Goal: Task Accomplishment & Management: Manage account settings

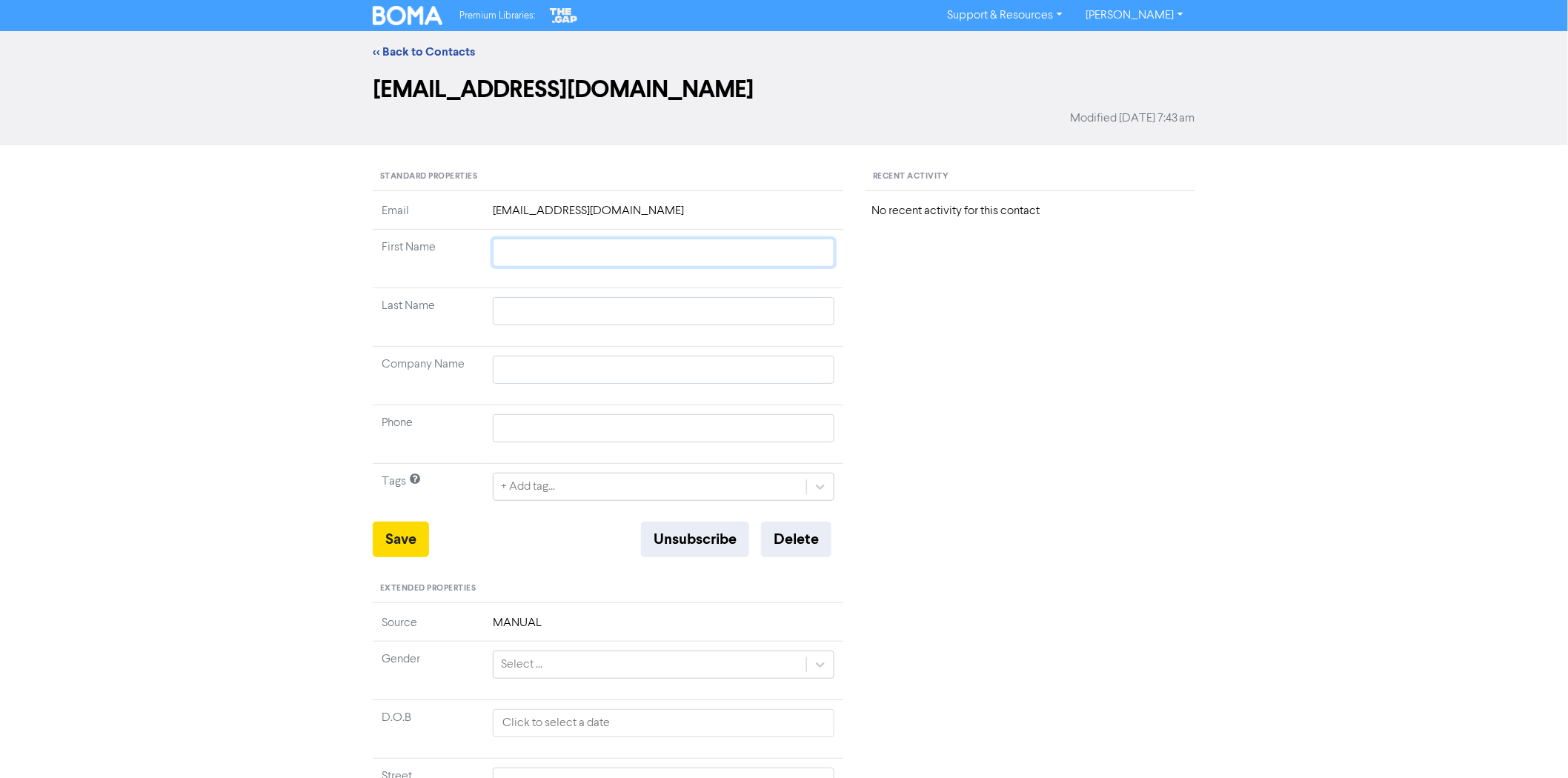
click at [522, 262] on input "text" at bounding box center [664, 253] width 342 height 29
type input "L"
type input "Lu"
type input "Luc"
type input "Lucy"
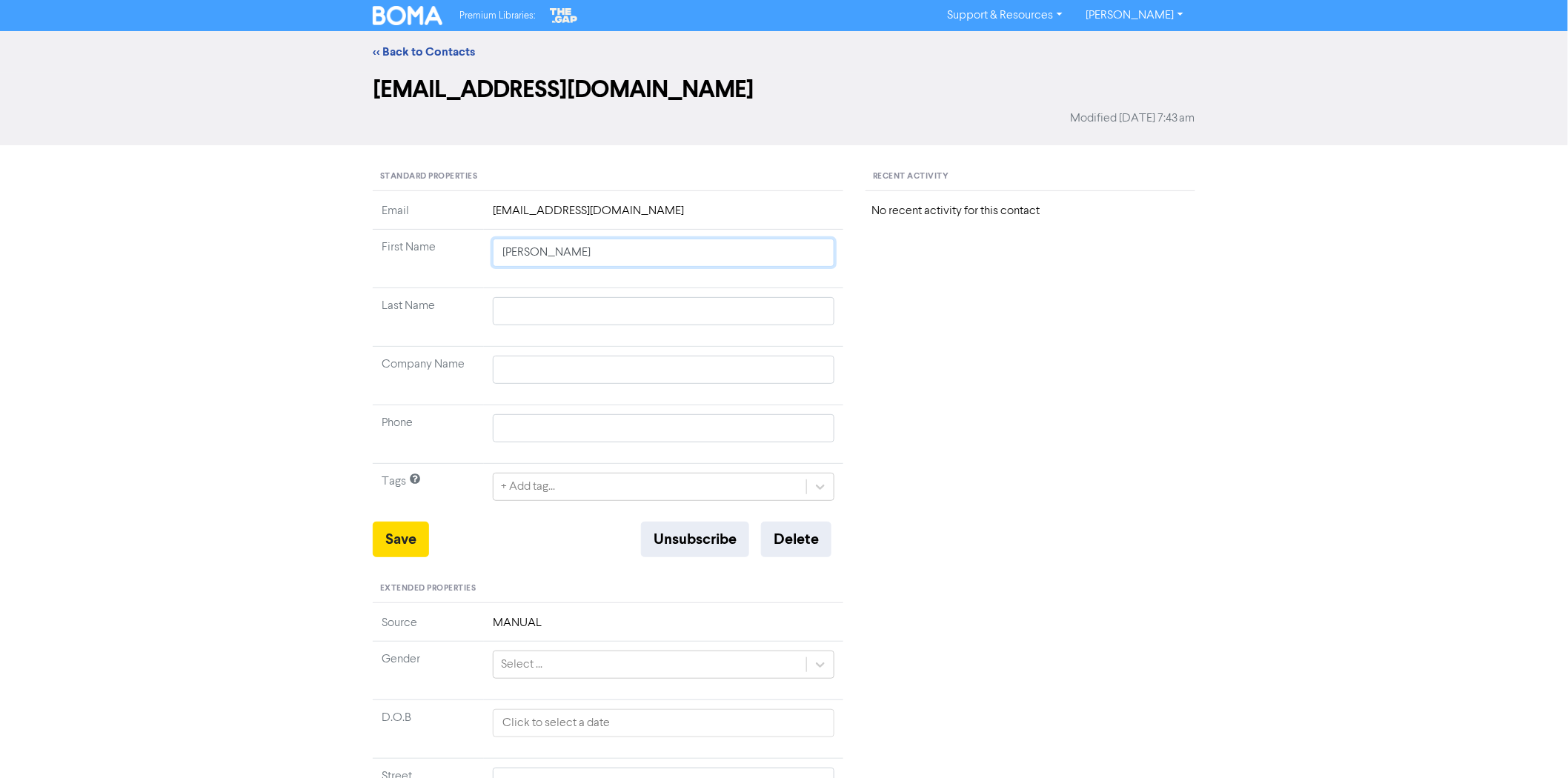
type input "Lucy"
type input "G"
type input "Go"
type input "Gow"
type input "Gown"
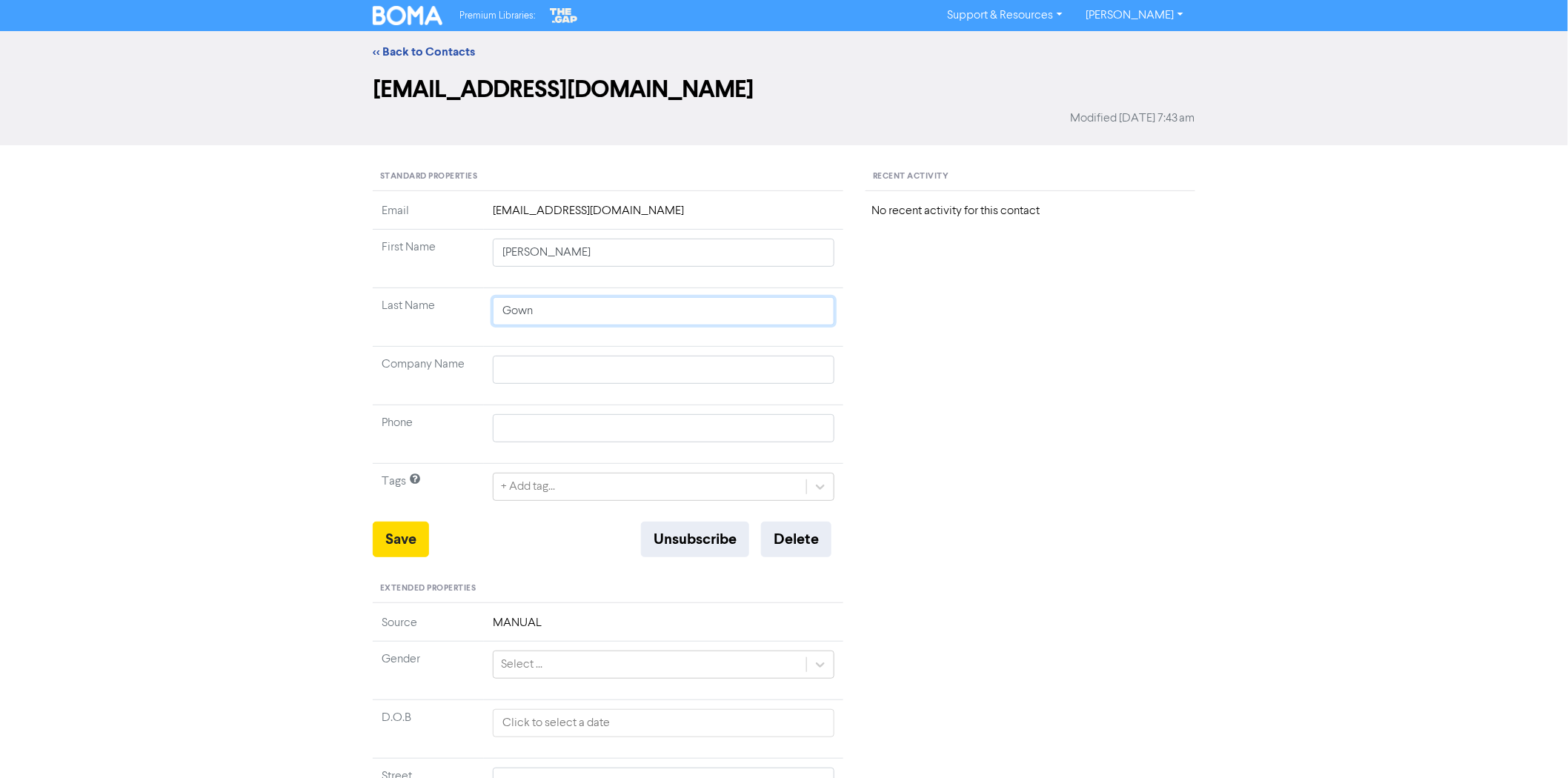
type input "Gown"
type input "R"
type input "RE"
type input "REs"
type input "RE"
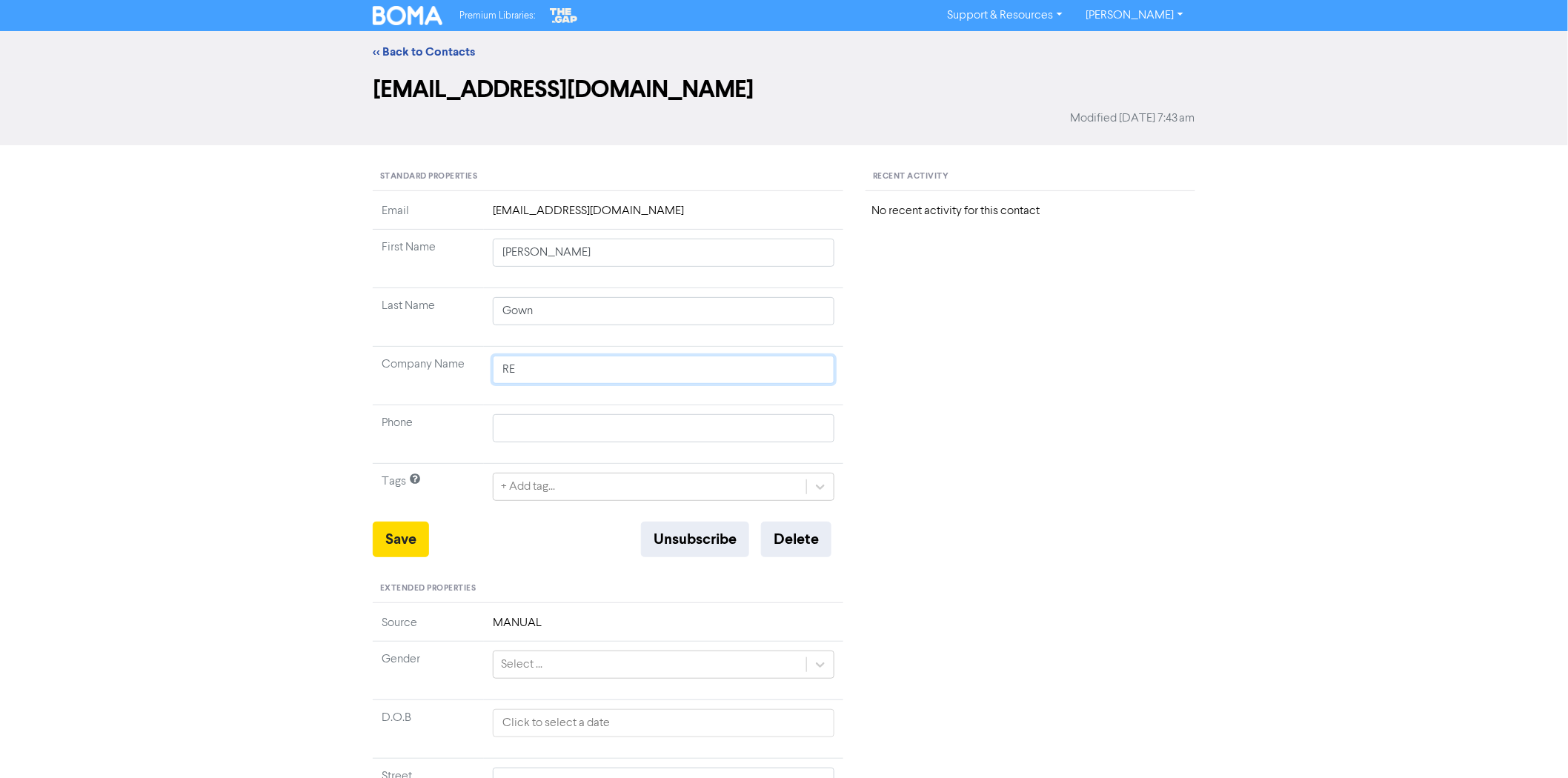
type input "R"
type input "Re"
type input "Res"
type input "ResOrgs"
drag, startPoint x: 565, startPoint y: 440, endPoint x: 574, endPoint y: 438, distance: 9.2
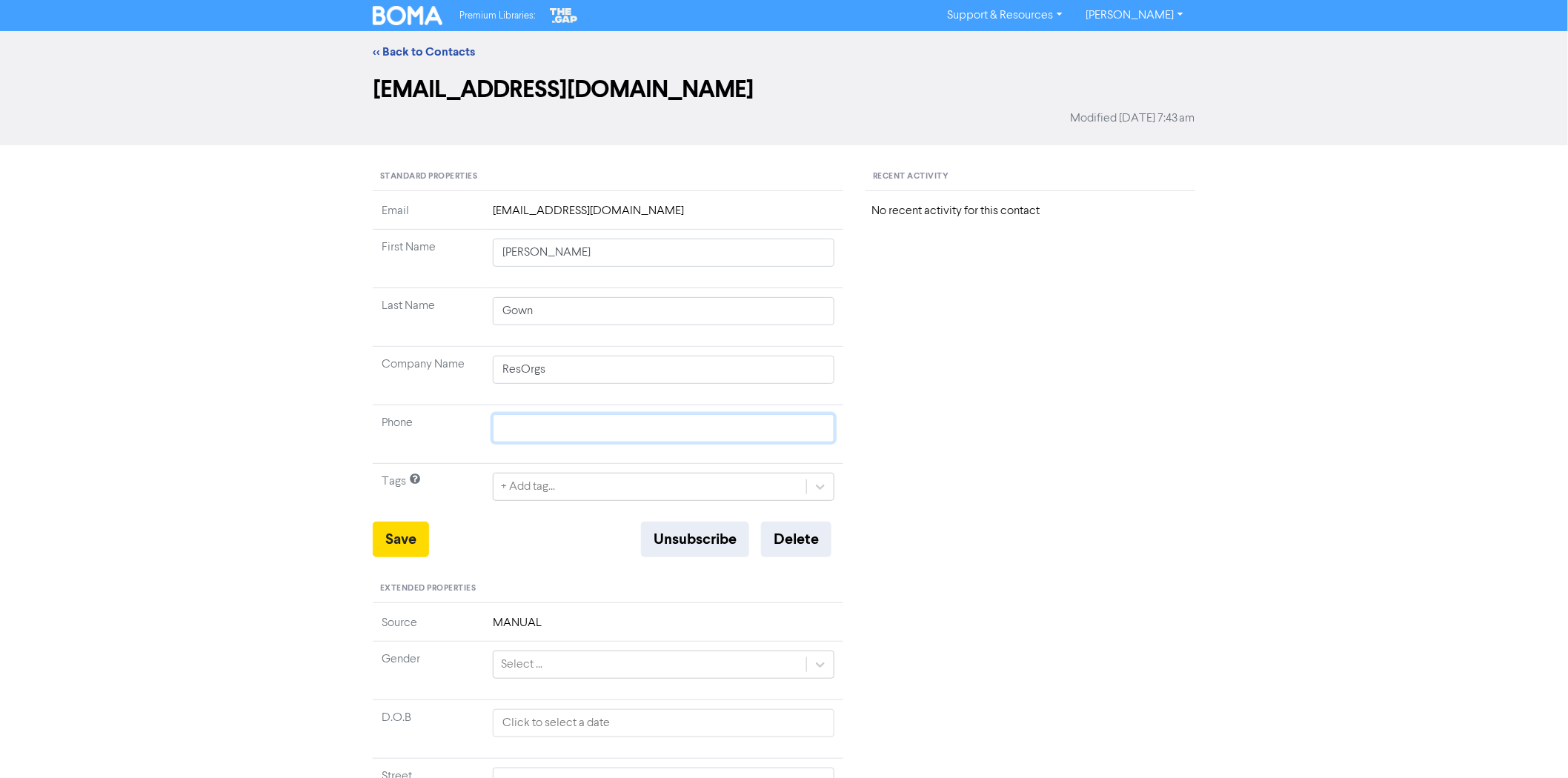
click at [565, 440] on input "text" at bounding box center [664, 429] width 342 height 29
type input "C"
type input "Cl"
type input "Cli"
type input "Clie"
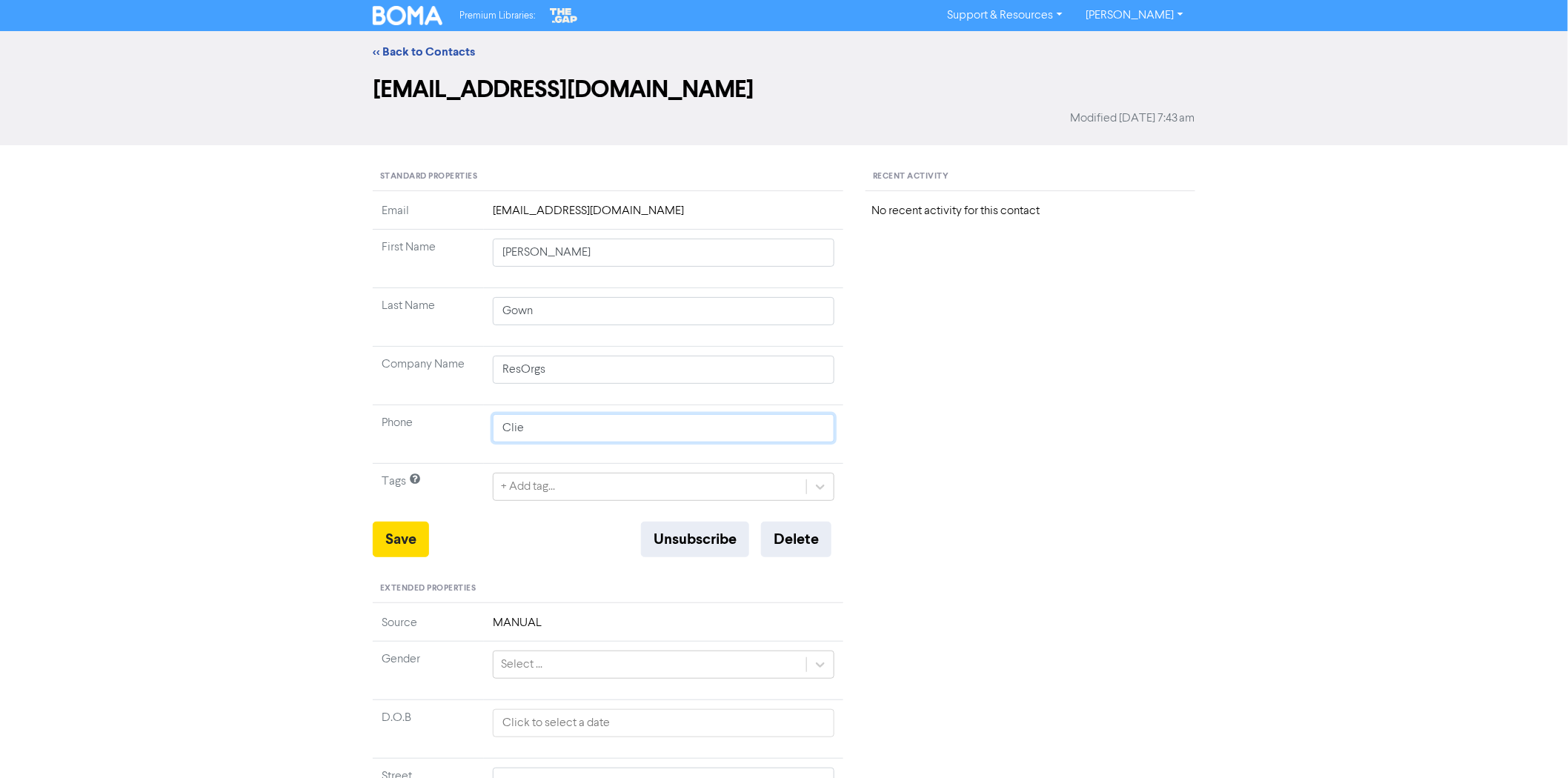
type input "Clien"
type input "Client"
type input "Client r"
type input "Client re"
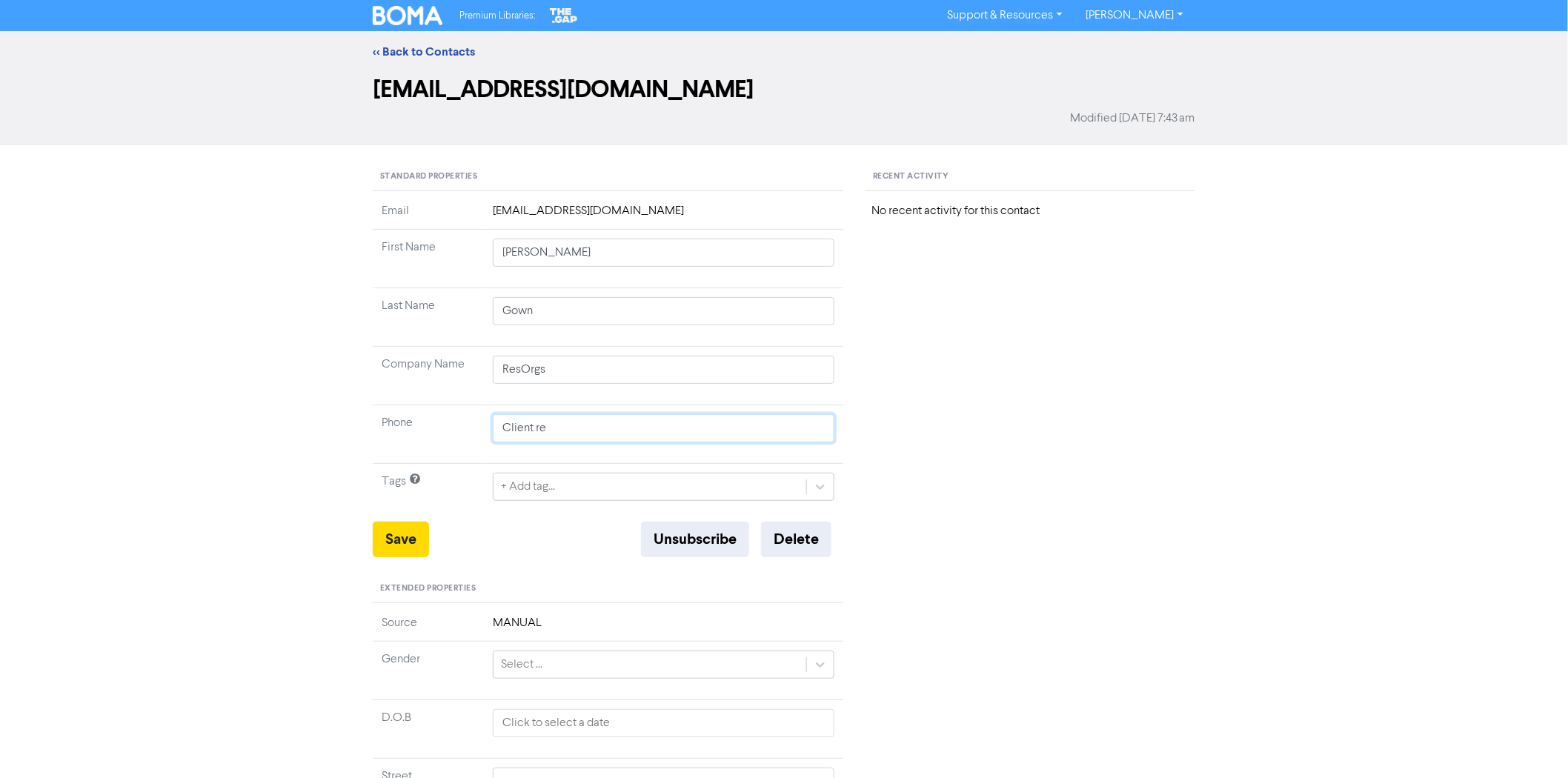
type input "Client req"
type input "Client requ"
type input "Client reque"
type input "Client reques"
type input "Client request"
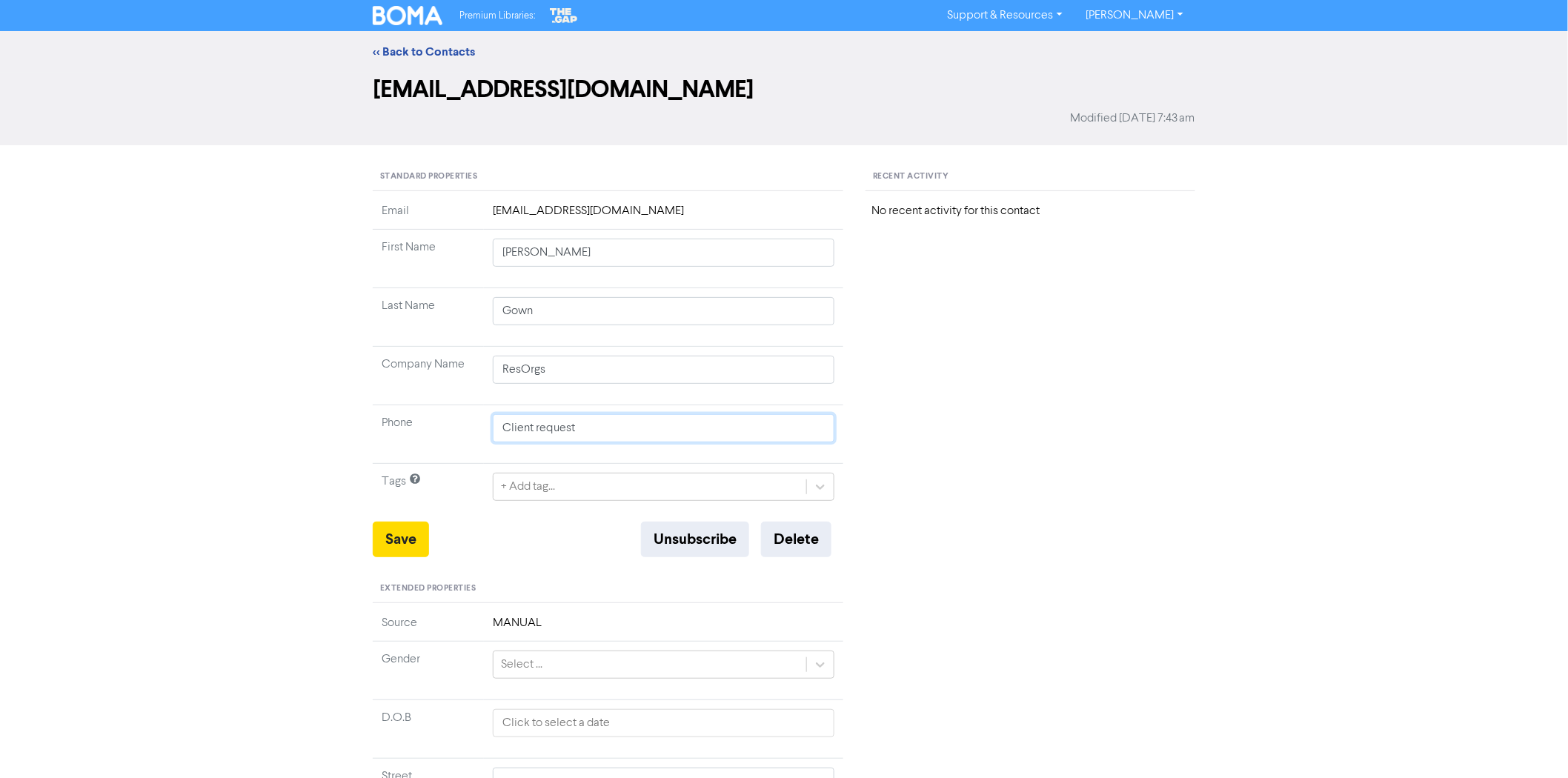
type input "Client requeste"
click at [396, 545] on button "Save" at bounding box center [400, 539] width 56 height 36
click at [412, 16] on img at bounding box center [407, 15] width 70 height 19
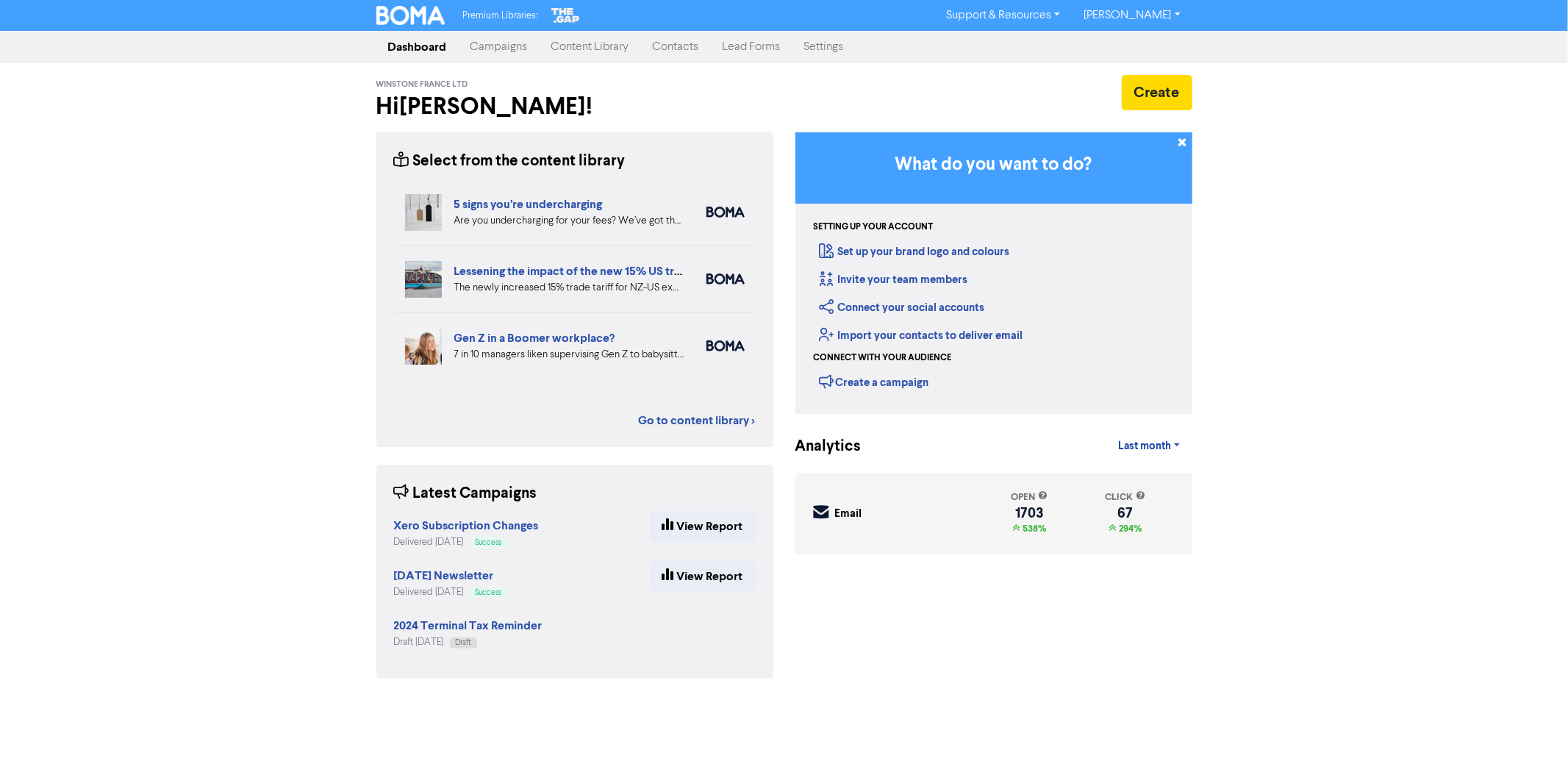
click at [694, 45] on link "Contacts" at bounding box center [675, 46] width 70 height 29
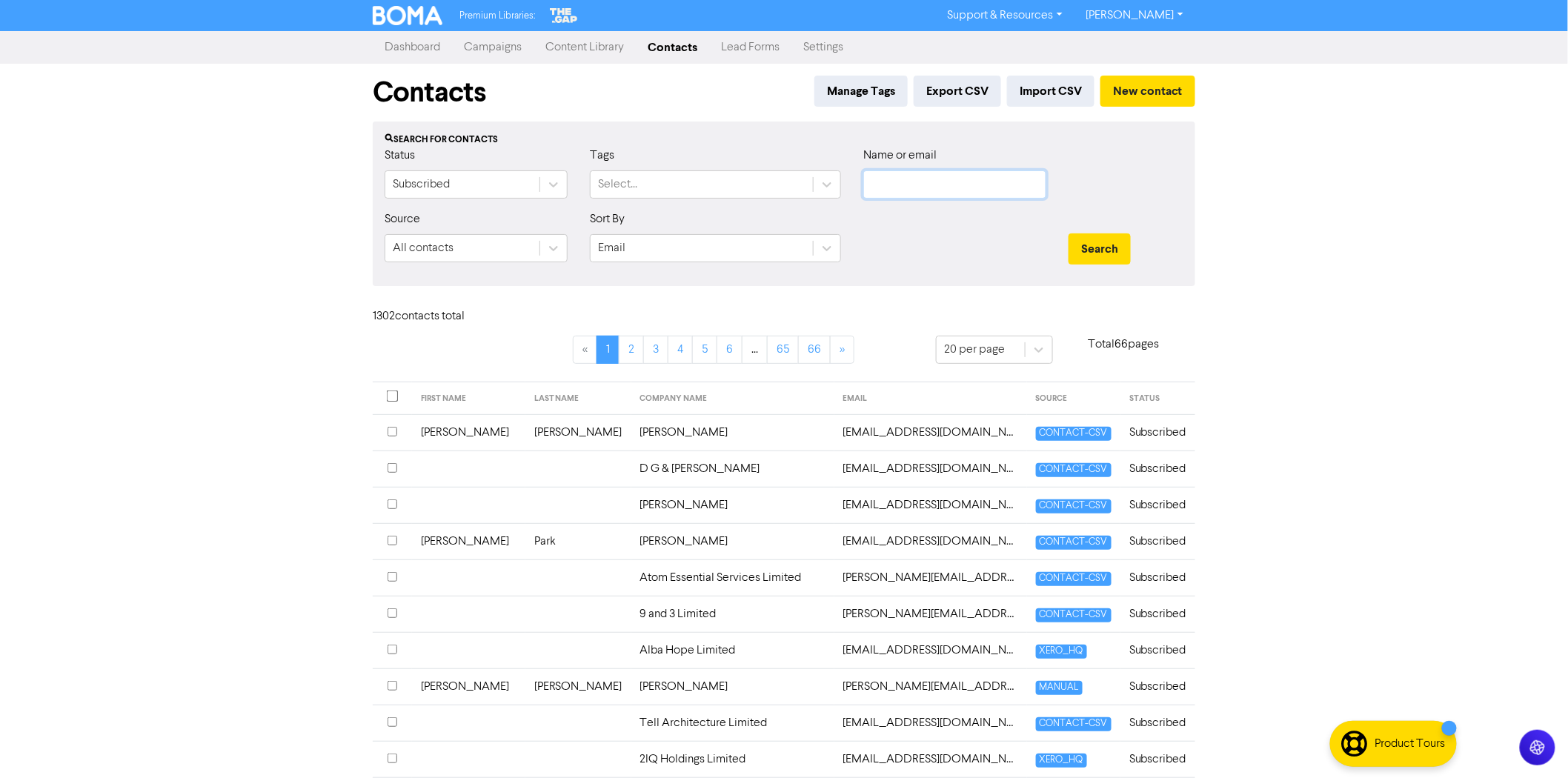
click at [921, 181] on input "text" at bounding box center [954, 185] width 183 height 29
click at [1069, 233] on button "Search" at bounding box center [1100, 248] width 63 height 31
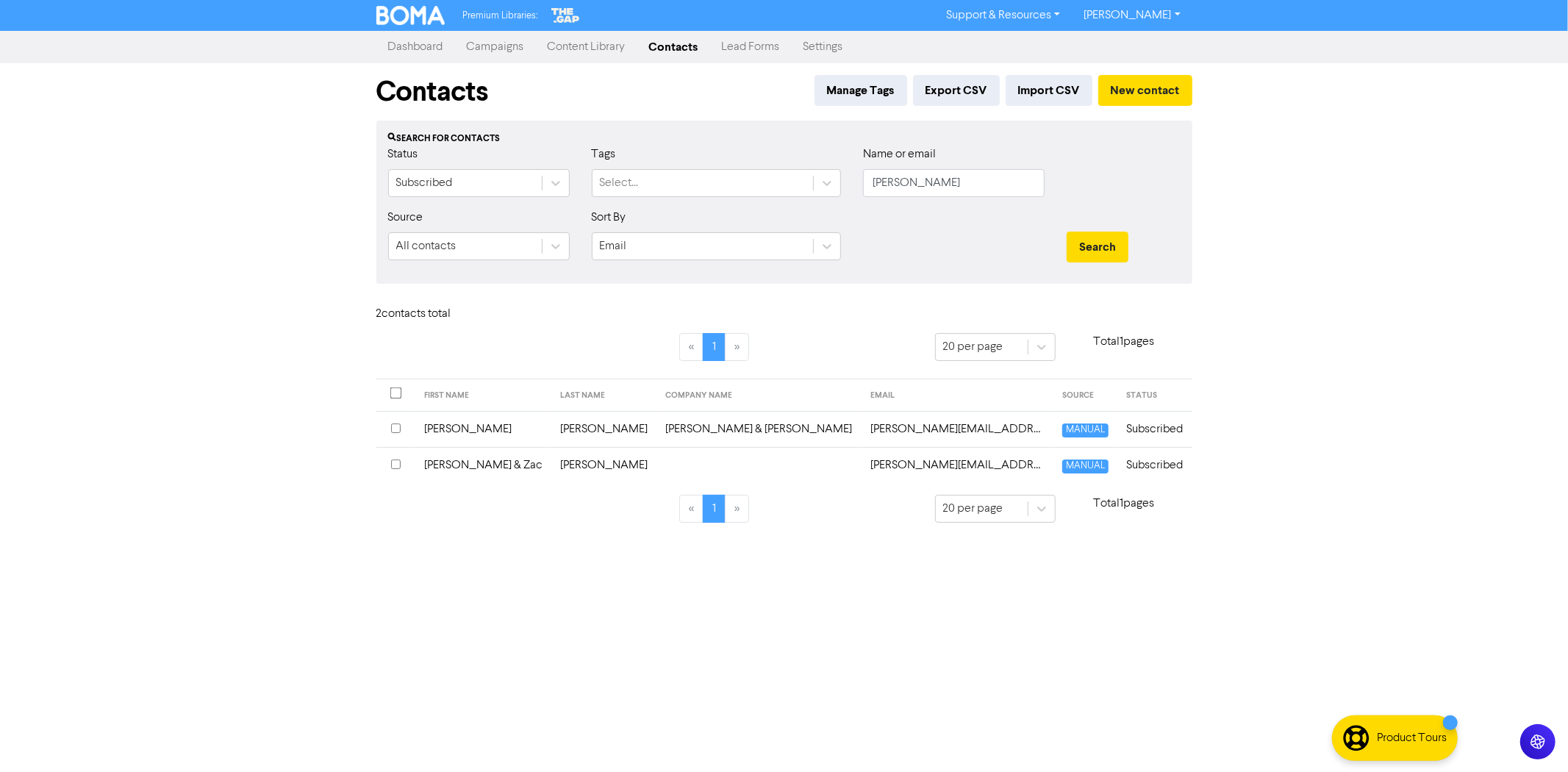
click at [394, 426] on input "checkbox" at bounding box center [396, 428] width 9 height 9
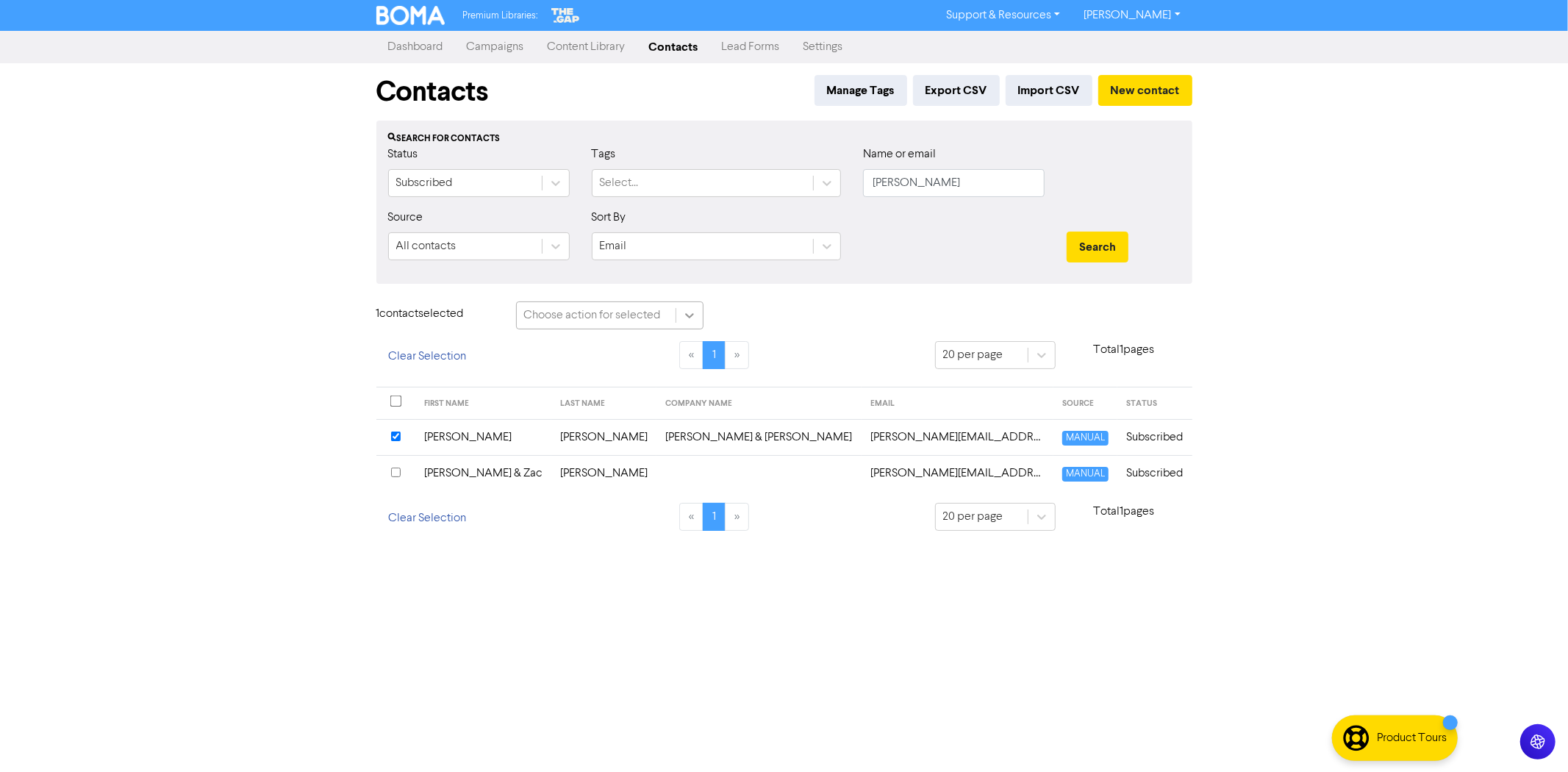
click at [677, 314] on div at bounding box center [690, 315] width 27 height 27
click at [593, 382] on div "Delete Contacts" at bounding box center [609, 381] width 187 height 29
click at [782, 321] on button "Delete 1 contact" at bounding box center [779, 316] width 107 height 31
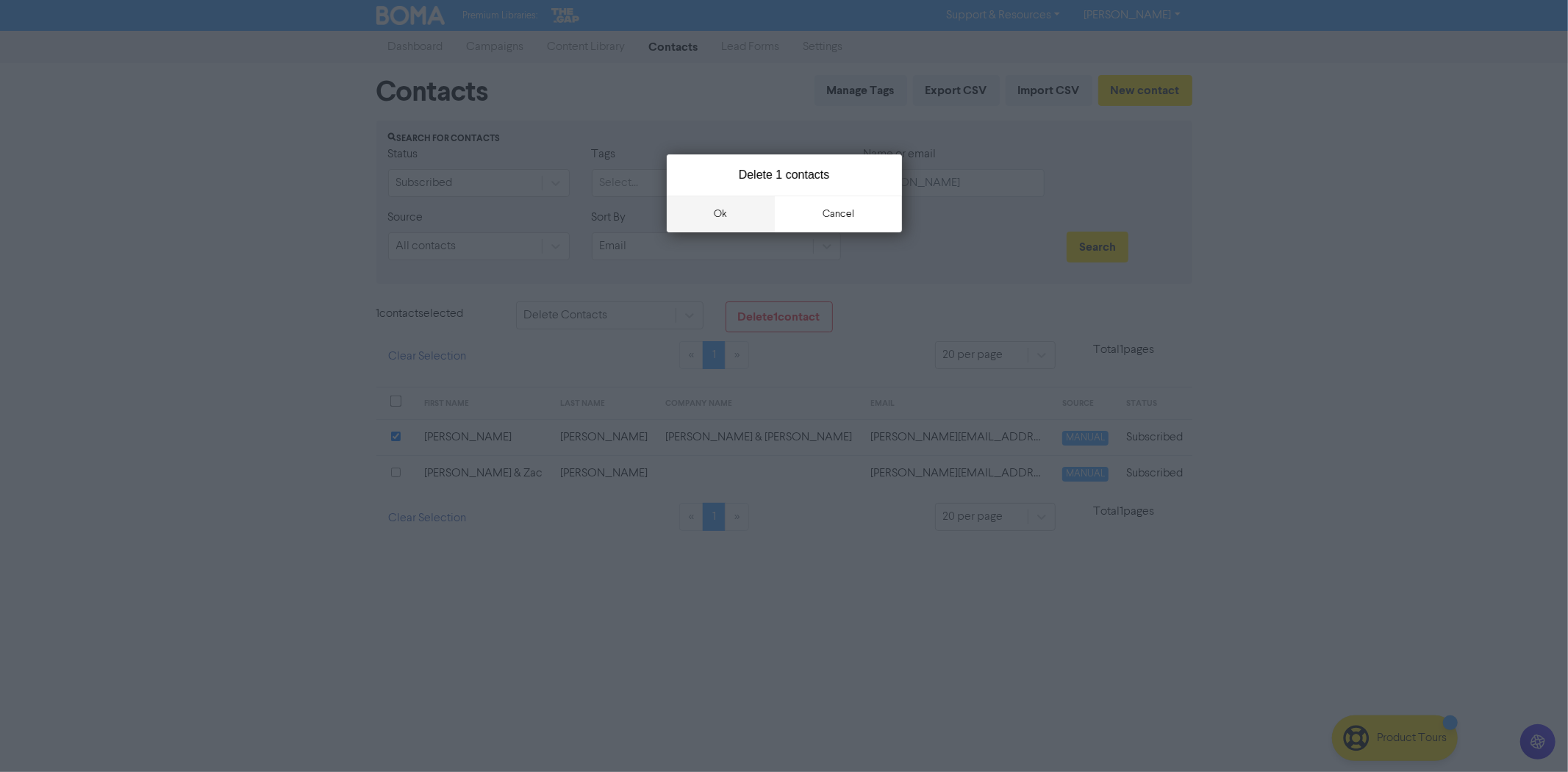
drag, startPoint x: 723, startPoint y: 215, endPoint x: 731, endPoint y: 211, distance: 8.9
click at [723, 215] on button "ok" at bounding box center [721, 214] width 109 height 37
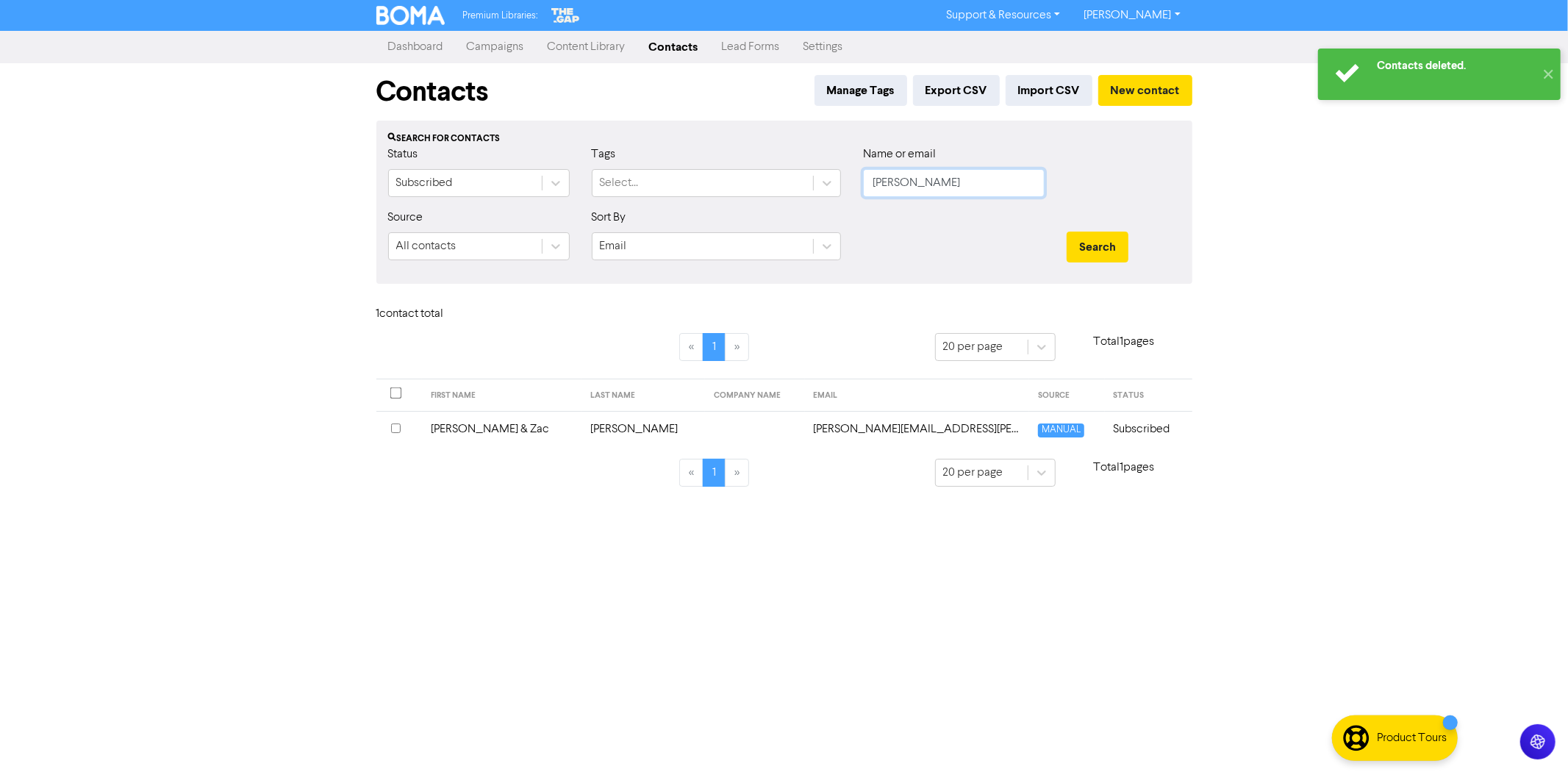
drag, startPoint x: 864, startPoint y: 195, endPoint x: 930, endPoint y: 199, distance: 66.1
click at [742, 193] on div "Status Subscribed Tags Select... Name or email soper" at bounding box center [785, 177] width 815 height 63
type input "christchurch"
click at [1067, 231] on button "Search" at bounding box center [1098, 246] width 62 height 31
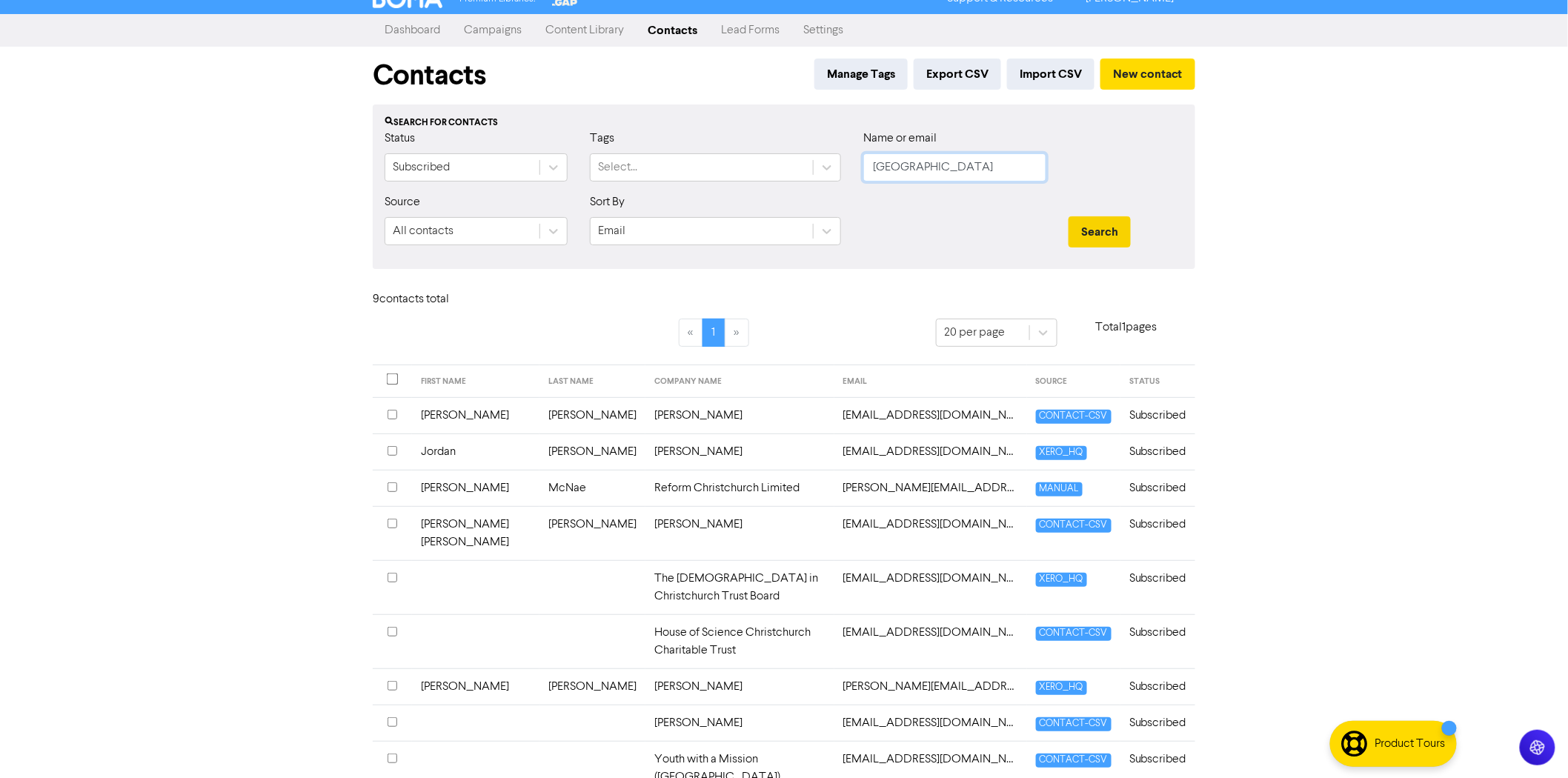
scroll to position [21, 0]
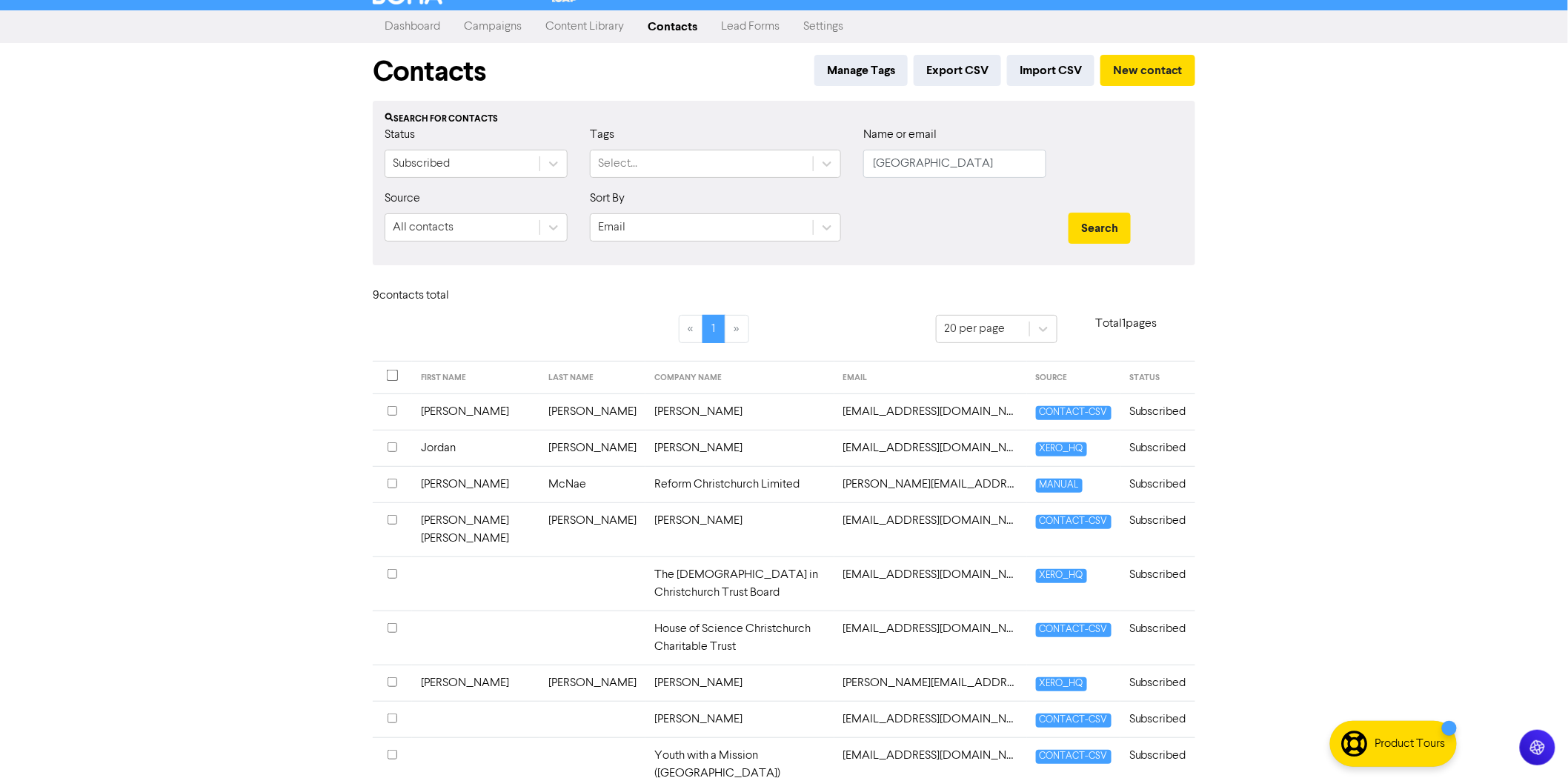
click at [645, 700] on td "Michael Garner" at bounding box center [740, 719] width 189 height 36
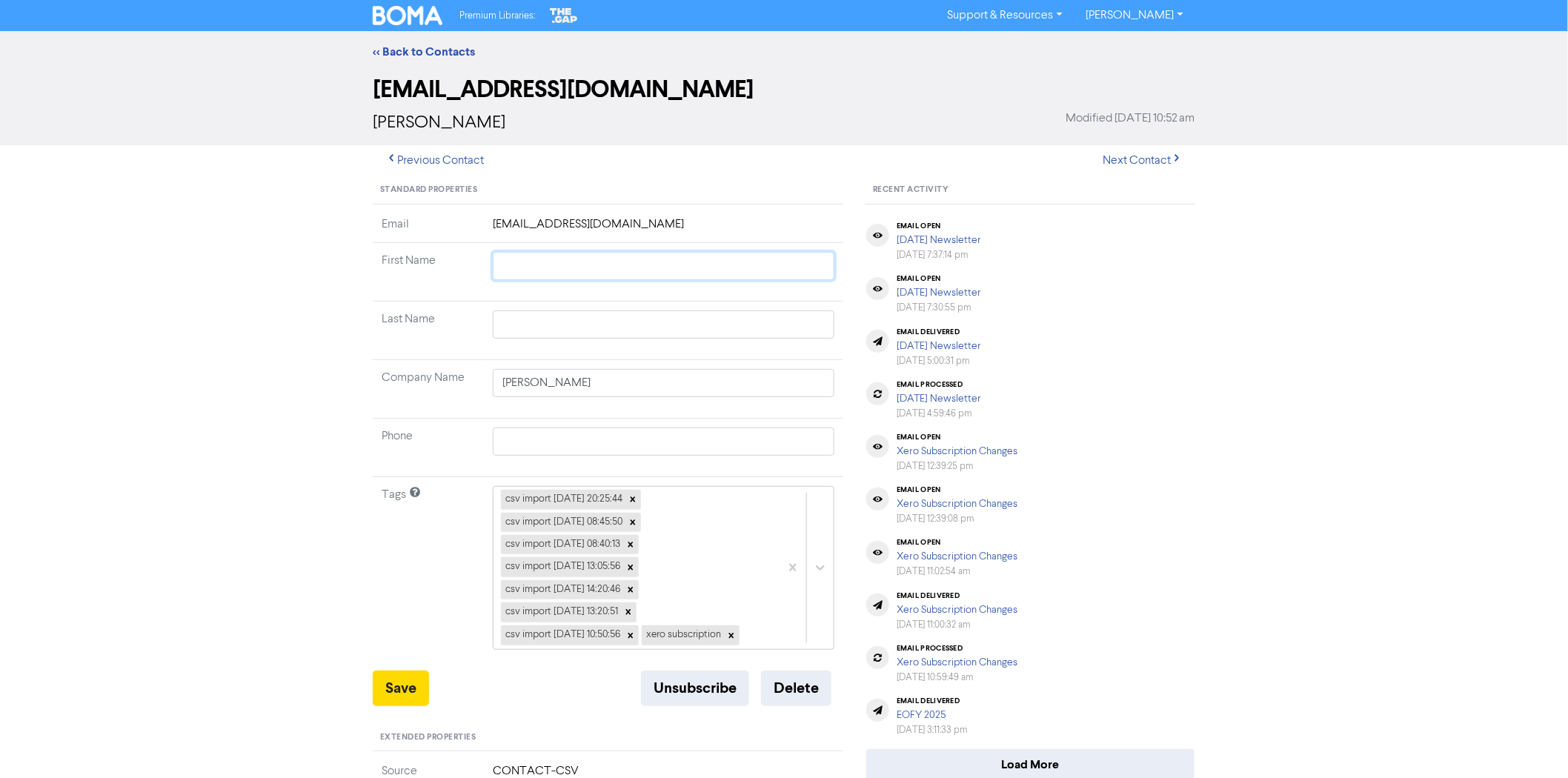
drag, startPoint x: 556, startPoint y: 269, endPoint x: 580, endPoint y: 270, distance: 24.0
click at [556, 269] on input "text" at bounding box center [664, 266] width 342 height 29
type input "M"
type input "Mi"
type input "Mic"
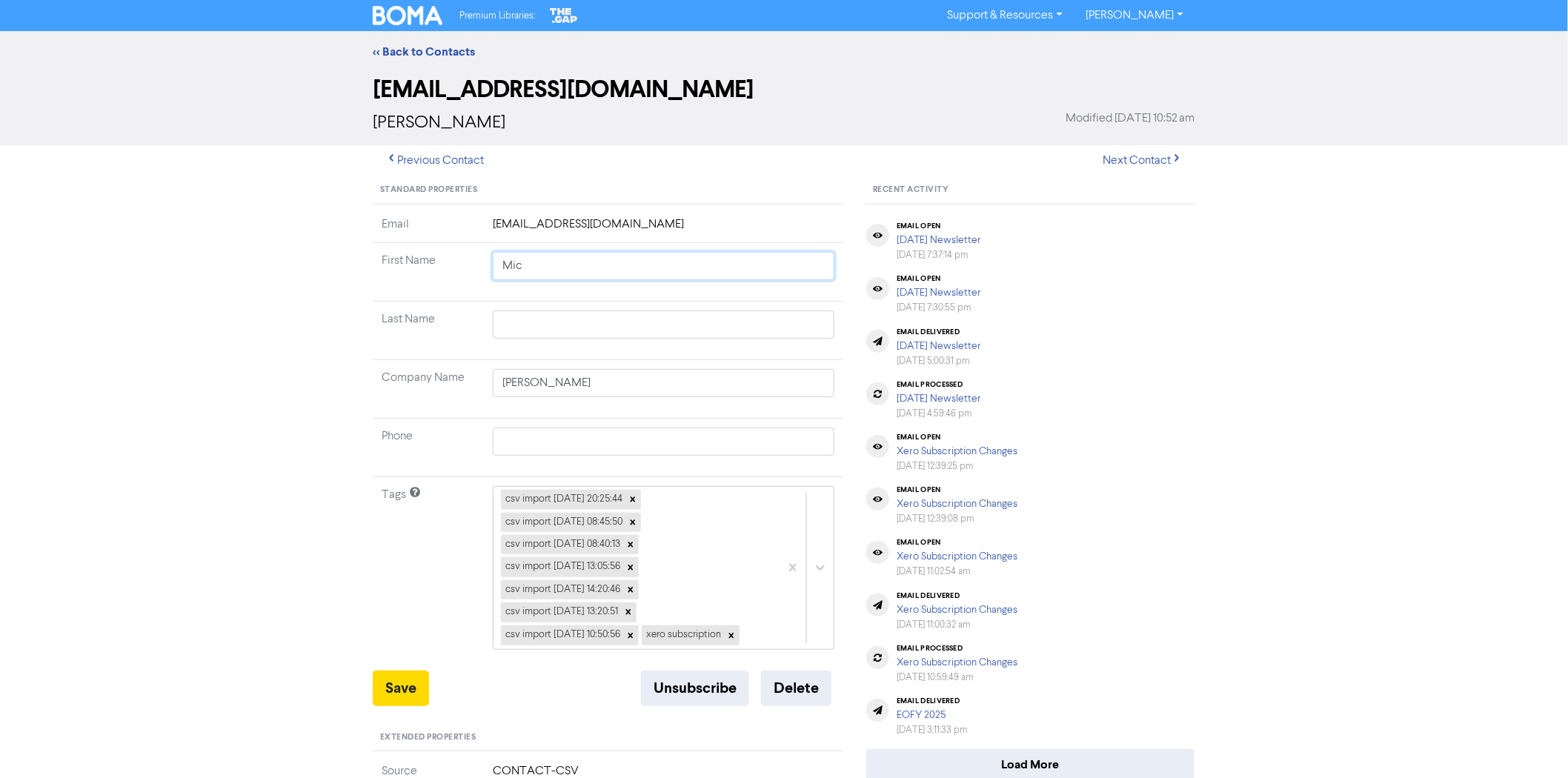
type input "Mich"
type input "Micha"
type input "Michae"
type input "Michael"
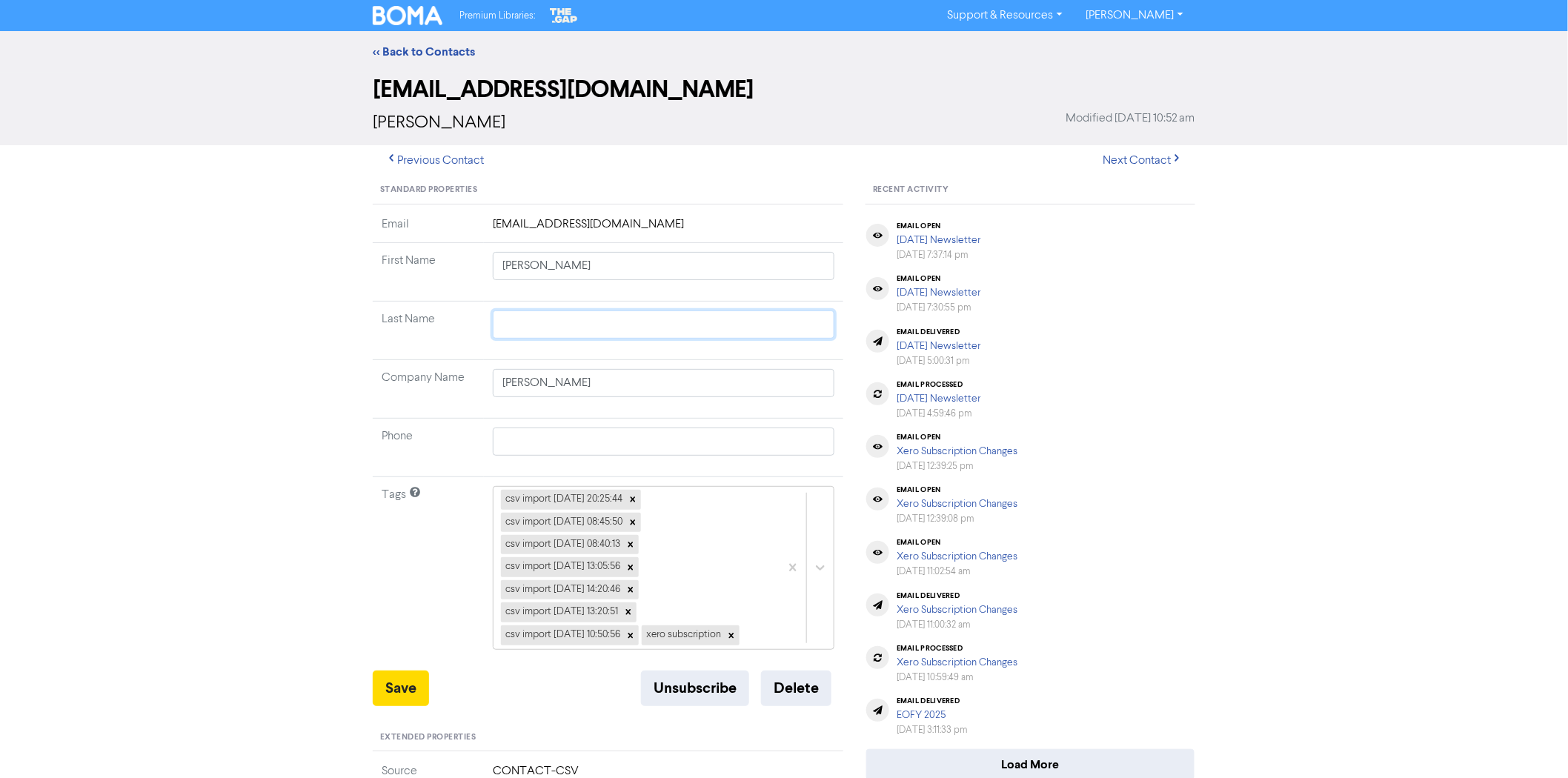
type input "G"
type input "Ga"
type input "Gar"
type input "Garn"
type input "Garne"
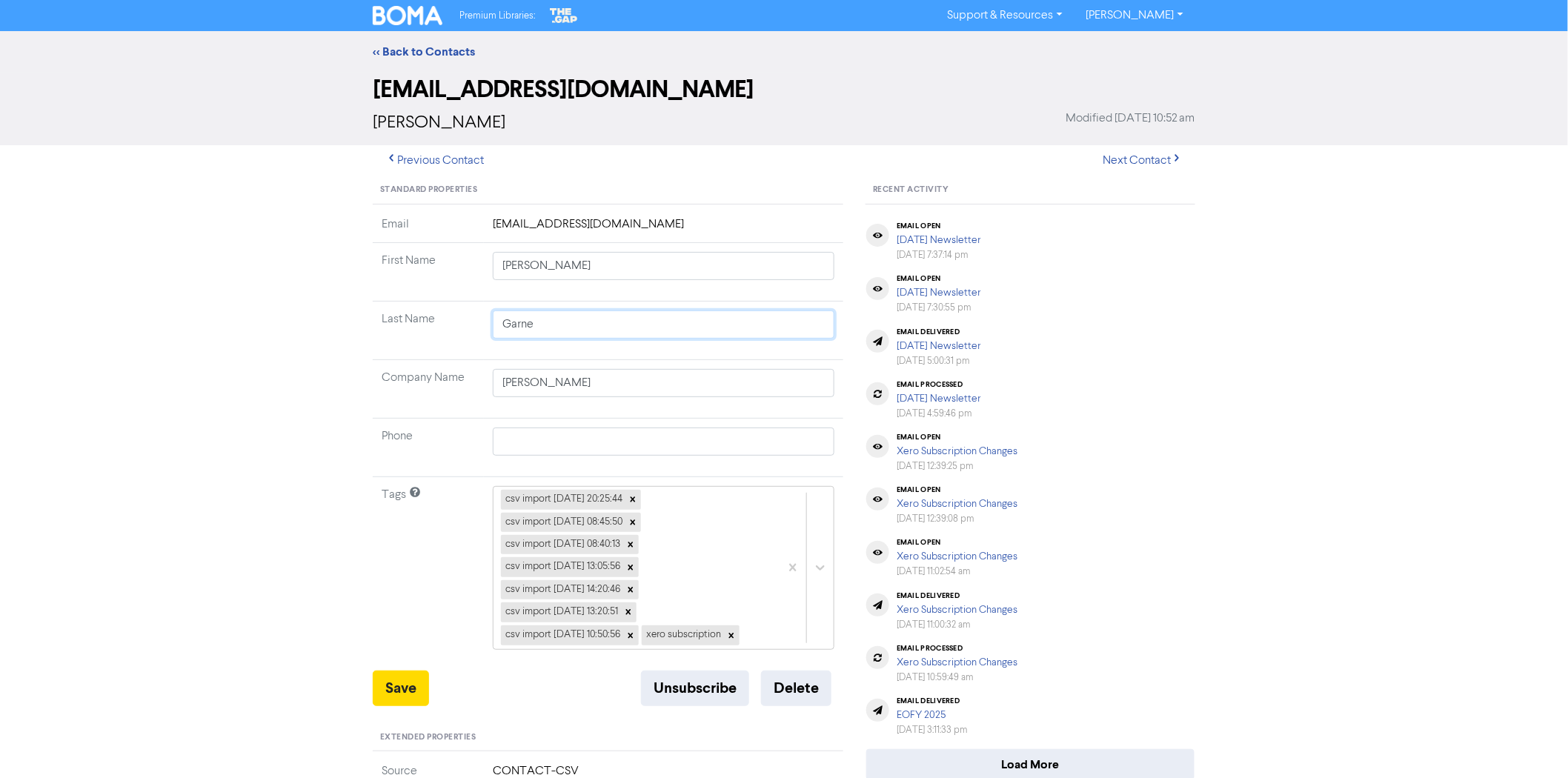
type input "Garner"
type input "C"
type input "Ch"
type input "Chr"
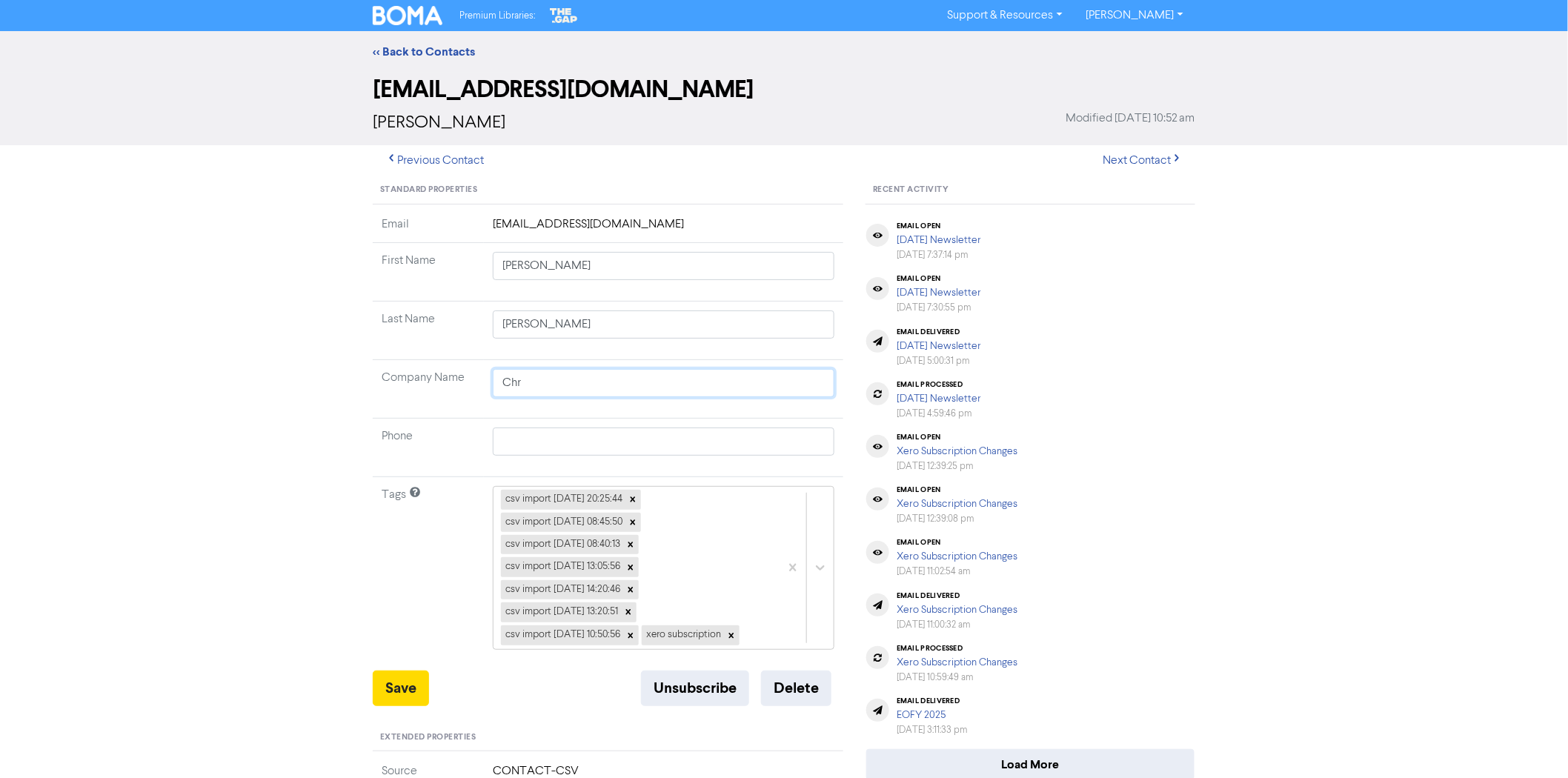
type input "Chri"
type input "Chris"
type input "Christ"
type input "Christc"
type input "Christch"
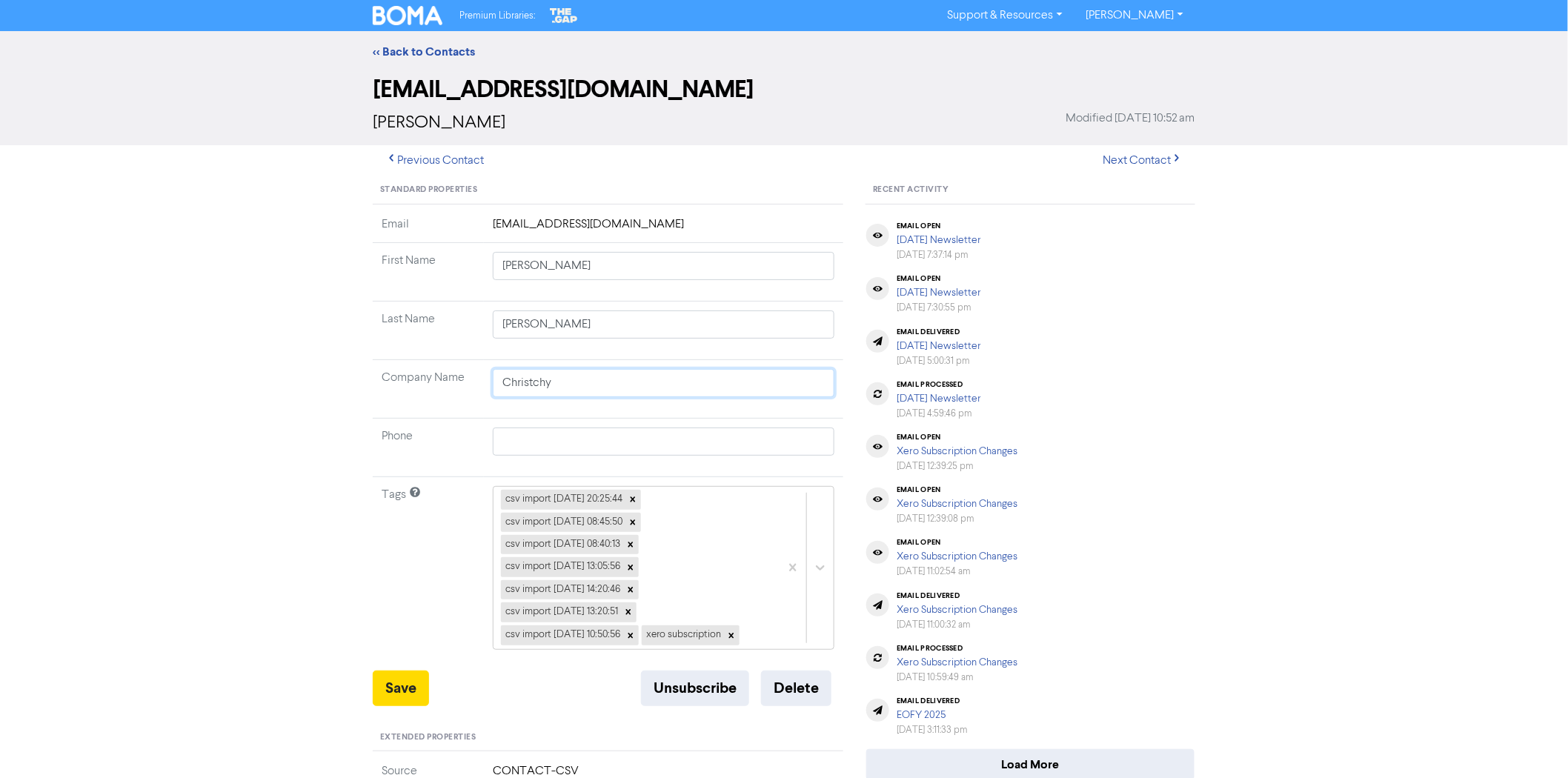
type input "Christchyu"
type input "Christchyur"
type input "Christchyu"
type input "Christchy"
type input "Christch"
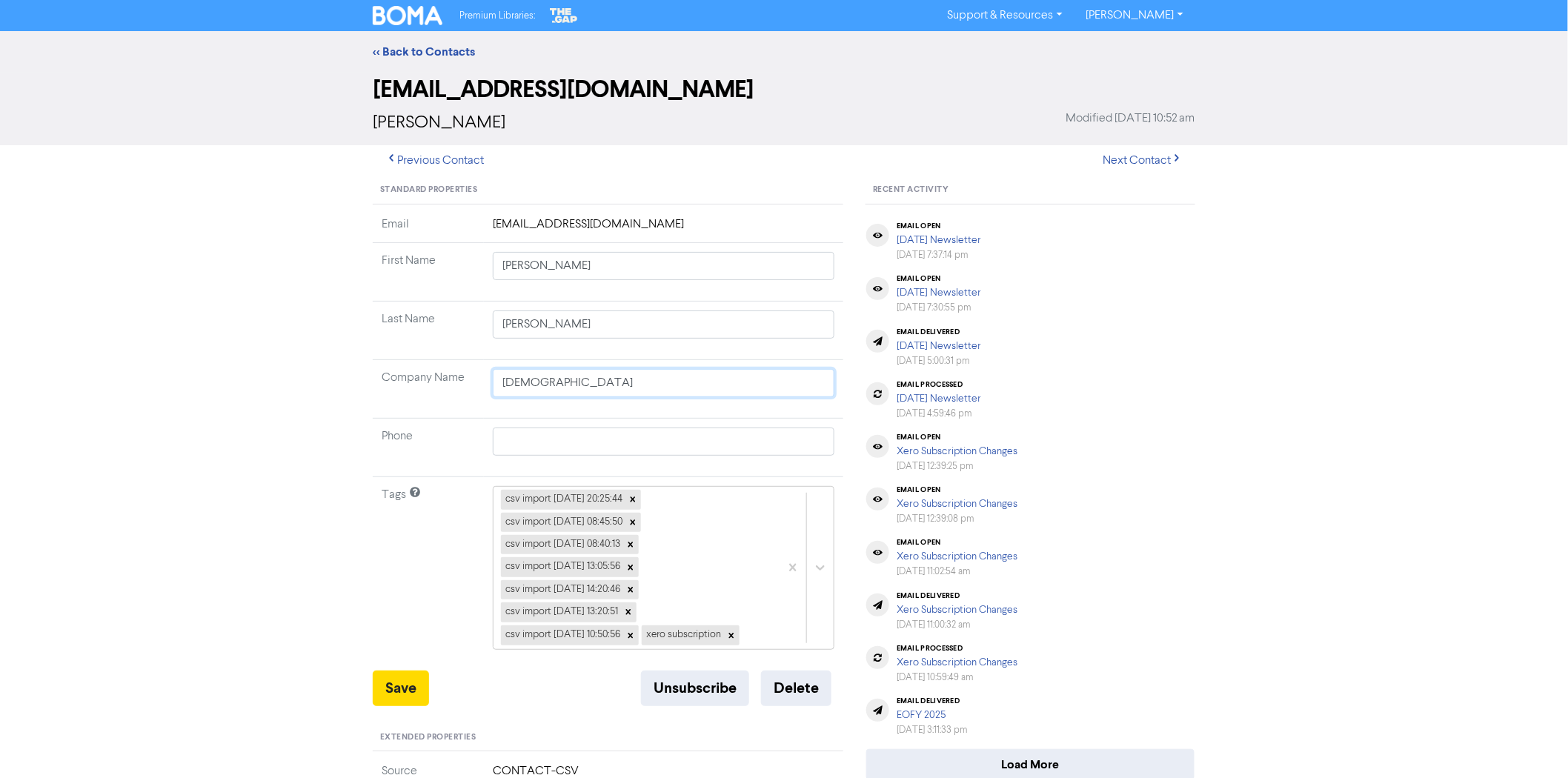
type input "Christchu"
type input "Christchur"
type input "Christchurc"
type input "Christchurch"
click at [411, 699] on button "Save" at bounding box center [400, 688] width 56 height 36
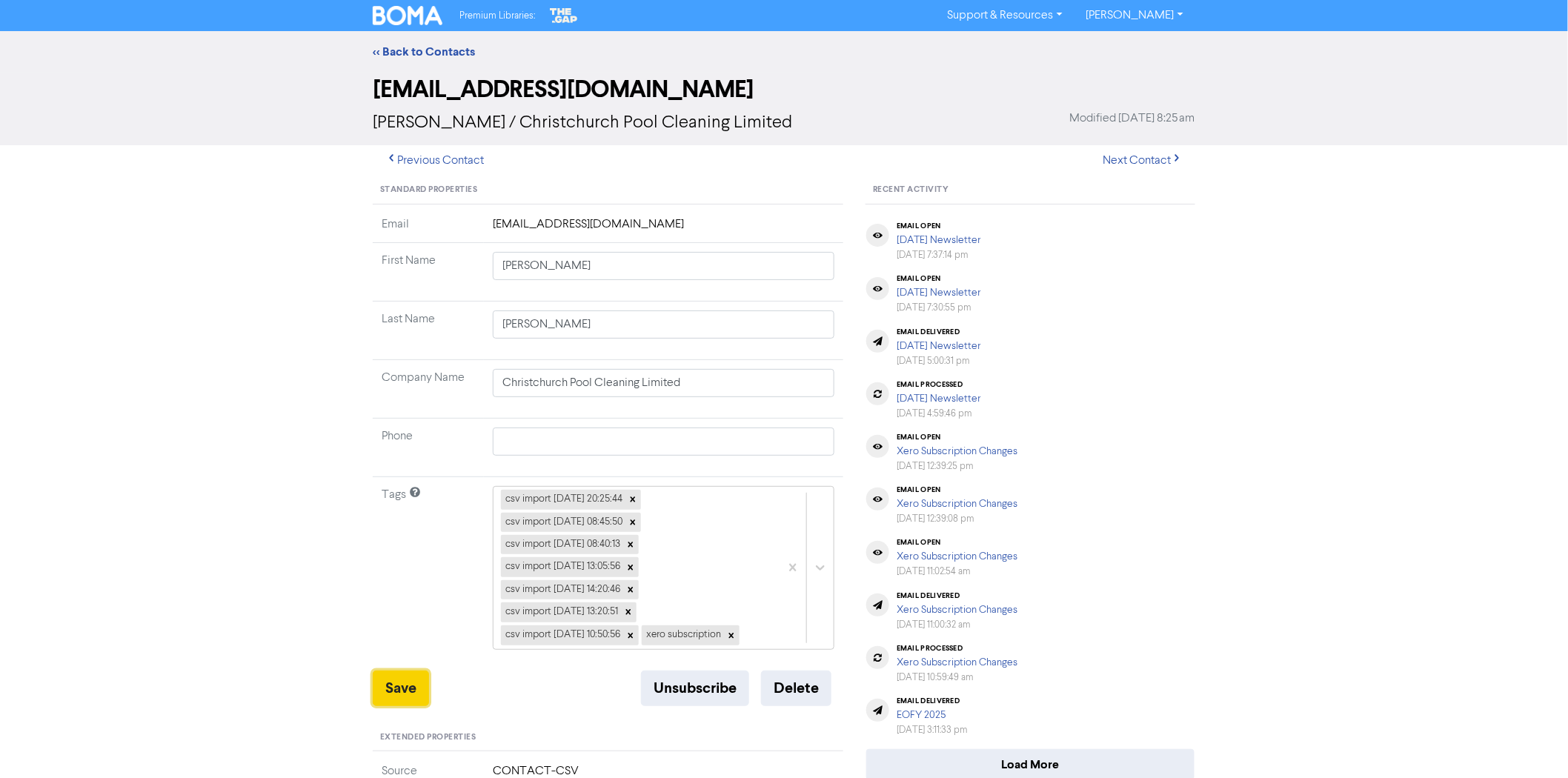
click at [403, 687] on button "Save" at bounding box center [400, 688] width 56 height 36
click at [581, 267] on input "Michael" at bounding box center [664, 266] width 342 height 29
click at [400, 685] on button "Save" at bounding box center [400, 688] width 56 height 36
click at [464, 54] on link "<< Back to Contacts" at bounding box center [423, 51] width 102 height 15
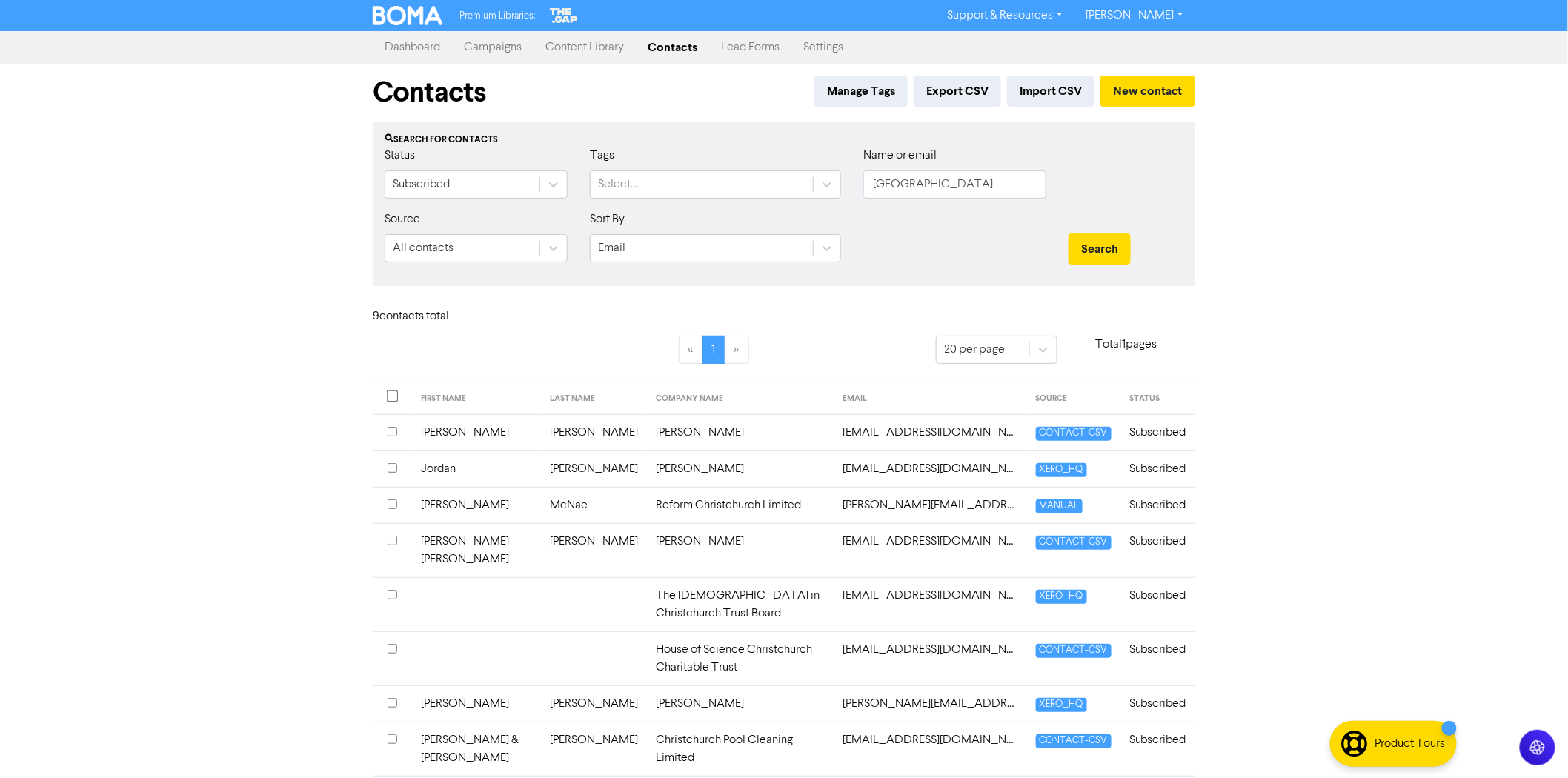
click at [395, 428] on input "checkbox" at bounding box center [392, 431] width 10 height 10
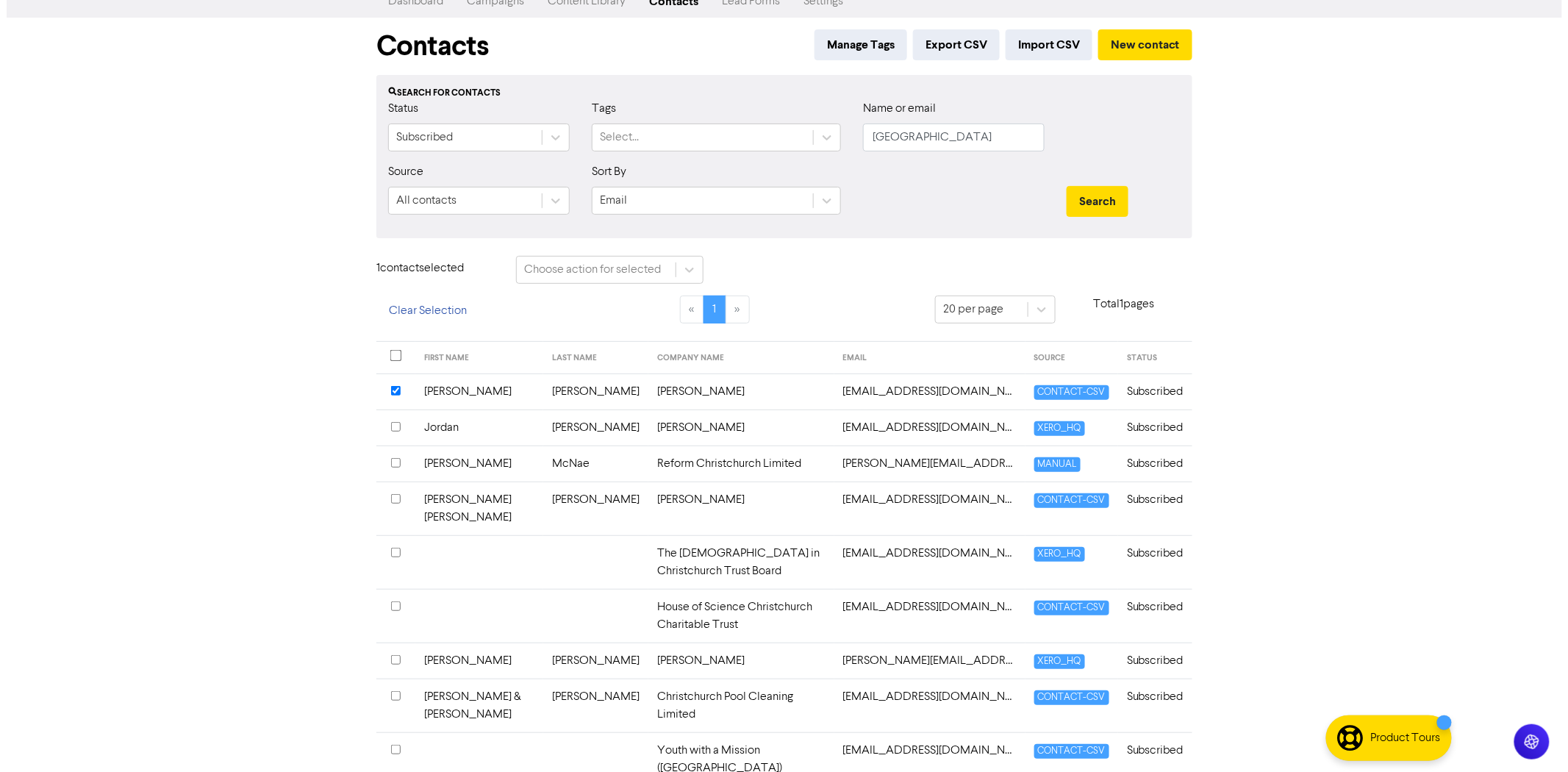
scroll to position [64, 0]
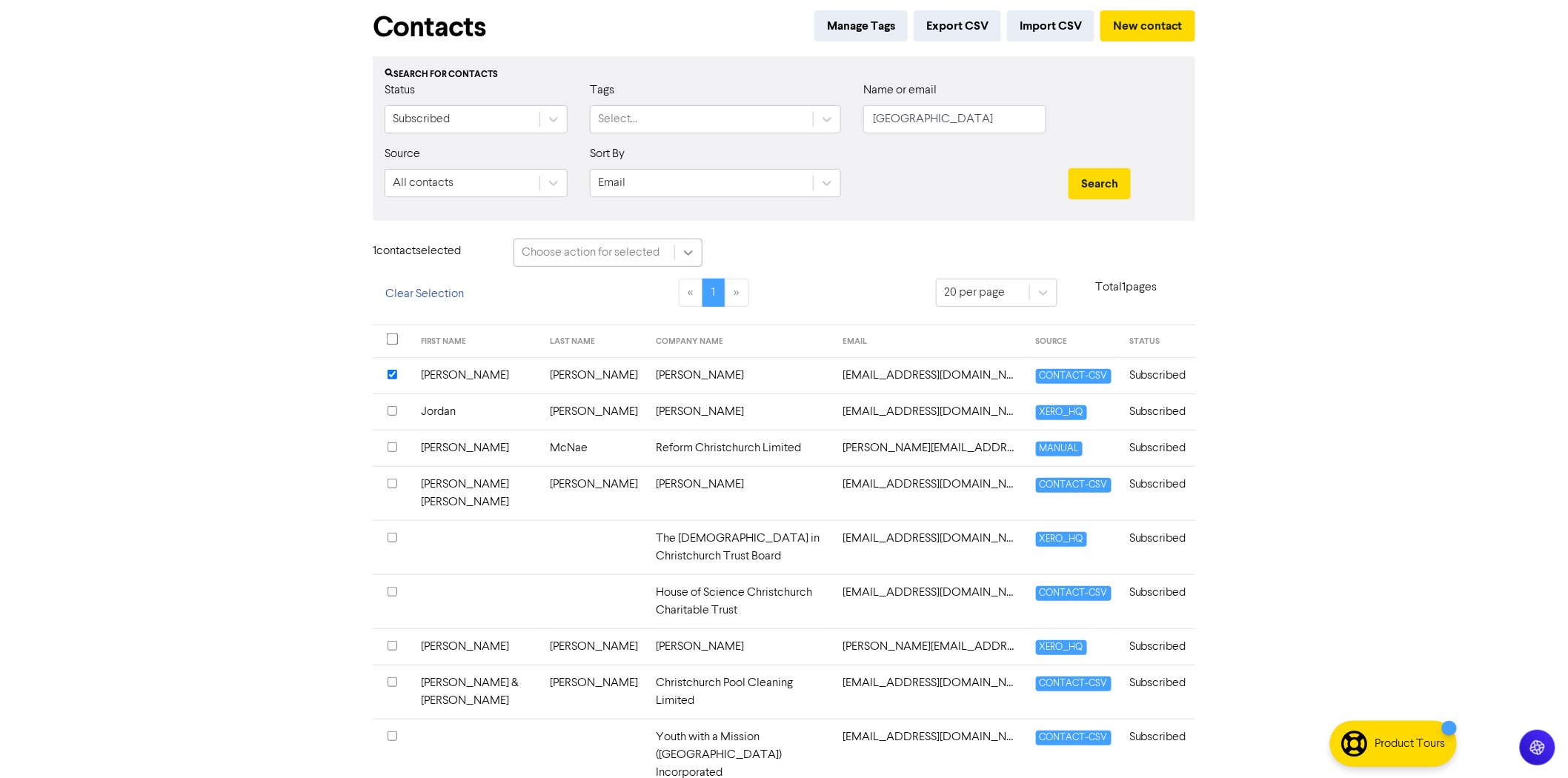
click at [685, 256] on icon at bounding box center [688, 252] width 15 height 15
click at [576, 321] on div "Delete Contacts" at bounding box center [608, 319] width 189 height 29
click at [766, 252] on button "Delete 1 contact" at bounding box center [778, 254] width 108 height 31
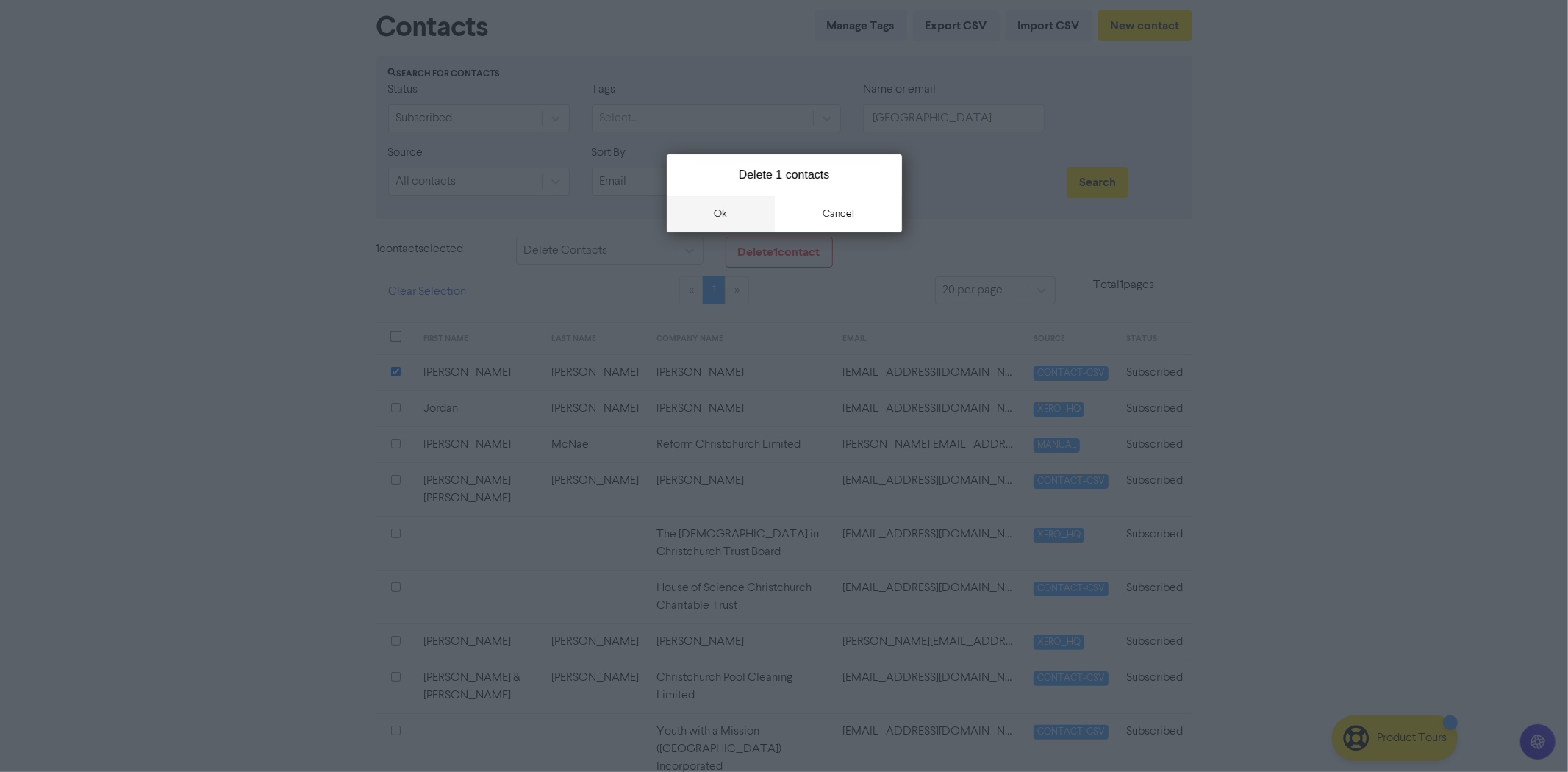
click at [712, 214] on button "ok" at bounding box center [721, 214] width 109 height 37
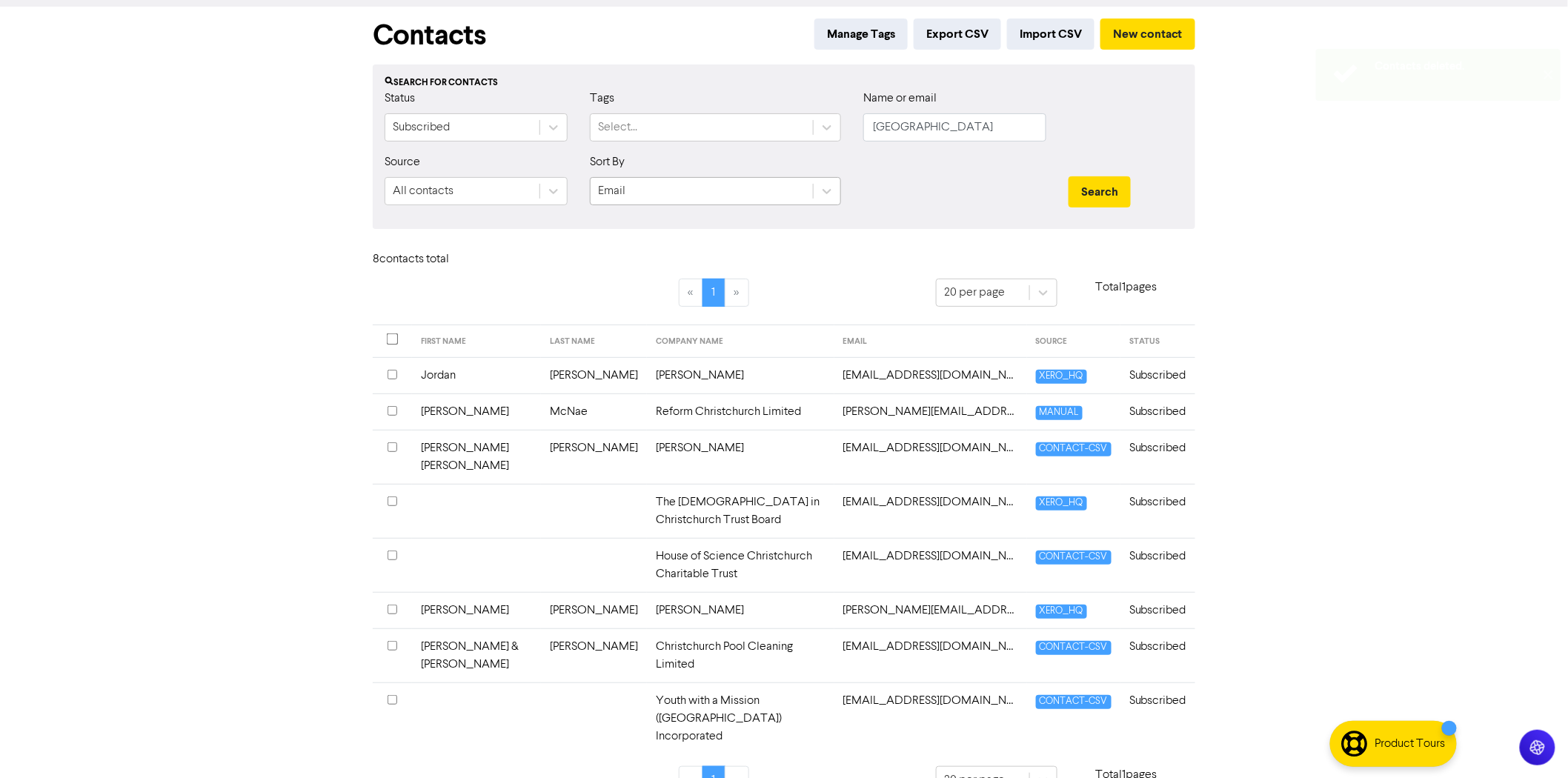
scroll to position [20, 0]
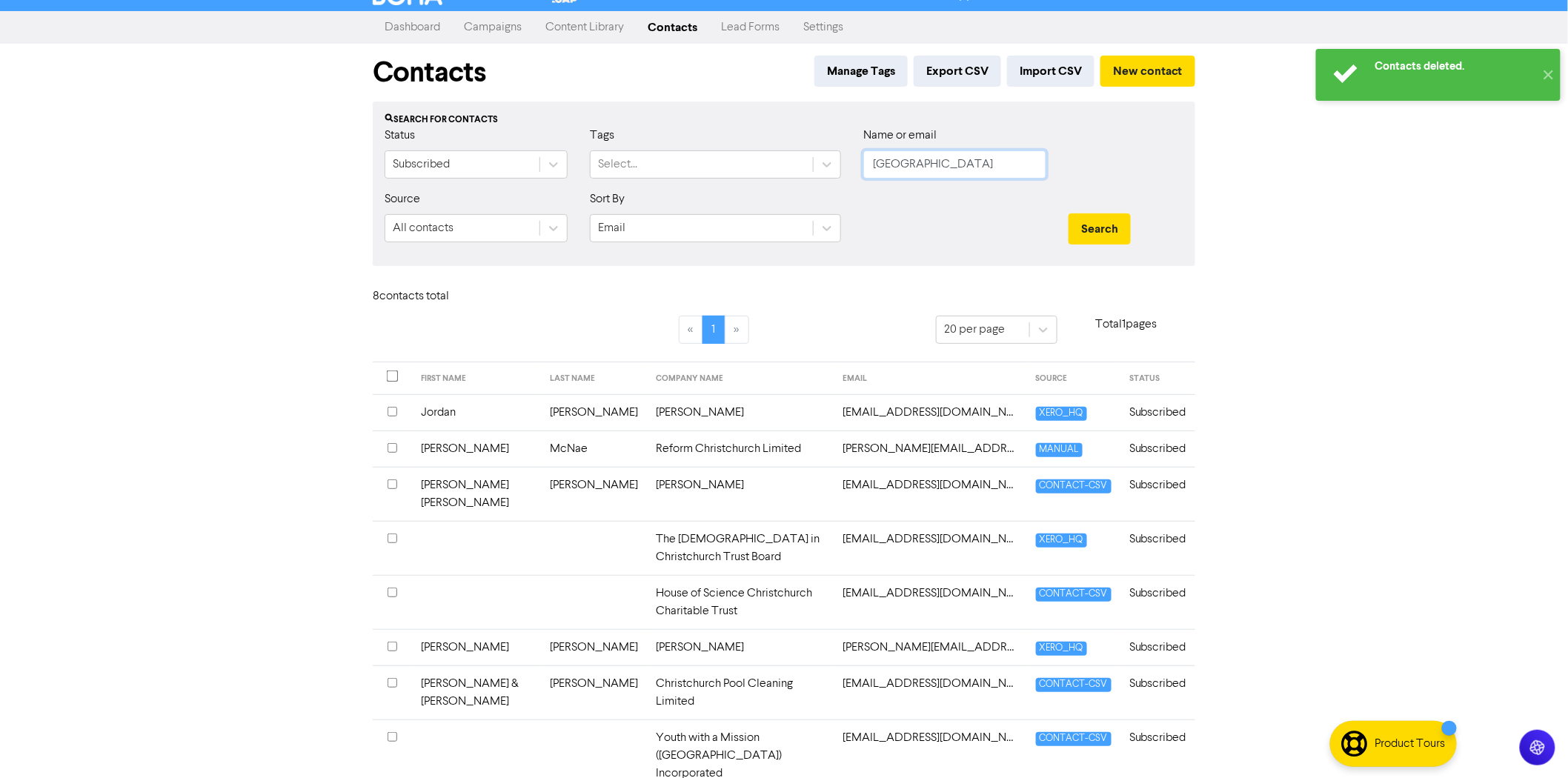
drag, startPoint x: 959, startPoint y: 167, endPoint x: 694, endPoint y: 178, distance: 265.2
click at [693, 177] on div "Status Subscribed Tags Select... Name or email christchurch" at bounding box center [784, 158] width 821 height 63
click at [1069, 213] on button "Search" at bounding box center [1100, 228] width 63 height 31
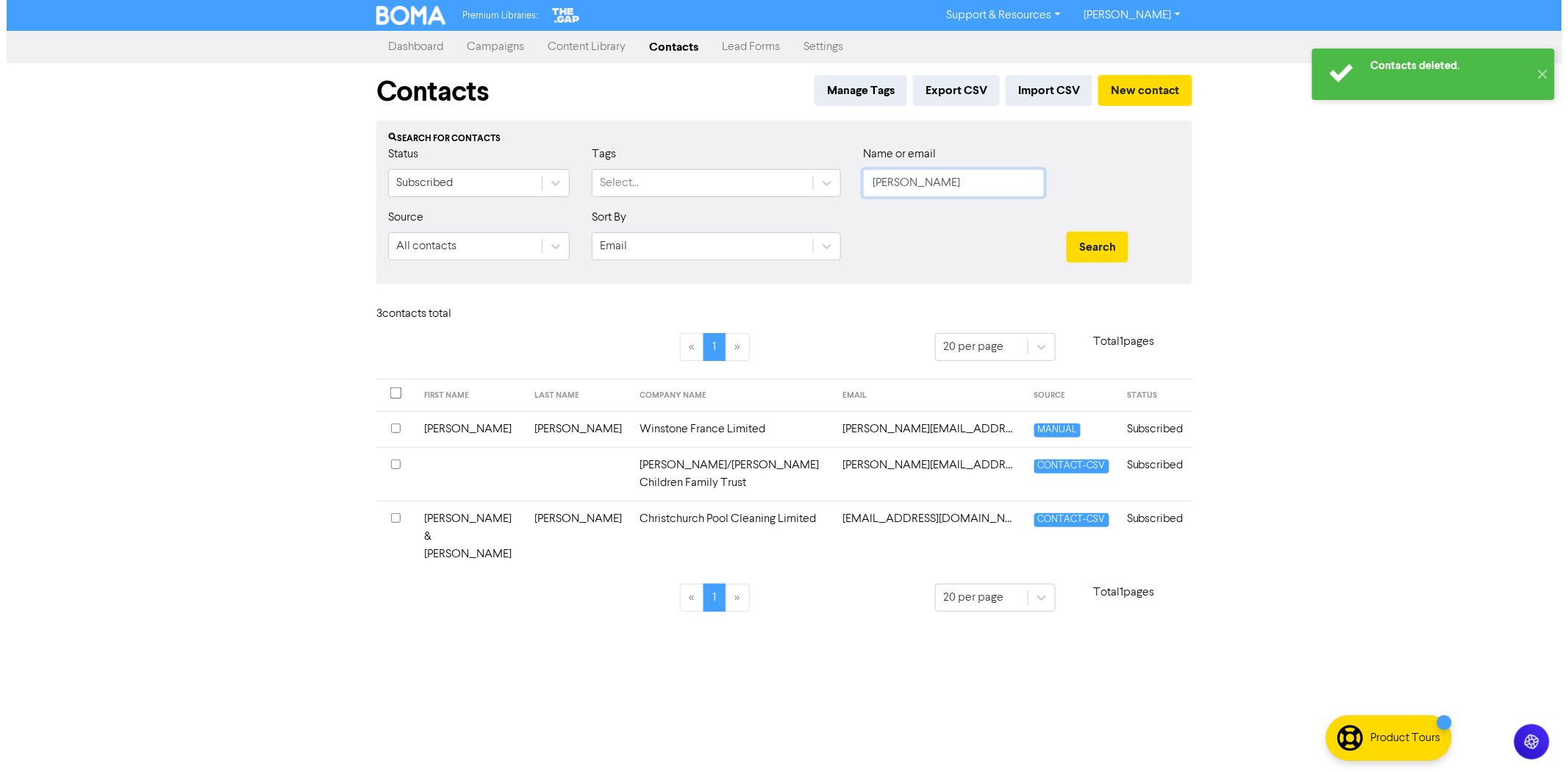
scroll to position [0, 0]
click at [392, 464] on input "checkbox" at bounding box center [396, 464] width 9 height 9
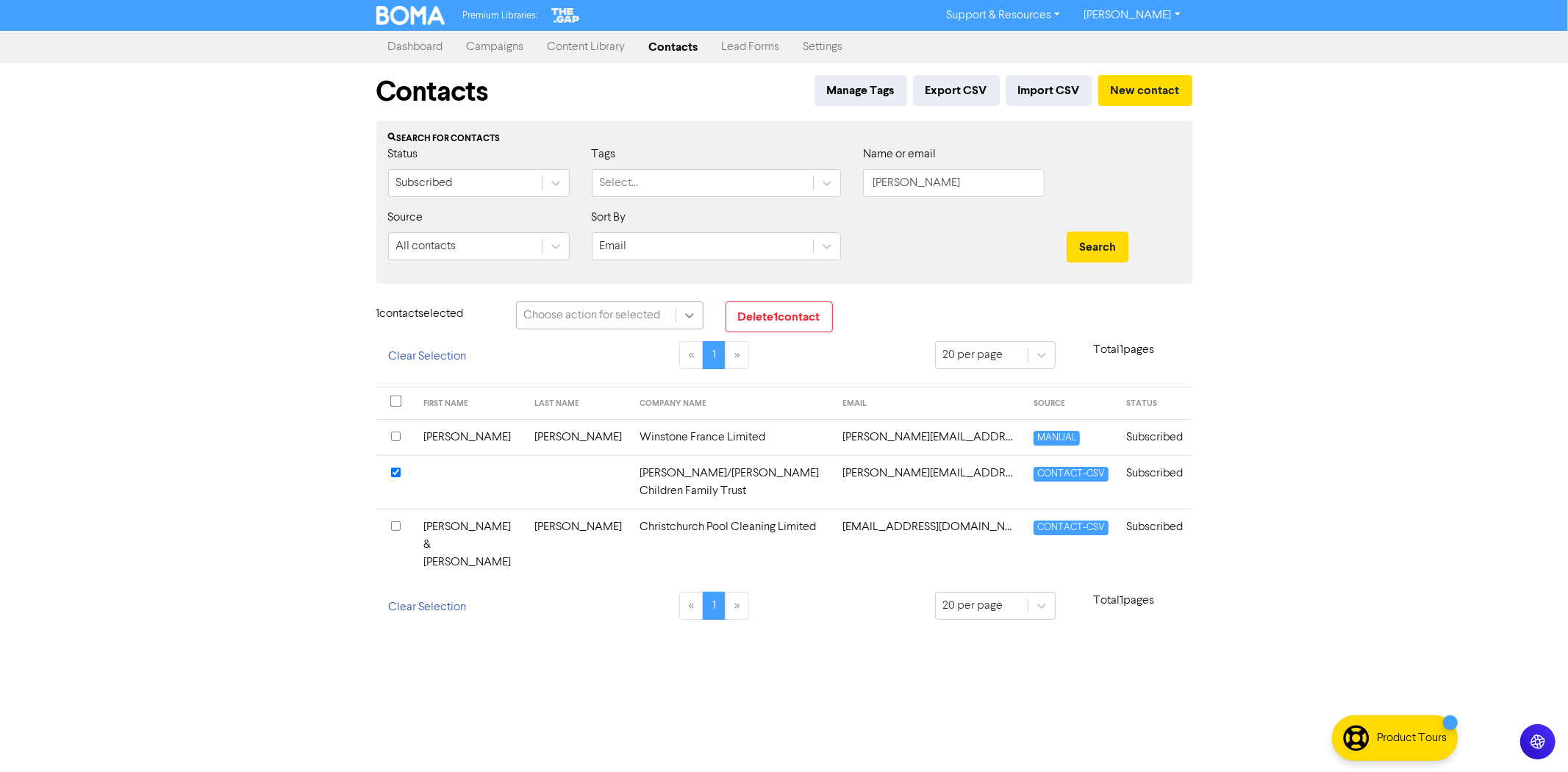
click at [692, 318] on icon at bounding box center [690, 315] width 15 height 15
click at [567, 383] on div "Delete Contacts" at bounding box center [609, 381] width 187 height 29
click at [778, 317] on button "Delete 1 contact" at bounding box center [779, 316] width 107 height 31
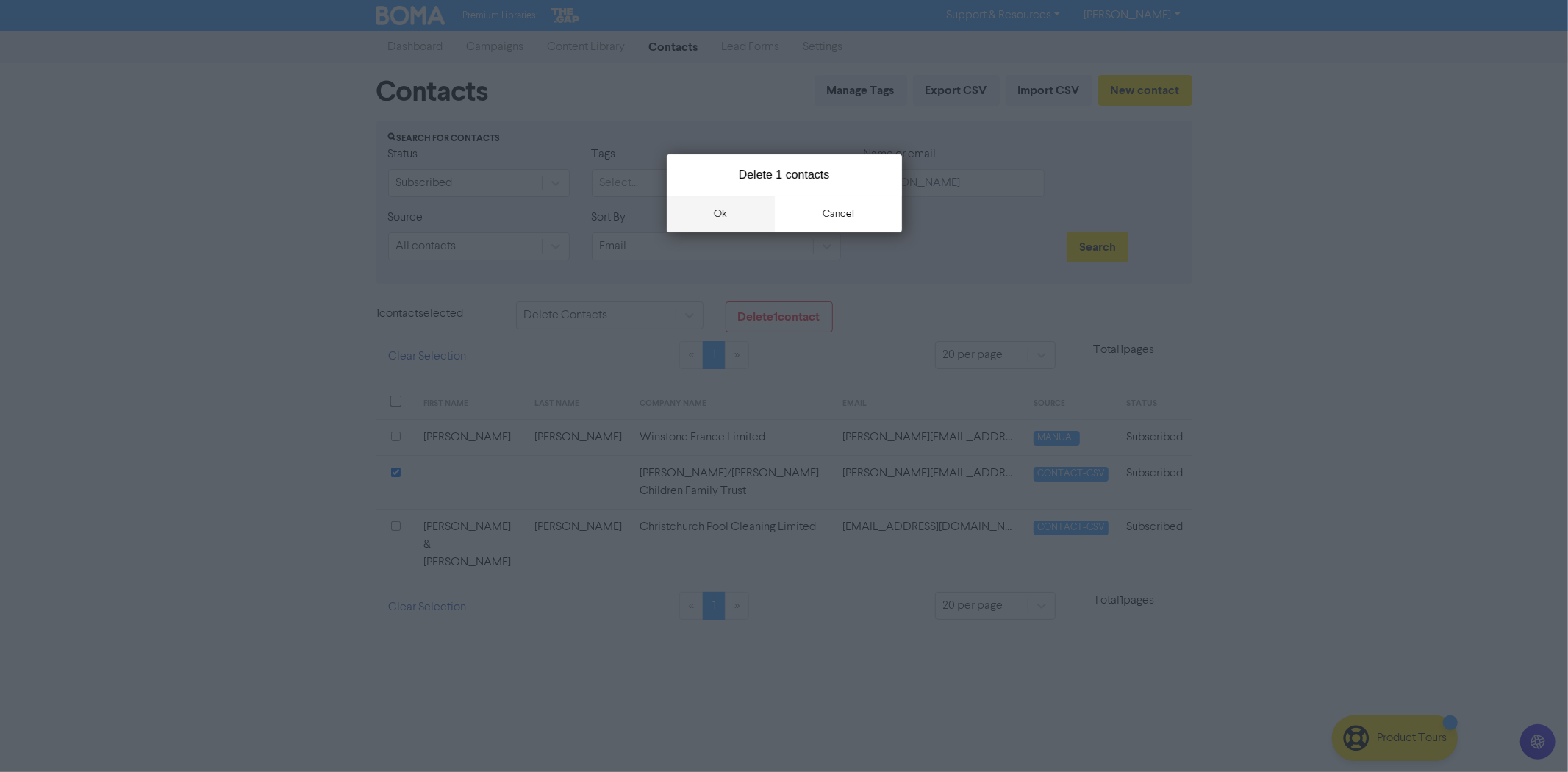
click at [719, 215] on button "ok" at bounding box center [721, 214] width 109 height 37
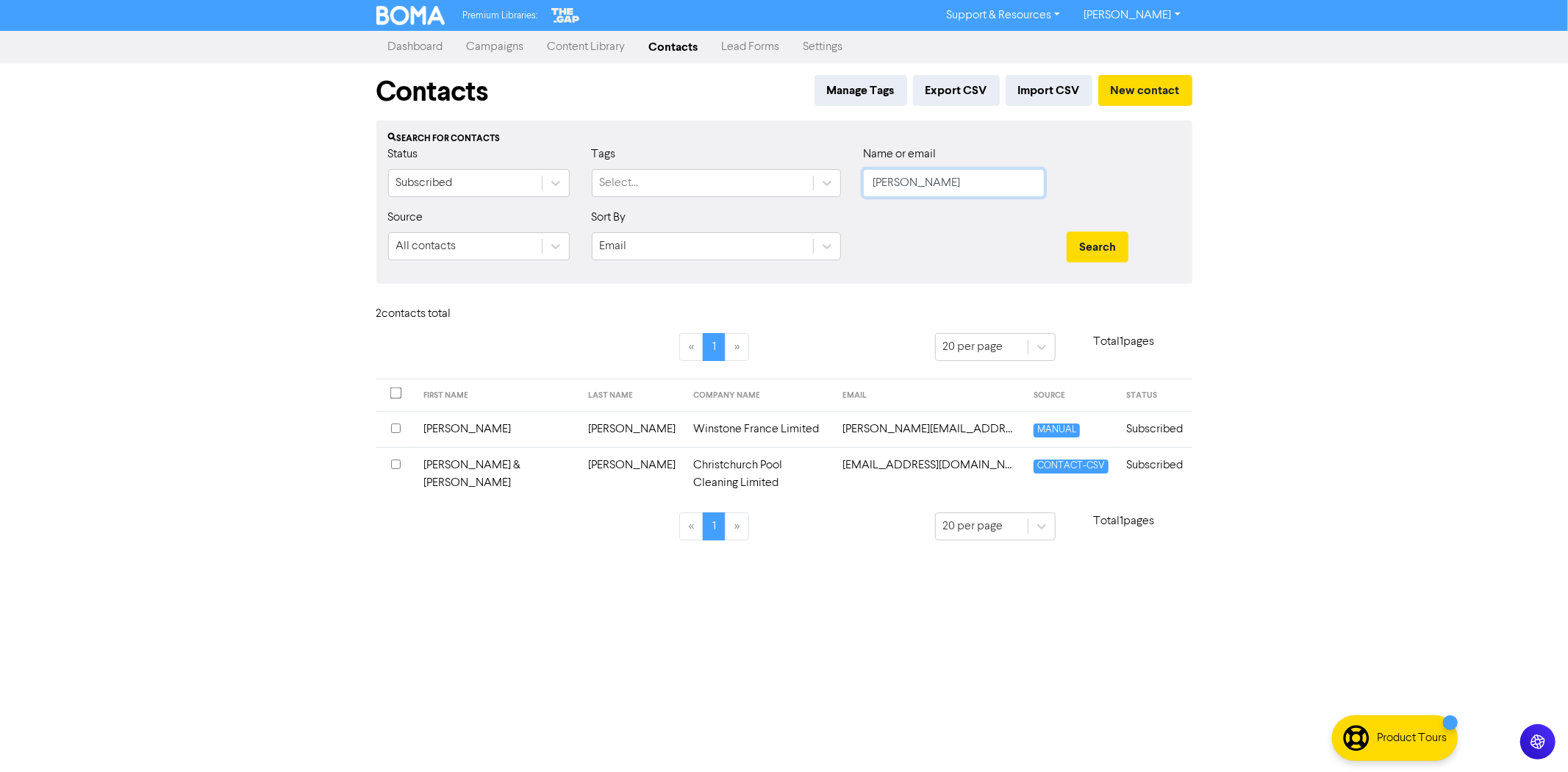
drag, startPoint x: 932, startPoint y: 186, endPoint x: 853, endPoint y: 196, distance: 79.6
click at [782, 197] on div "Status Subscribed Tags Select... Name or email garner" at bounding box center [785, 177] width 815 height 63
click at [1067, 231] on button "Search" at bounding box center [1098, 246] width 62 height 31
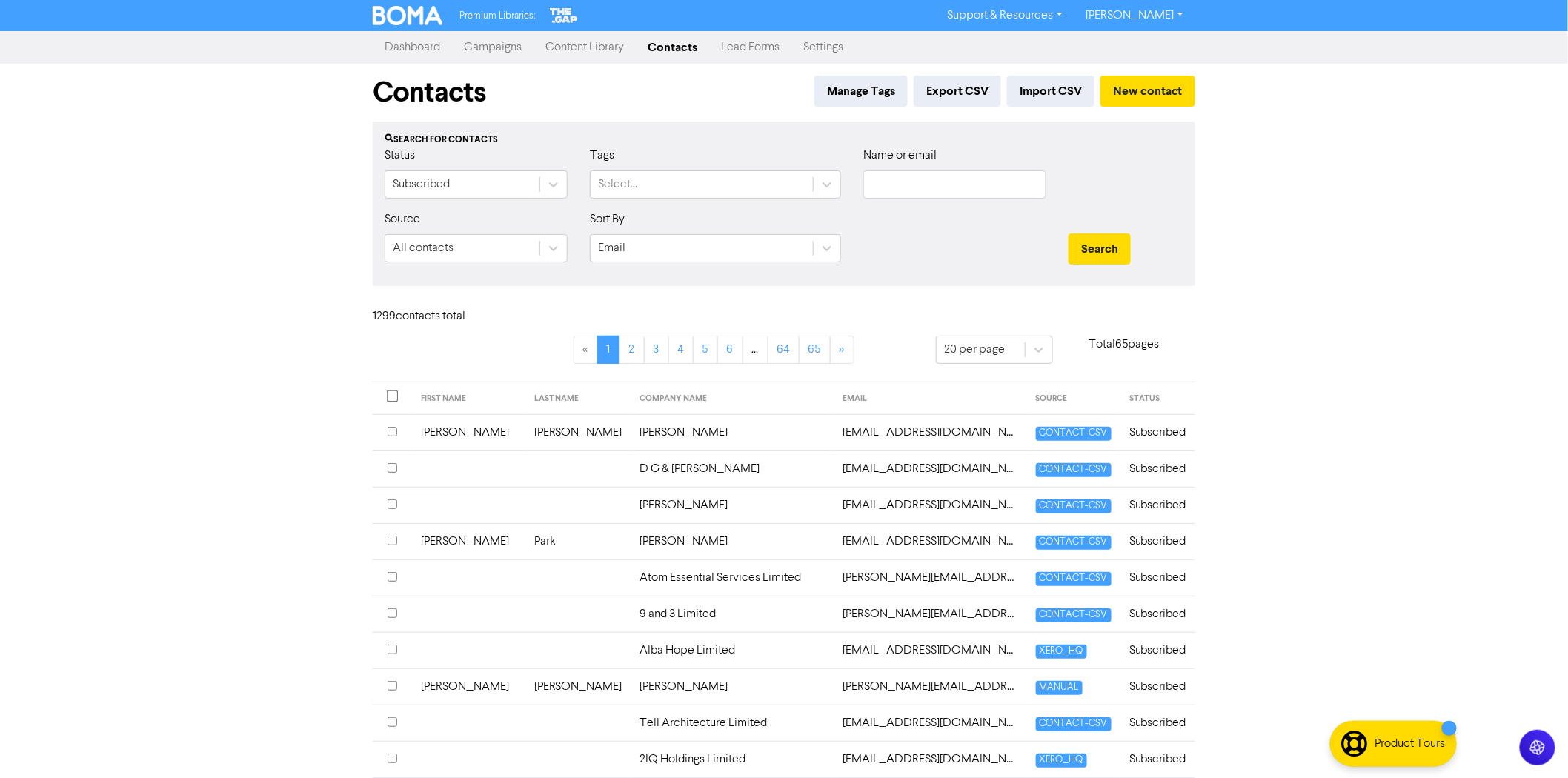
click at [507, 49] on link "Campaigns" at bounding box center [492, 47] width 82 height 29
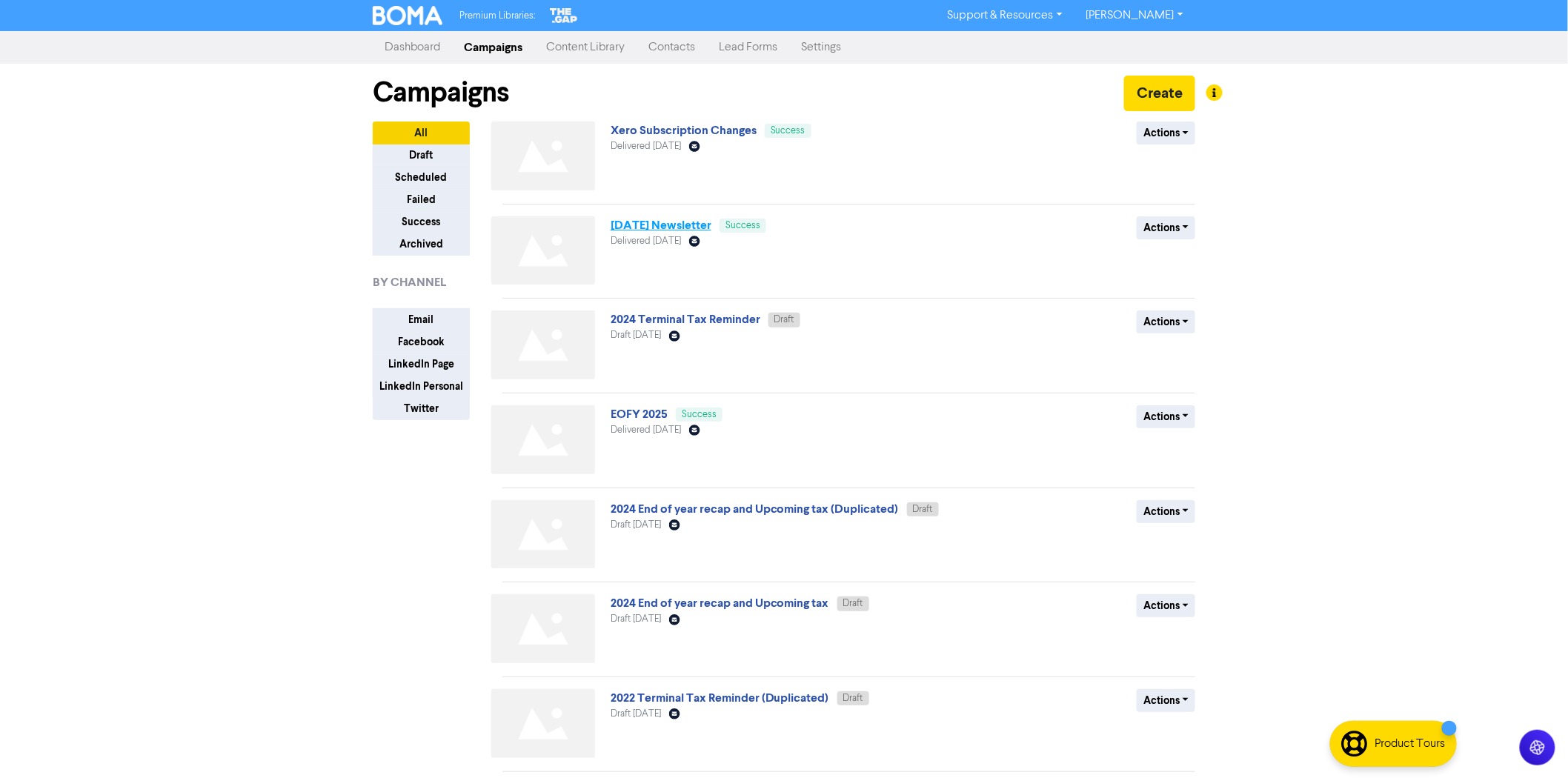
click at [688, 223] on link "[DATE] Newsletter" at bounding box center [660, 225] width 101 height 15
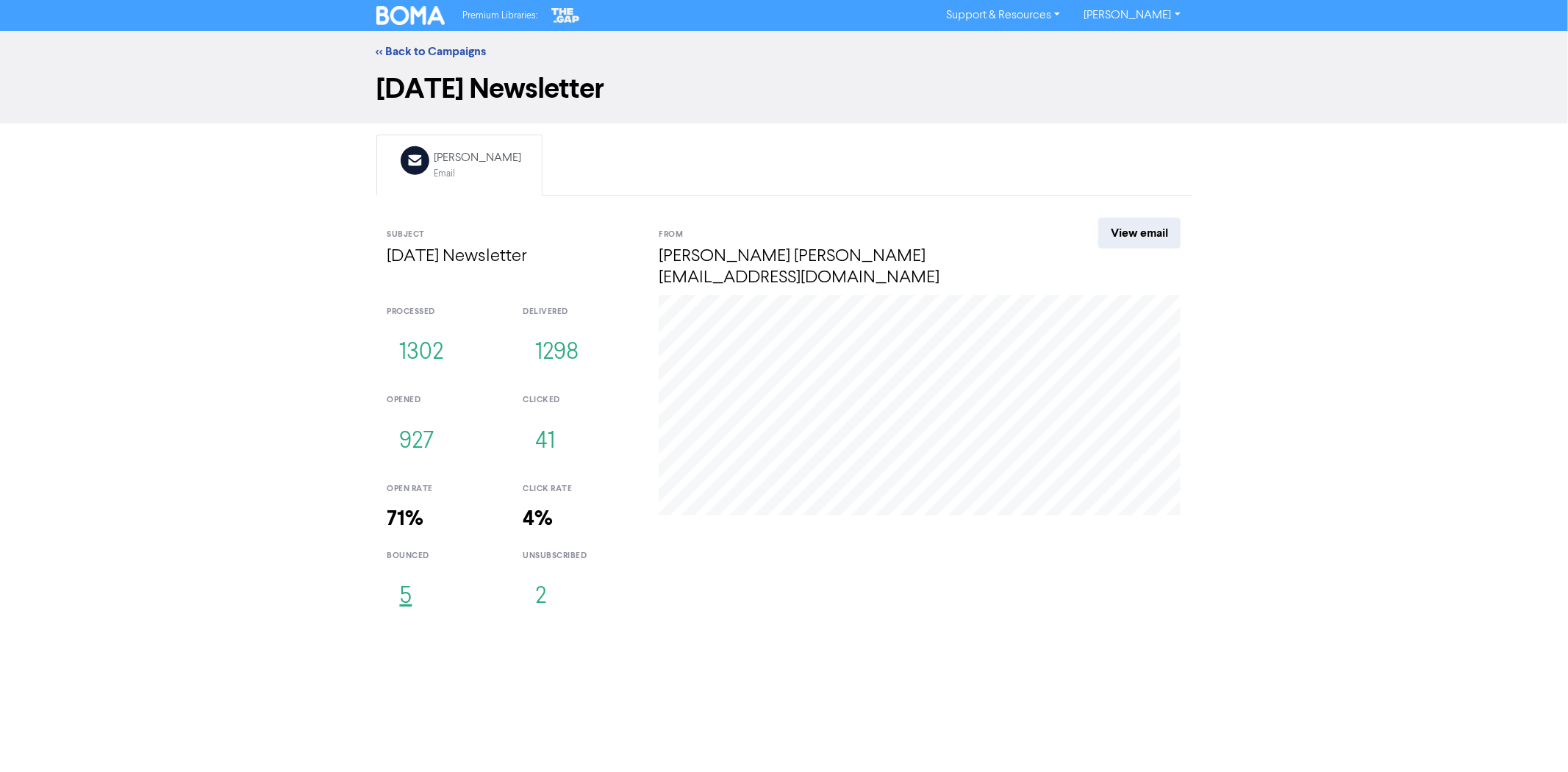
click at [404, 582] on button "5" at bounding box center [407, 597] width 38 height 49
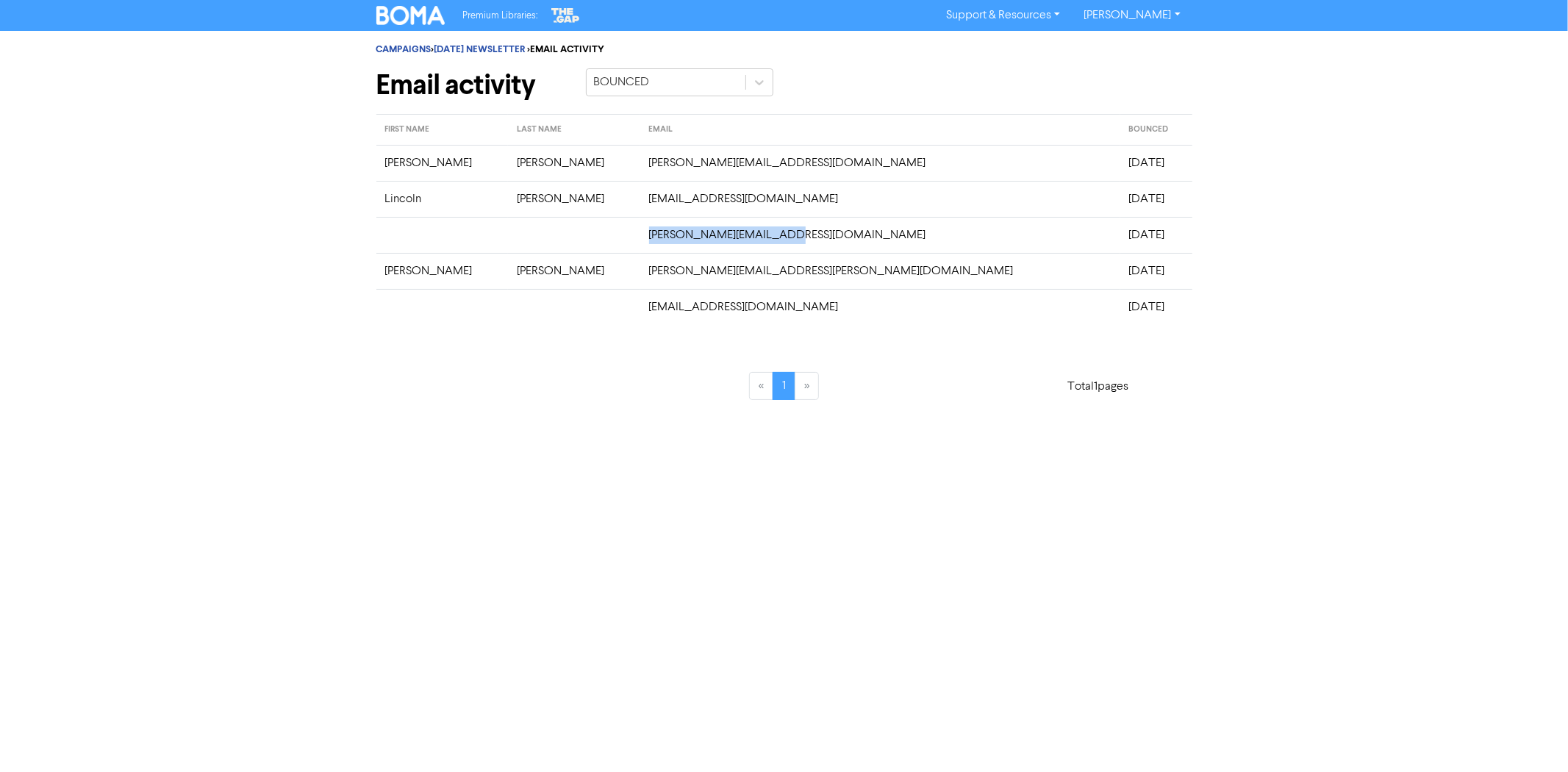
drag, startPoint x: 764, startPoint y: 244, endPoint x: 622, endPoint y: 243, distance: 142.0
click at [640, 243] on td "rebecca@papprills.co.nz" at bounding box center [880, 235] width 480 height 36
copy td "rebecca@papprills.co.nz"
click at [654, 233] on td "rebecca@papprills.co.nz" at bounding box center [880, 235] width 480 height 36
click at [414, 9] on img at bounding box center [411, 15] width 69 height 19
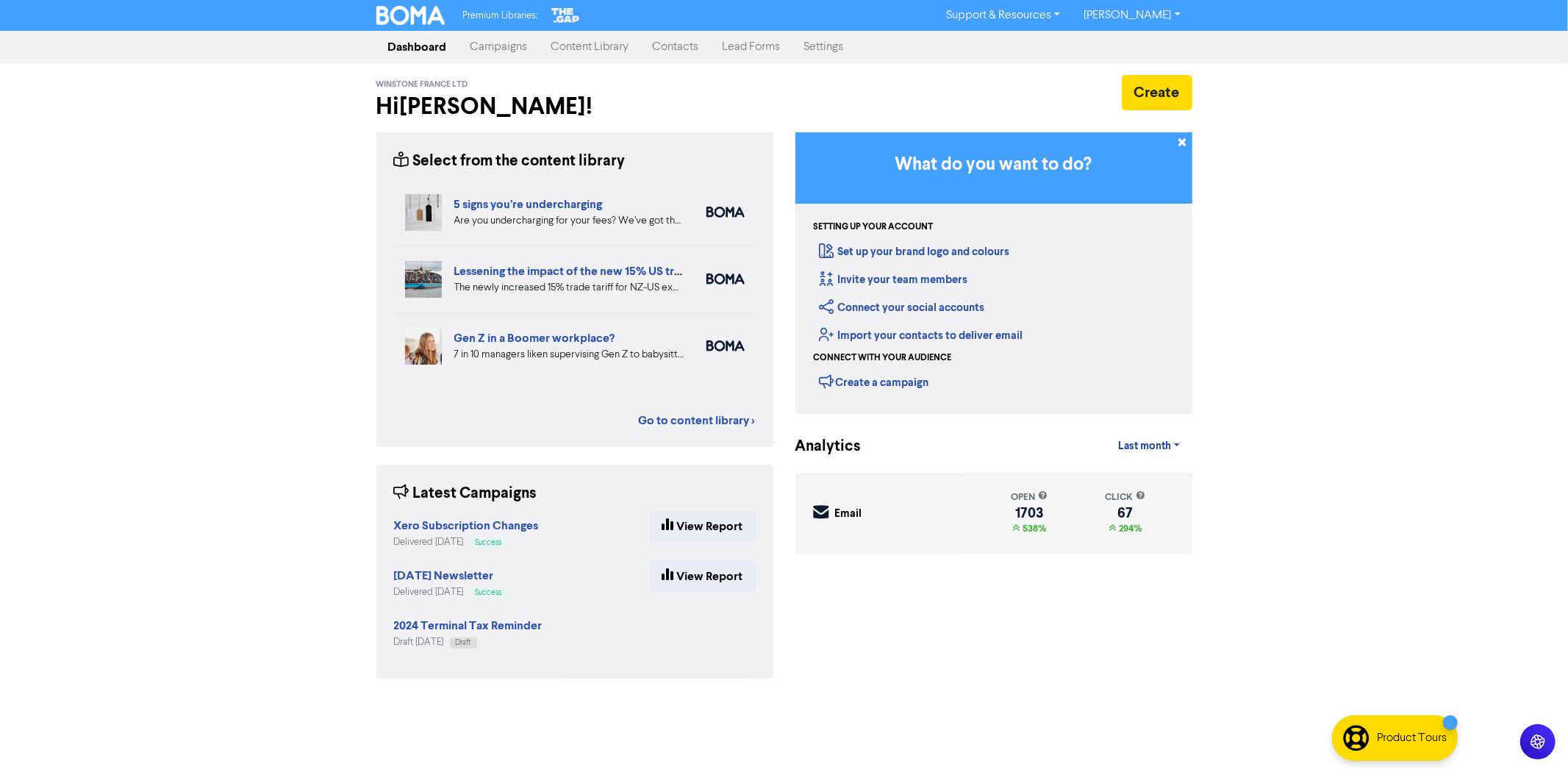
click at [681, 44] on link "Contacts" at bounding box center [675, 46] width 70 height 29
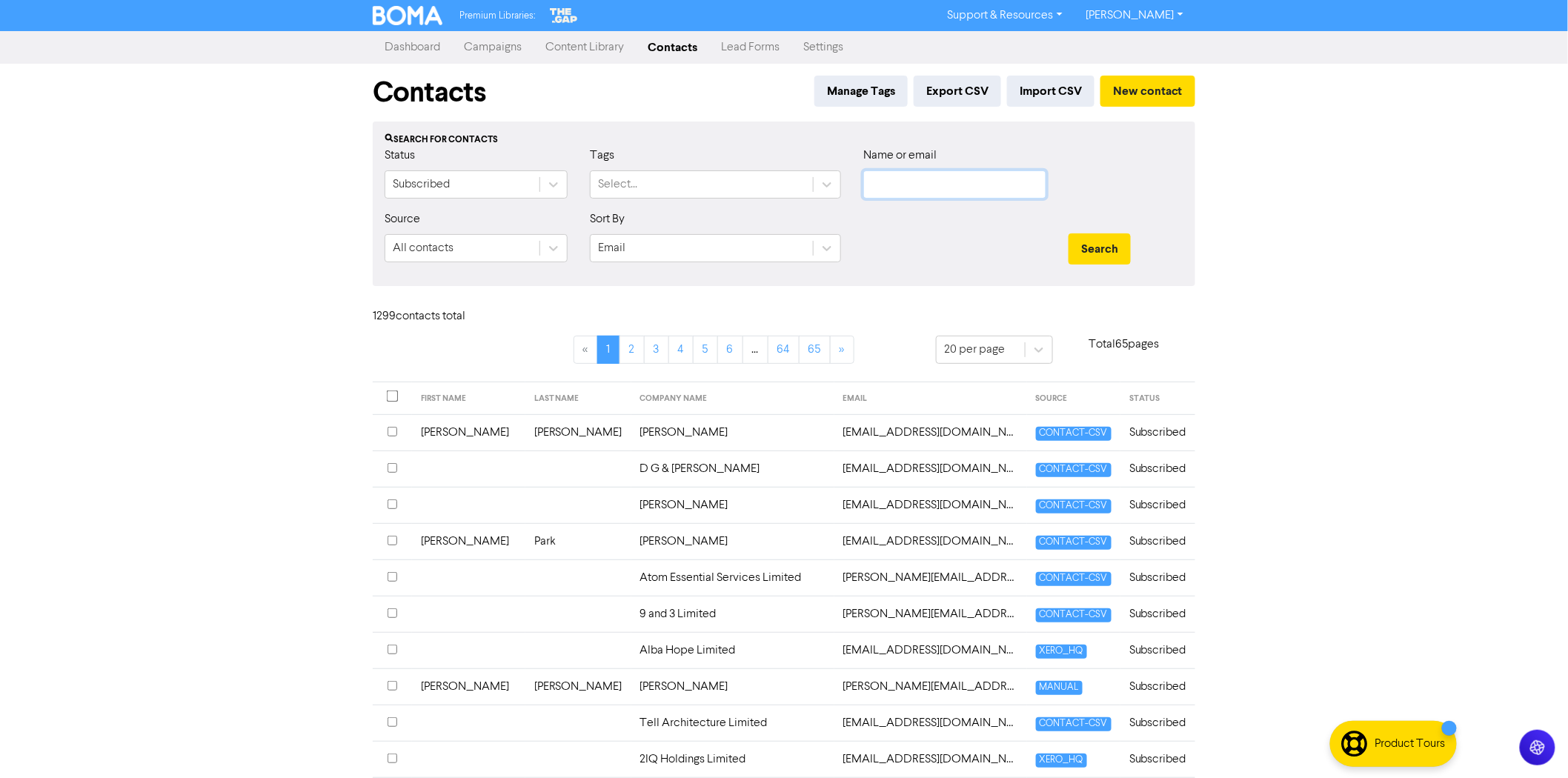
click at [901, 188] on input "text" at bounding box center [954, 185] width 183 height 29
type input "rebecc"
click at [1069, 233] on button "Search" at bounding box center [1100, 248] width 63 height 31
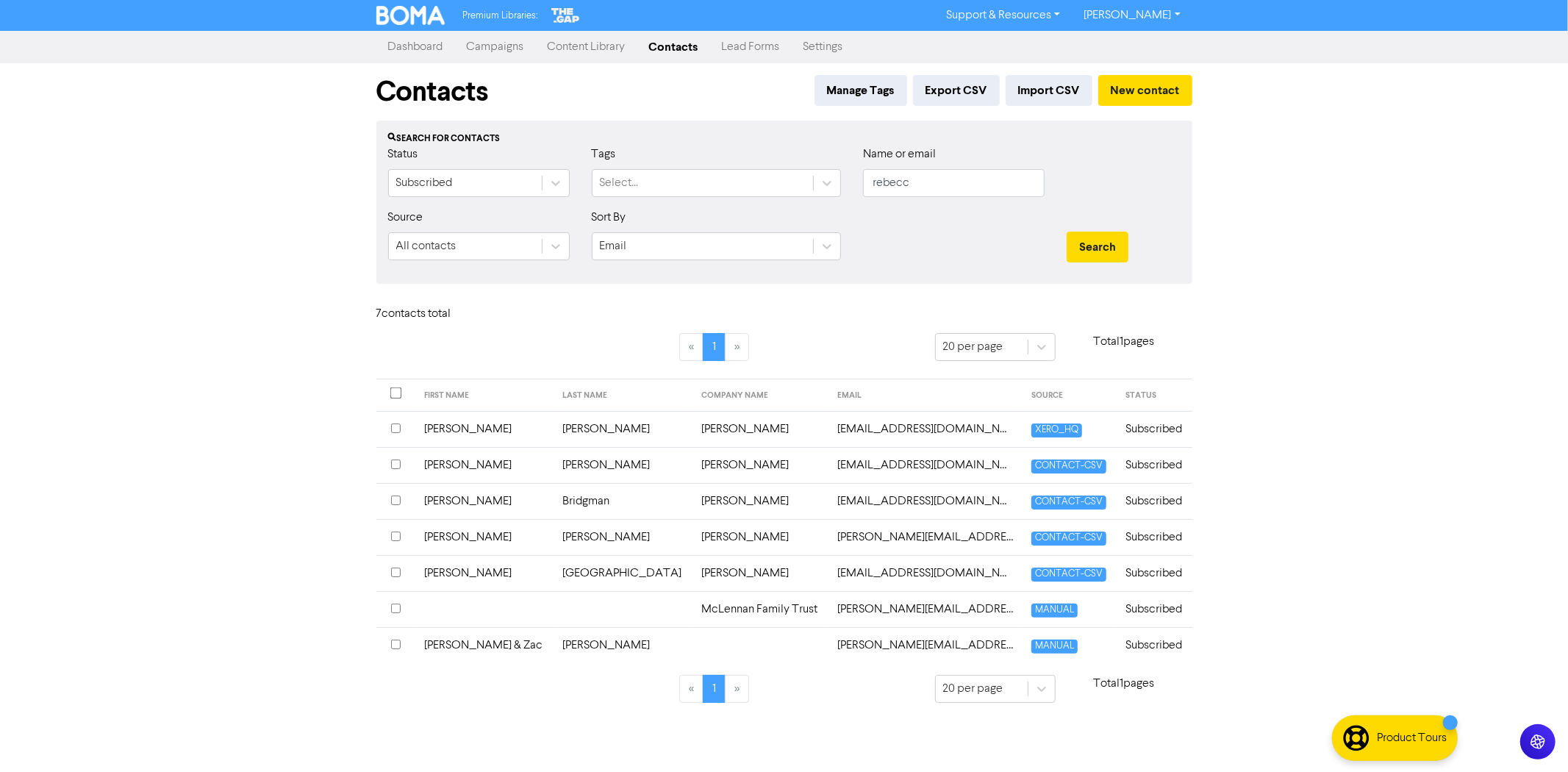
click at [693, 610] on td "McLennan Family Trust" at bounding box center [760, 609] width 136 height 36
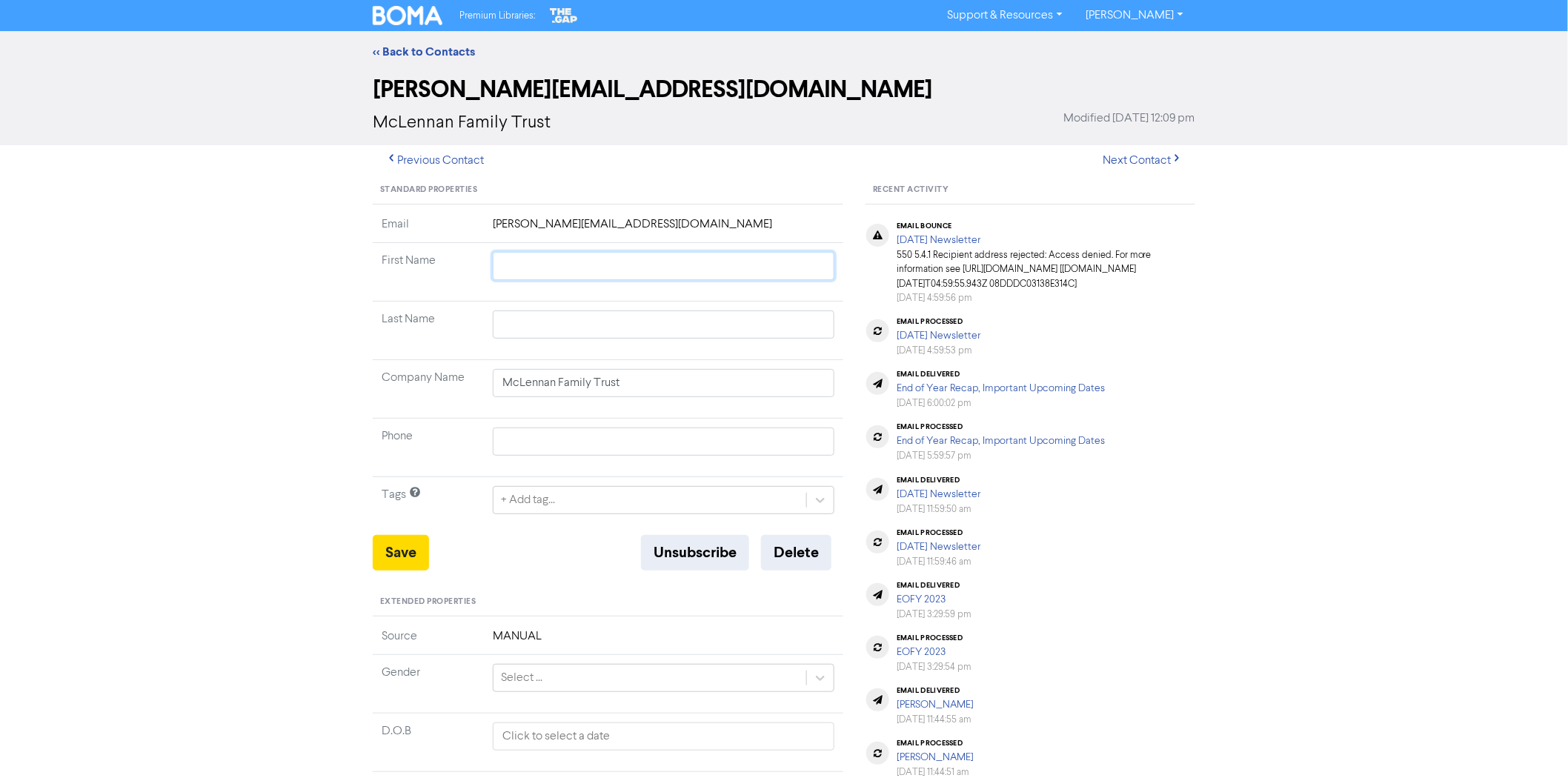
click at [531, 272] on input "text" at bounding box center [664, 266] width 342 height 29
type input "R"
type input "RE"
type input "REe"
type input "RE"
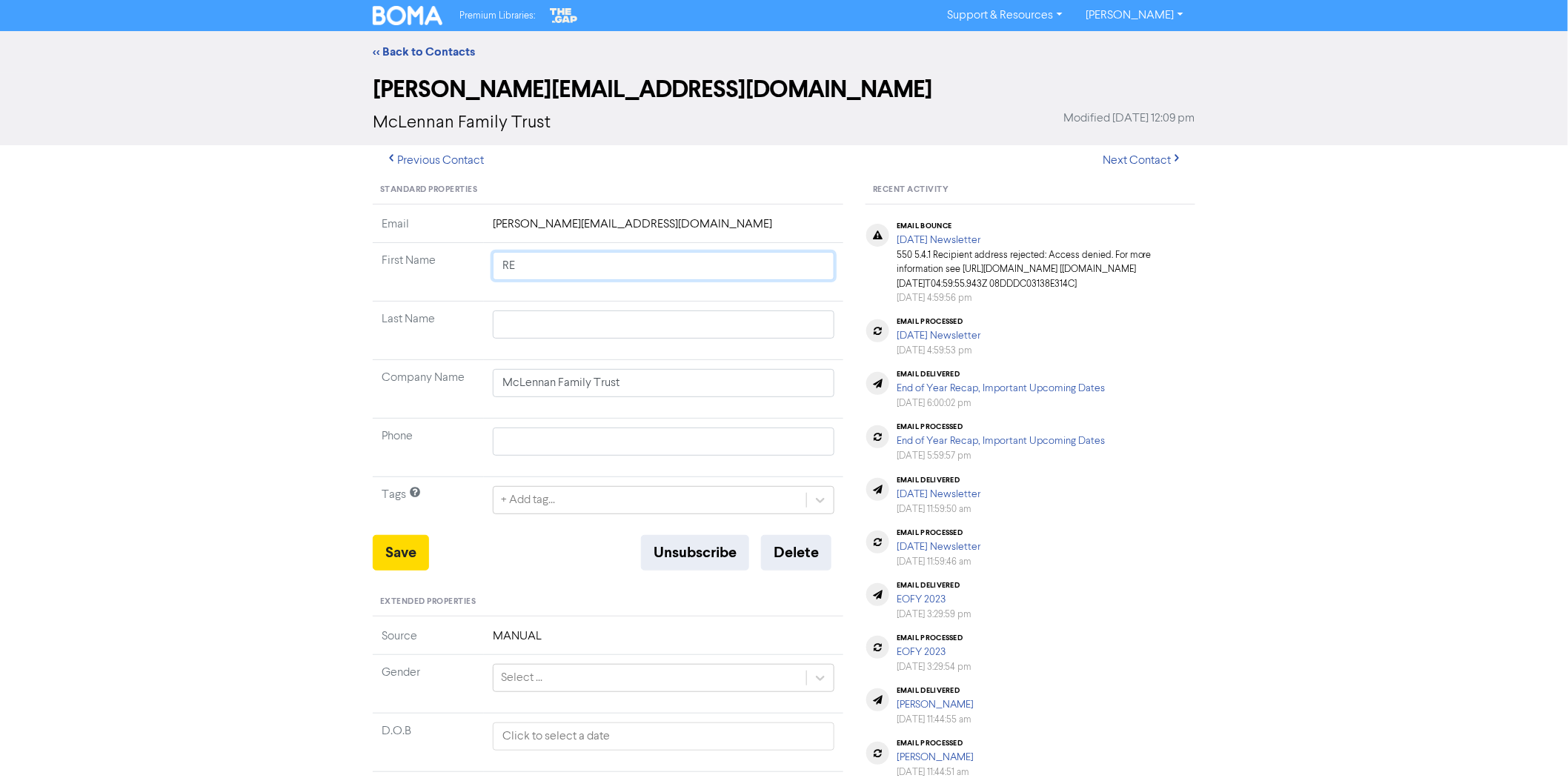
type input "R"
type input "Rb"
type input "R"
type input "Re"
type input "Reb"
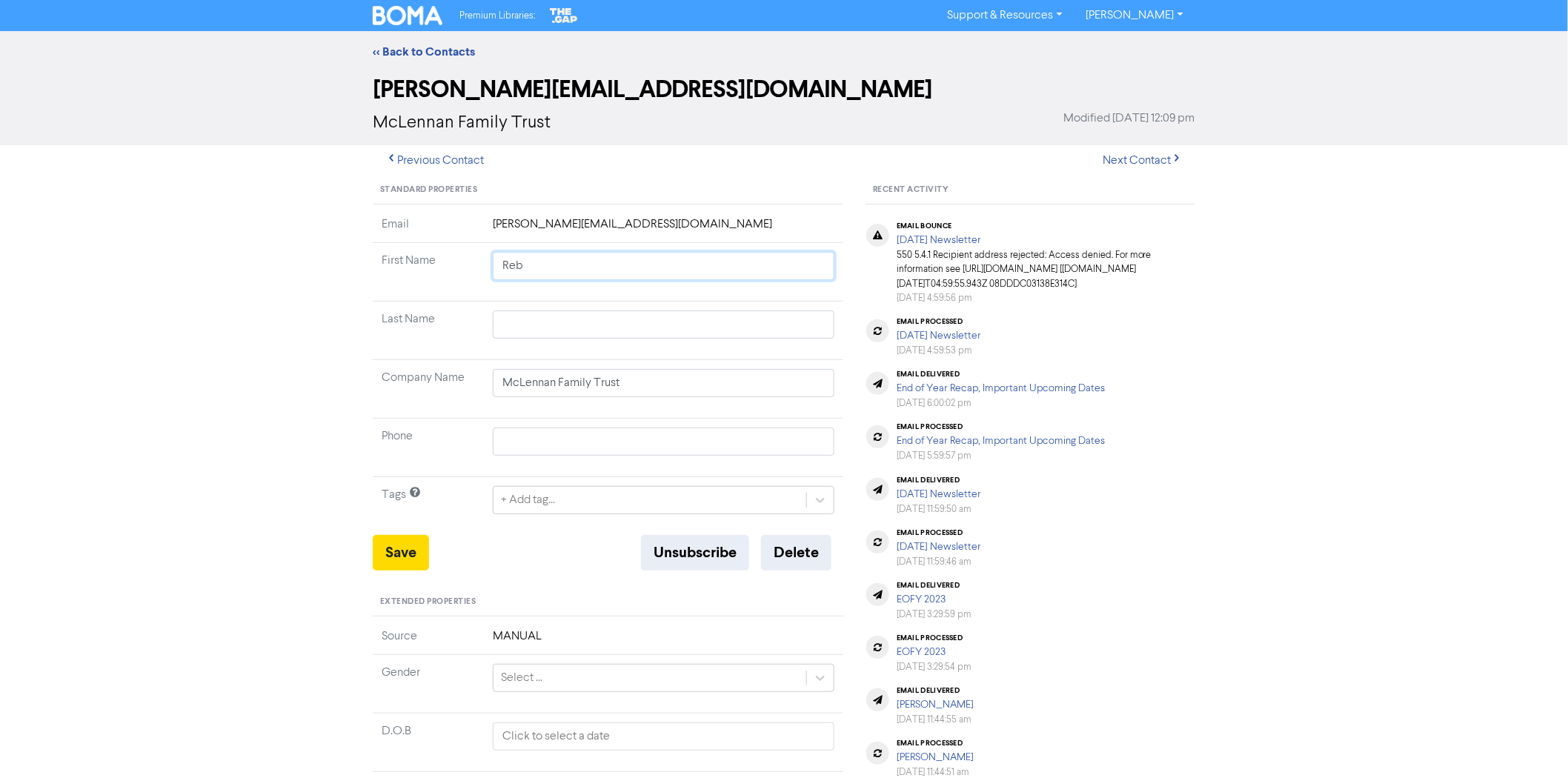
type input "Rebe"
type input "Rebec"
type input "Rebecc"
type input "Rebecca"
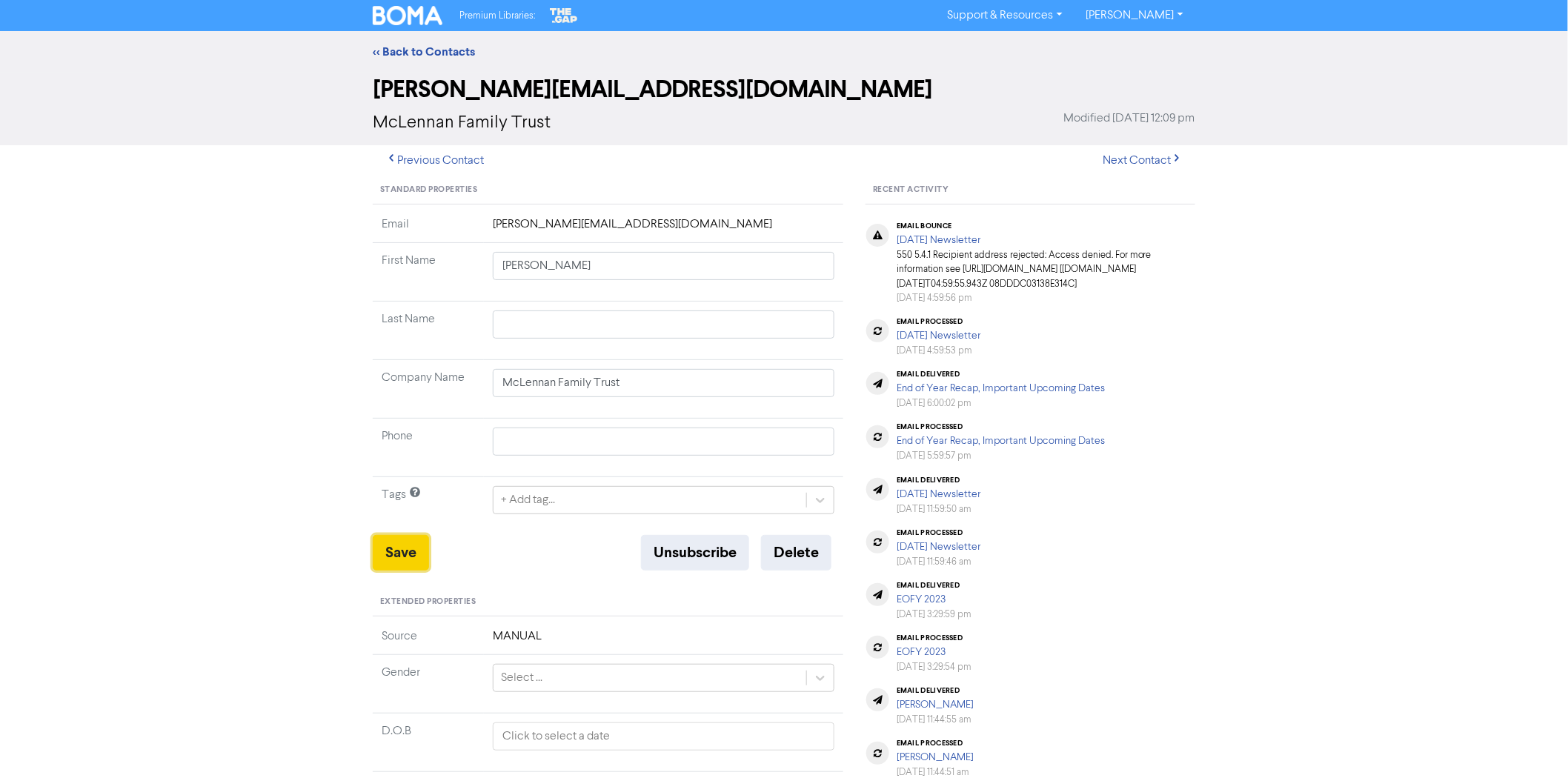
drag, startPoint x: 413, startPoint y: 555, endPoint x: 440, endPoint y: 534, distance: 34.2
click at [413, 555] on button "Save" at bounding box center [400, 552] width 56 height 36
click at [446, 52] on link "<< Back to Contacts" at bounding box center [423, 51] width 102 height 15
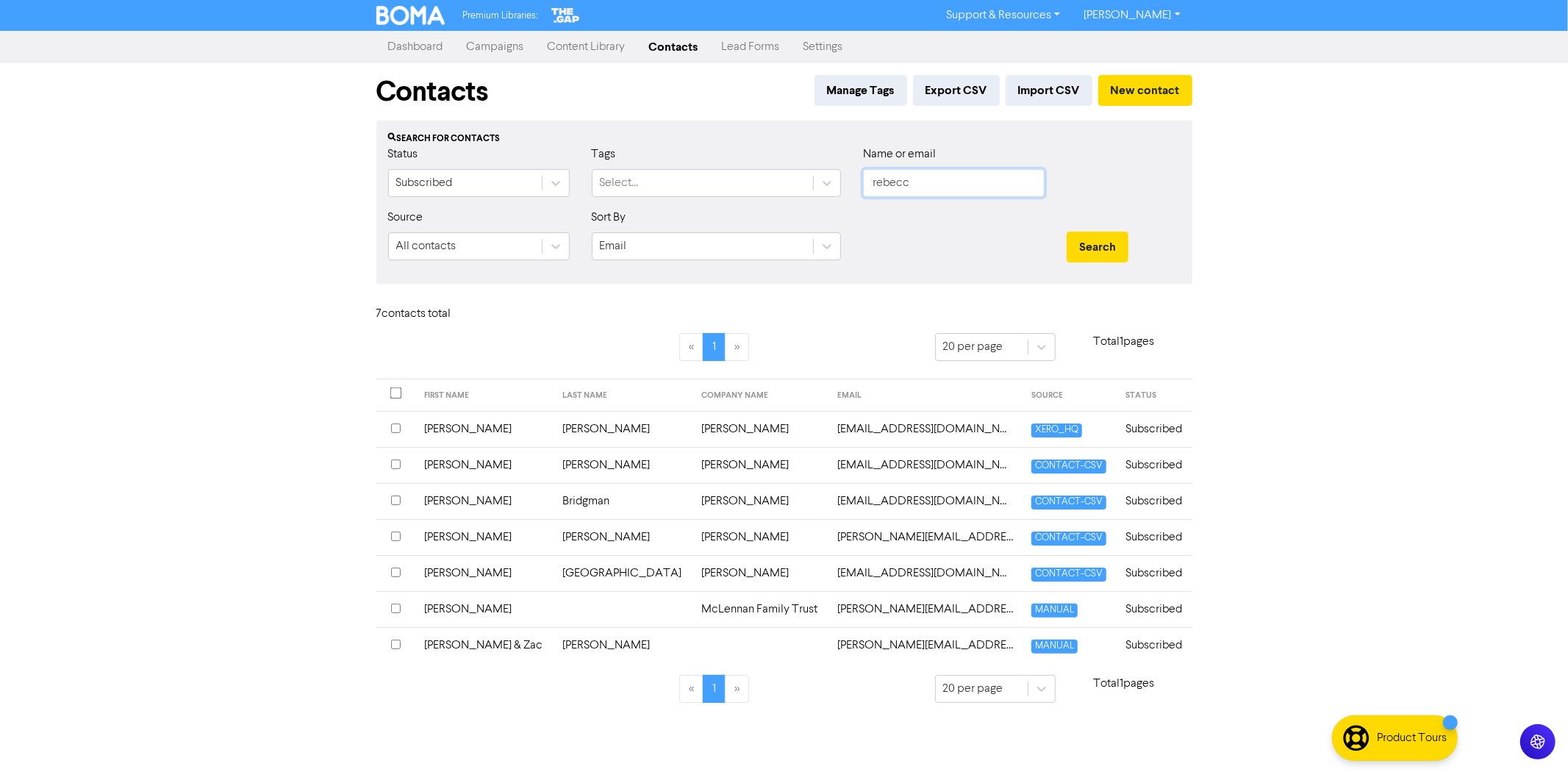
drag, startPoint x: 856, startPoint y: 188, endPoint x: 868, endPoint y: 187, distance: 12.0
click at [852, 189] on div "Name or email rebecc" at bounding box center [954, 177] width 204 height 63
type input "s"
type input "early"
click at [1067, 231] on button "Search" at bounding box center [1098, 246] width 62 height 31
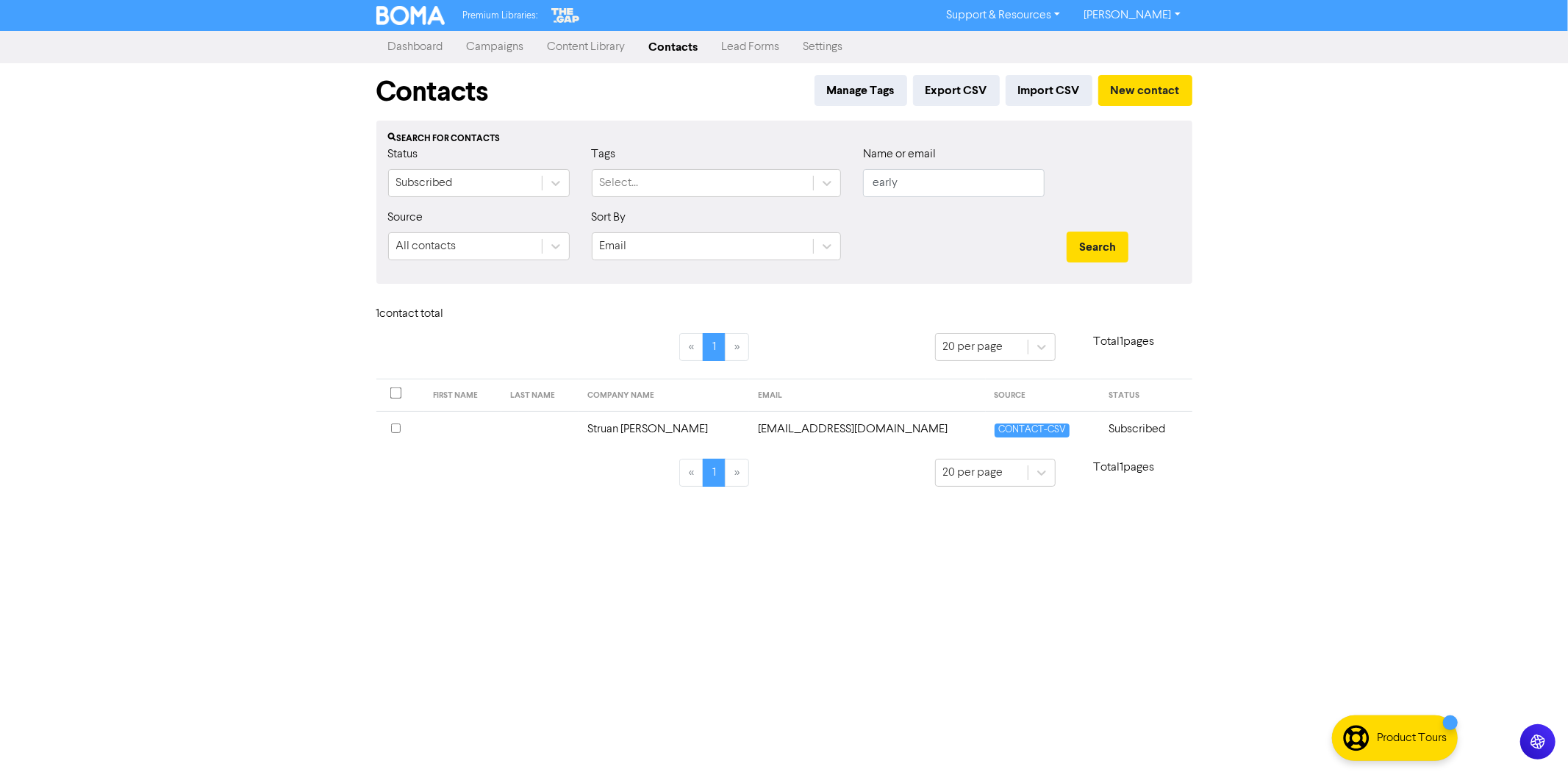
click at [616, 431] on td "Struan Purdie" at bounding box center [664, 429] width 171 height 36
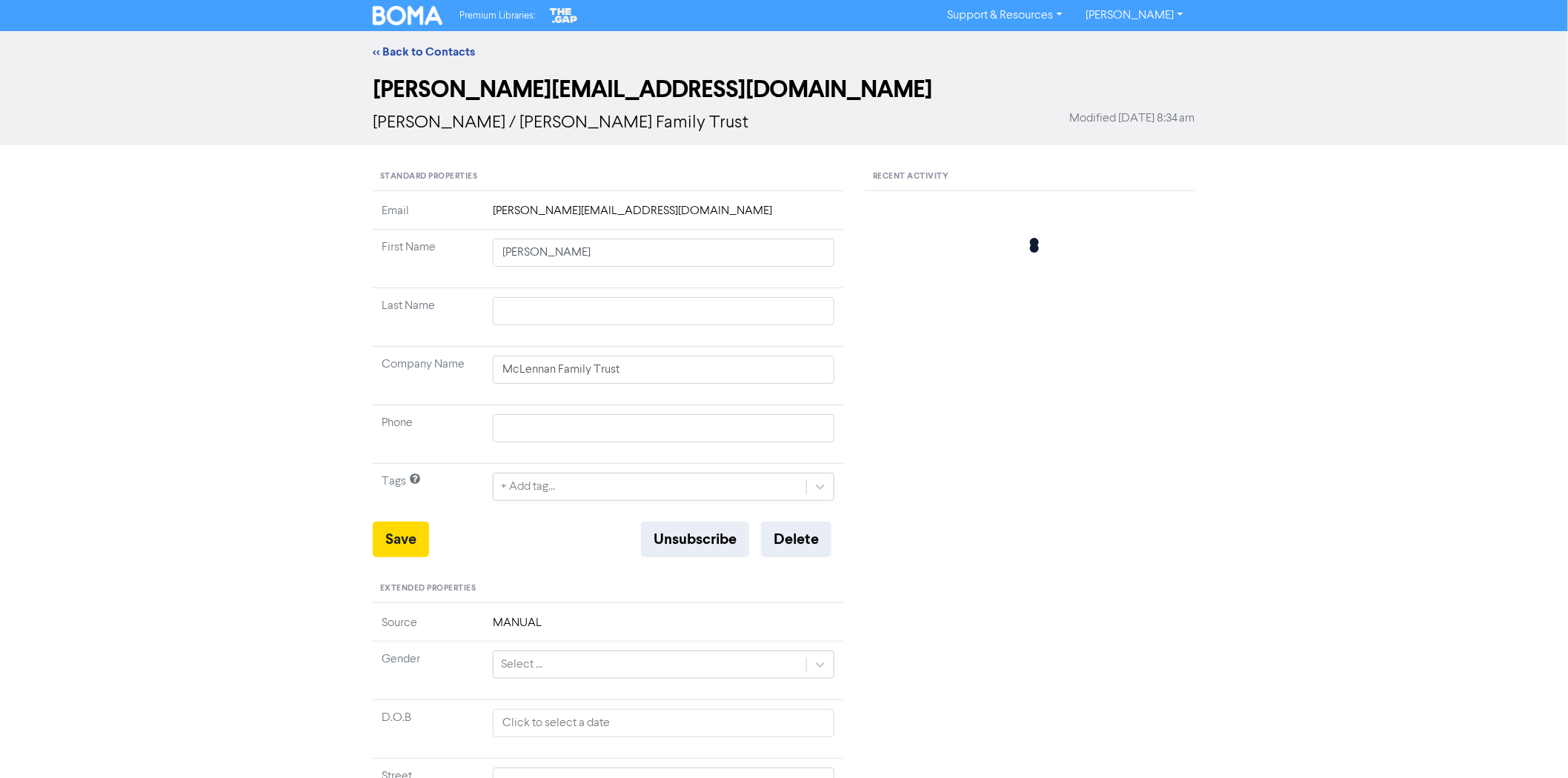
type input "Struan Purdie"
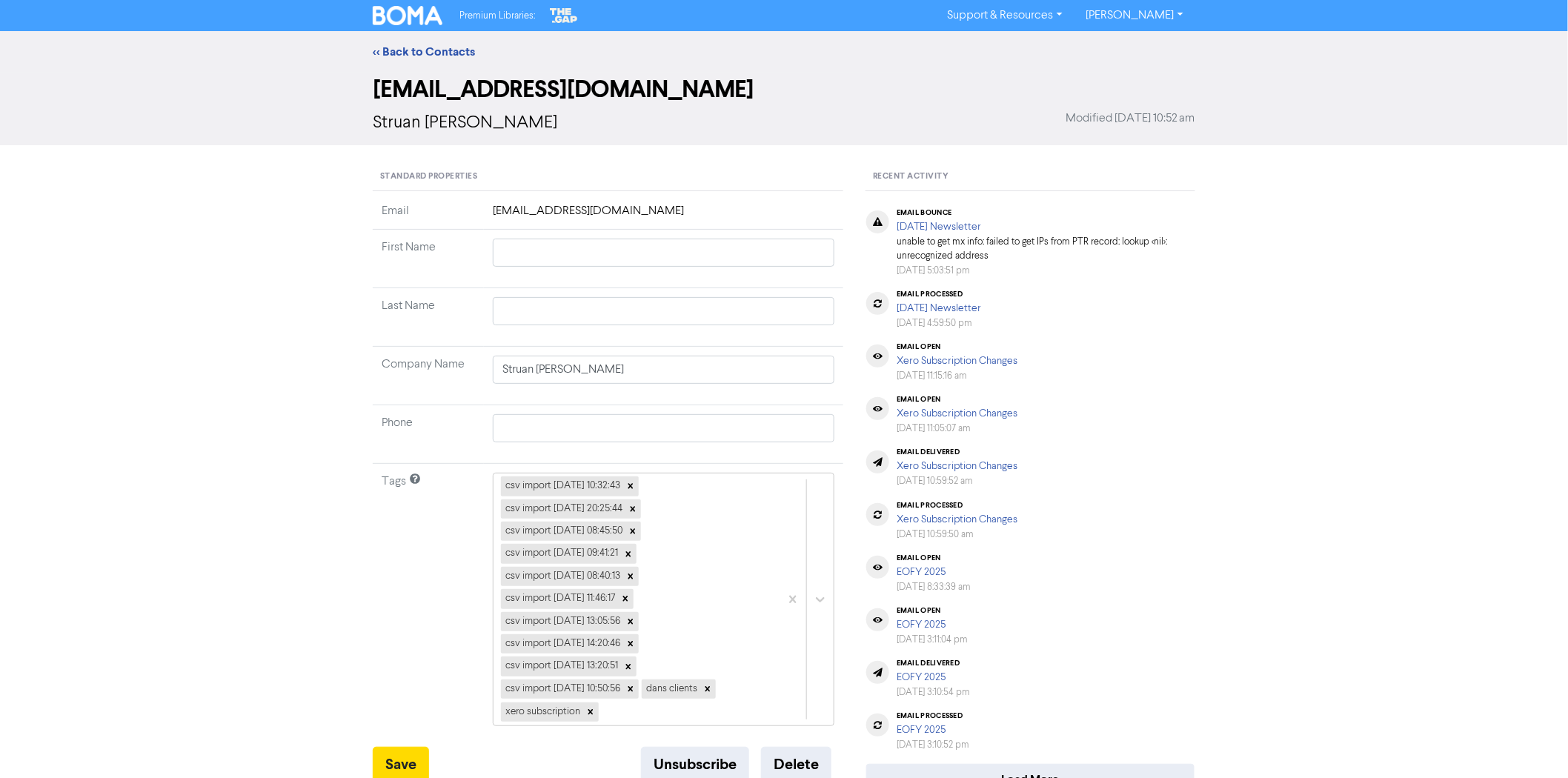
click at [557, 235] on td at bounding box center [663, 259] width 359 height 59
drag, startPoint x: 574, startPoint y: 240, endPoint x: 569, endPoint y: 247, distance: 8.6
click at [572, 245] on input "text" at bounding box center [664, 253] width 342 height 29
type input "S"
type input "St"
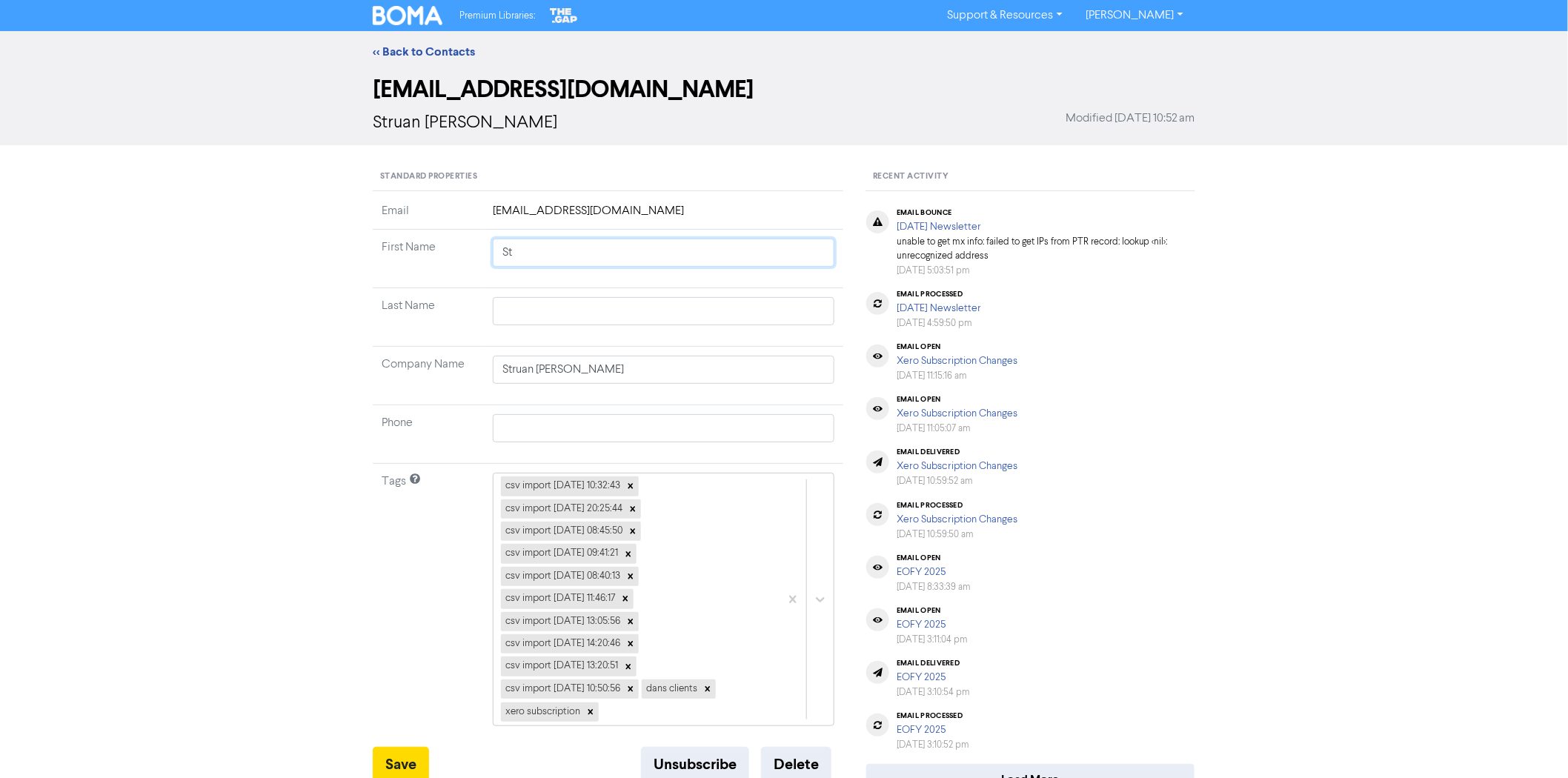
type input "Str"
type input "Stru"
type input "Strua"
type input "Struan"
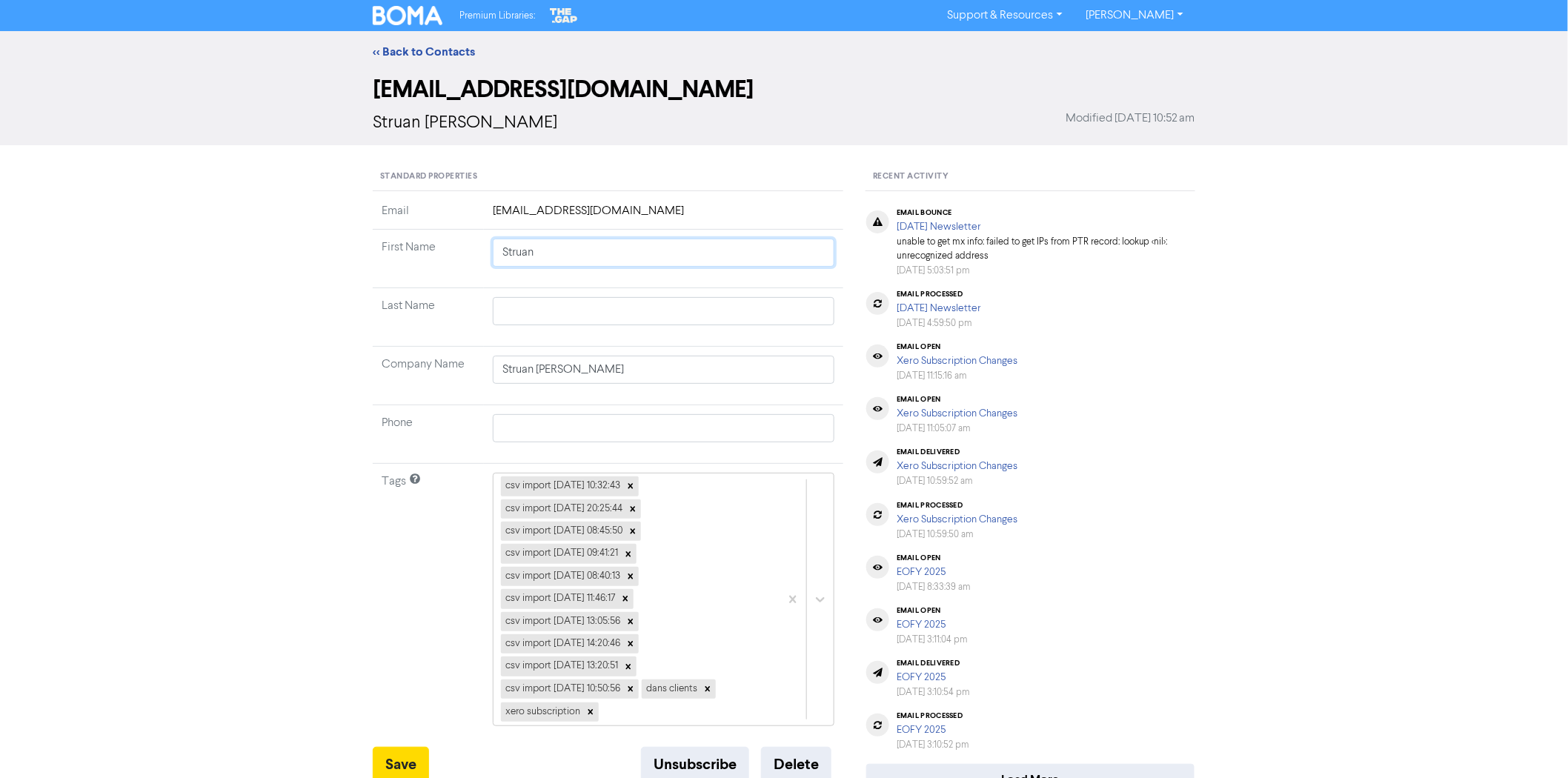
type input "Struan"
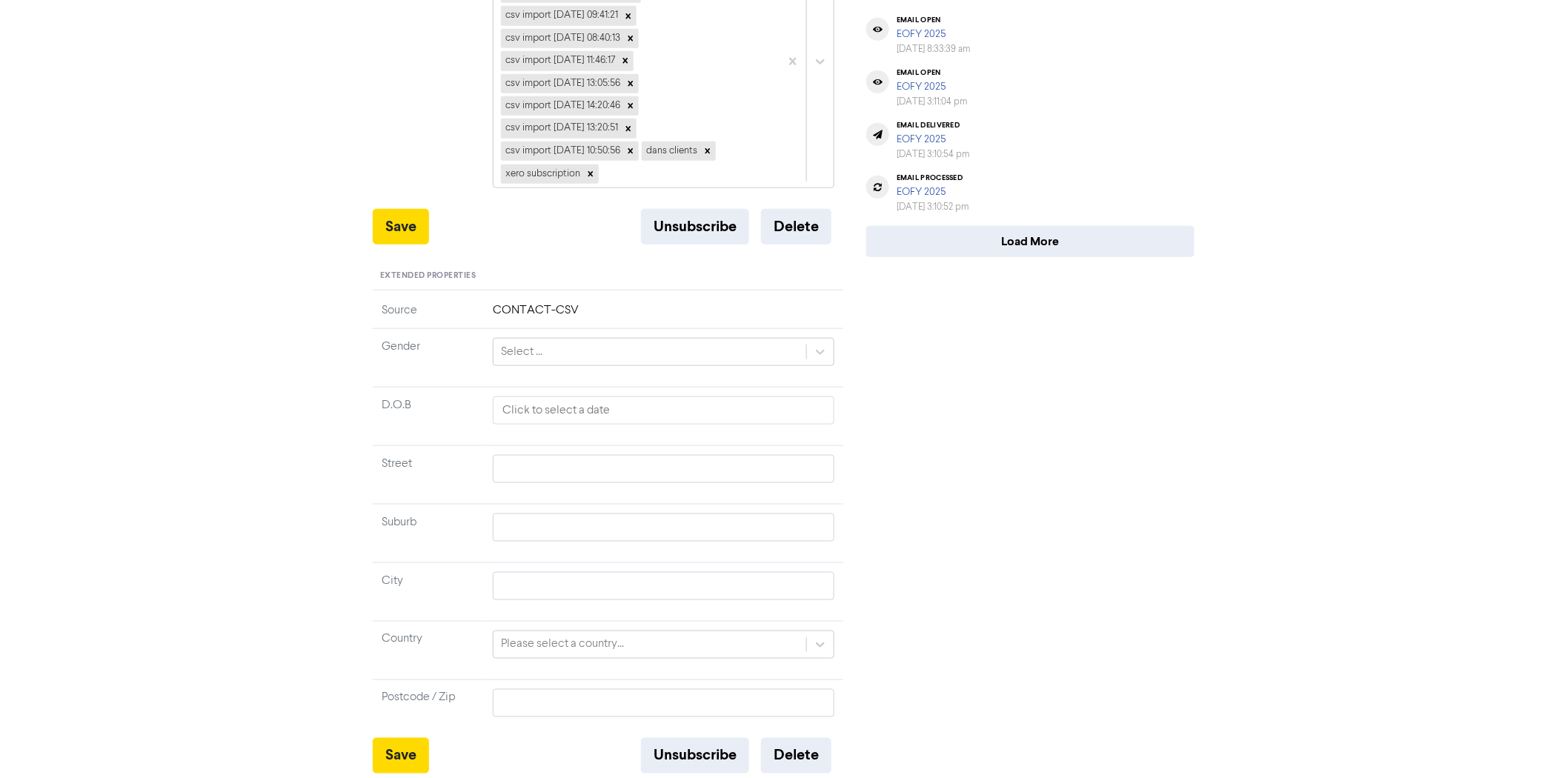
scroll to position [541, 0]
click at [398, 228] on button "Save" at bounding box center [400, 224] width 56 height 36
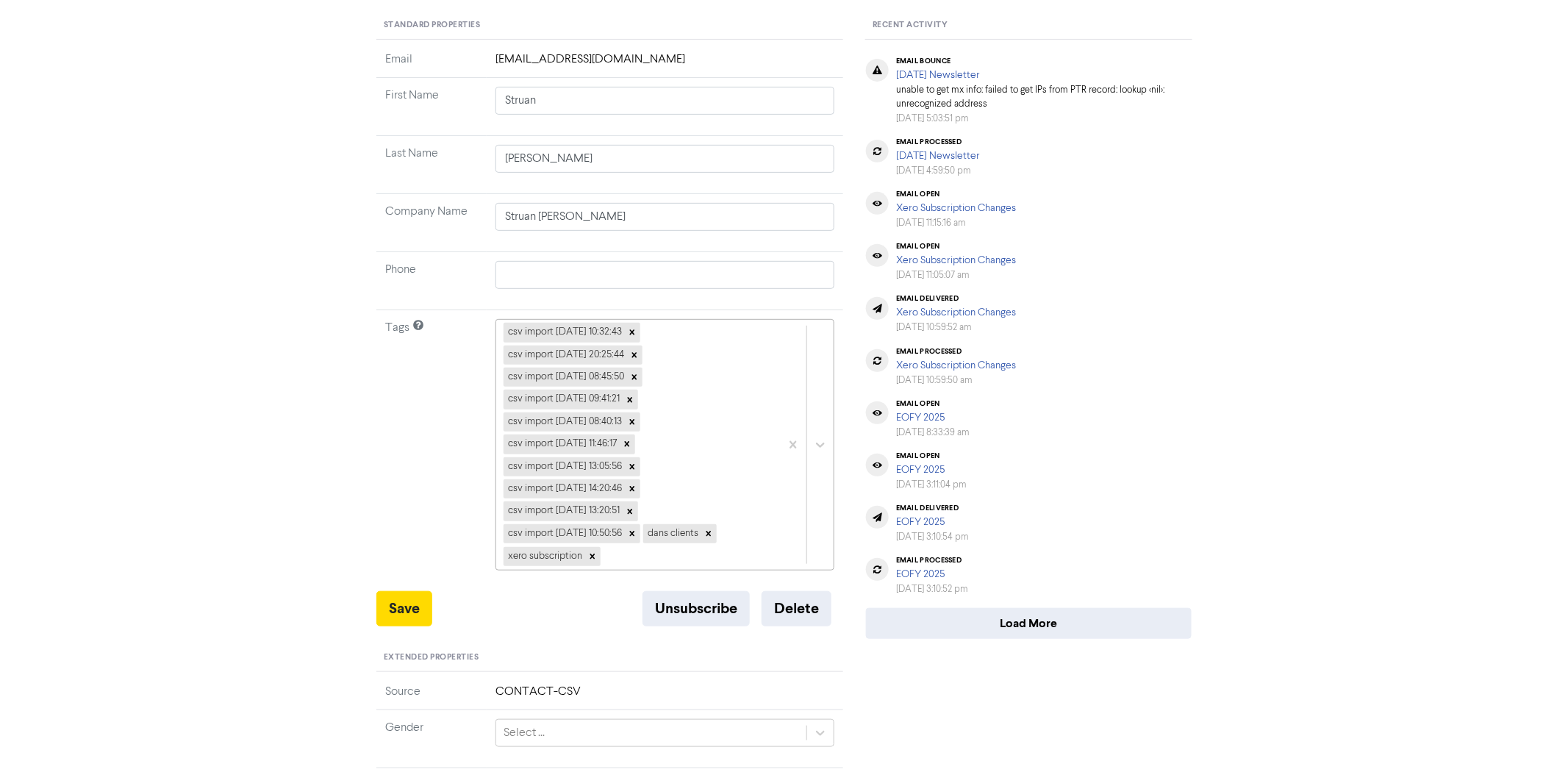
scroll to position [0, 0]
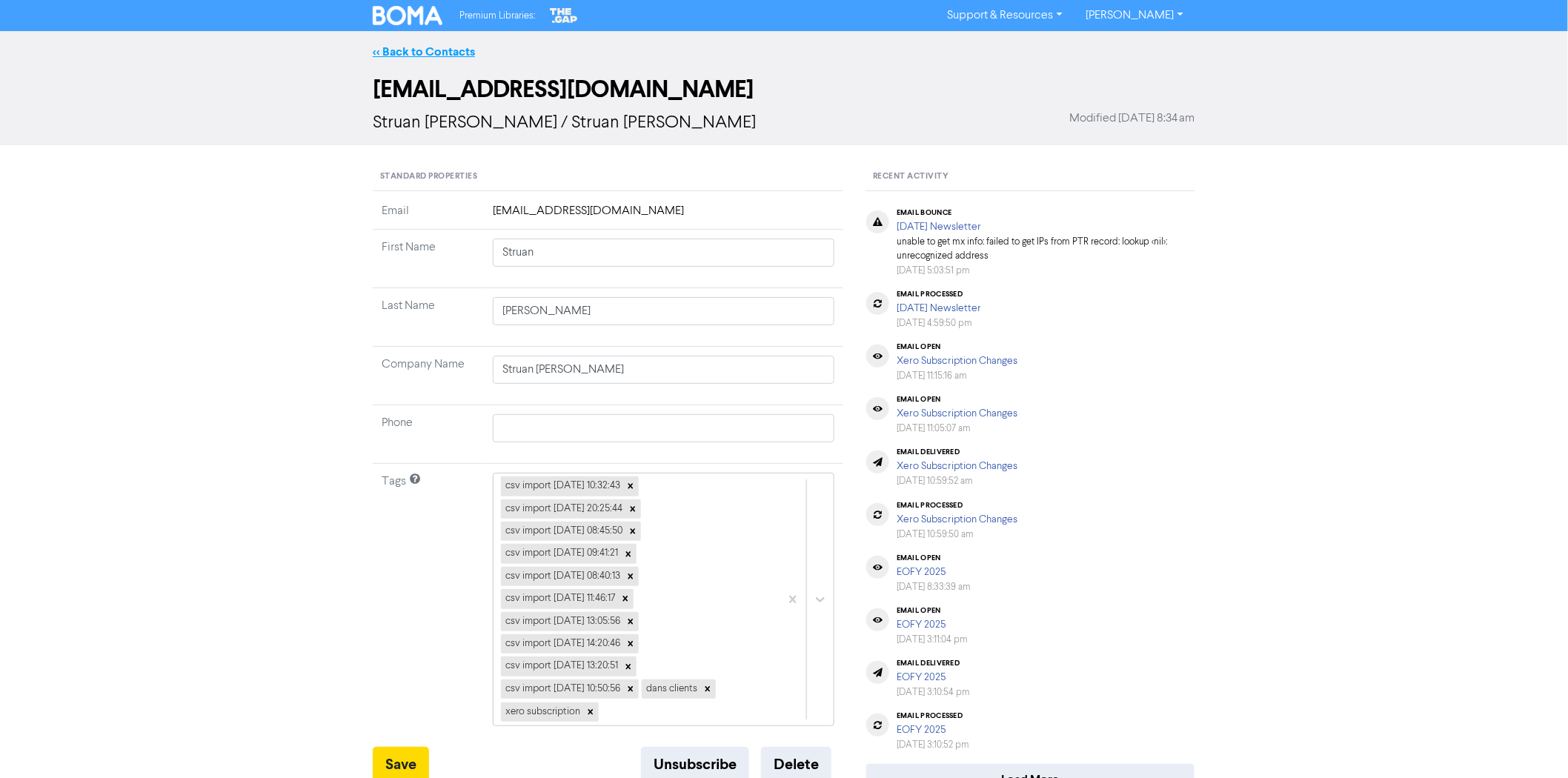
click at [441, 42] on div "<< Back to Contacts" at bounding box center [784, 51] width 1568 height 41
click at [440, 50] on link "<< Back to Contacts" at bounding box center [423, 51] width 102 height 15
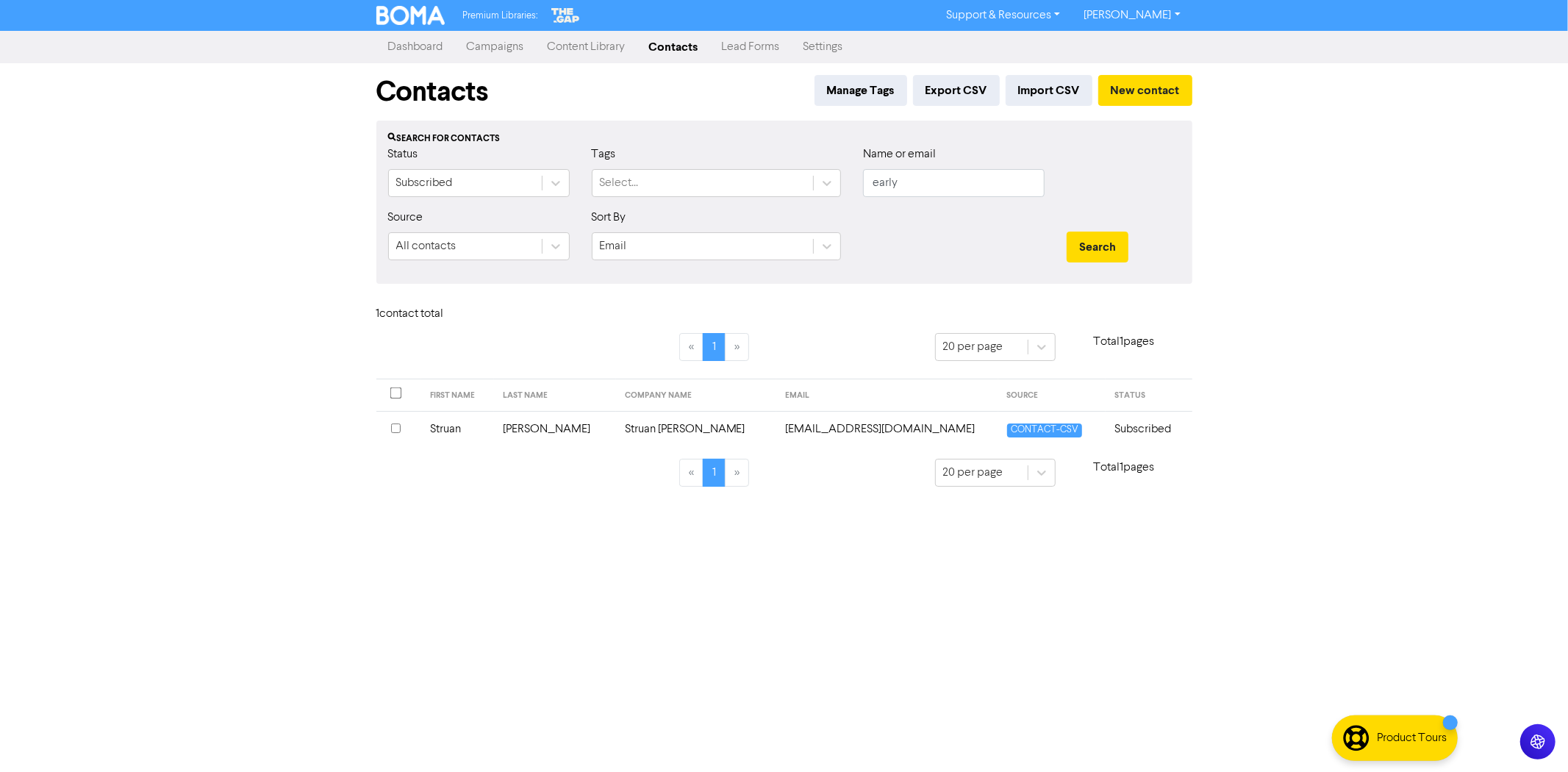
click at [510, 47] on link "Campaigns" at bounding box center [495, 46] width 81 height 29
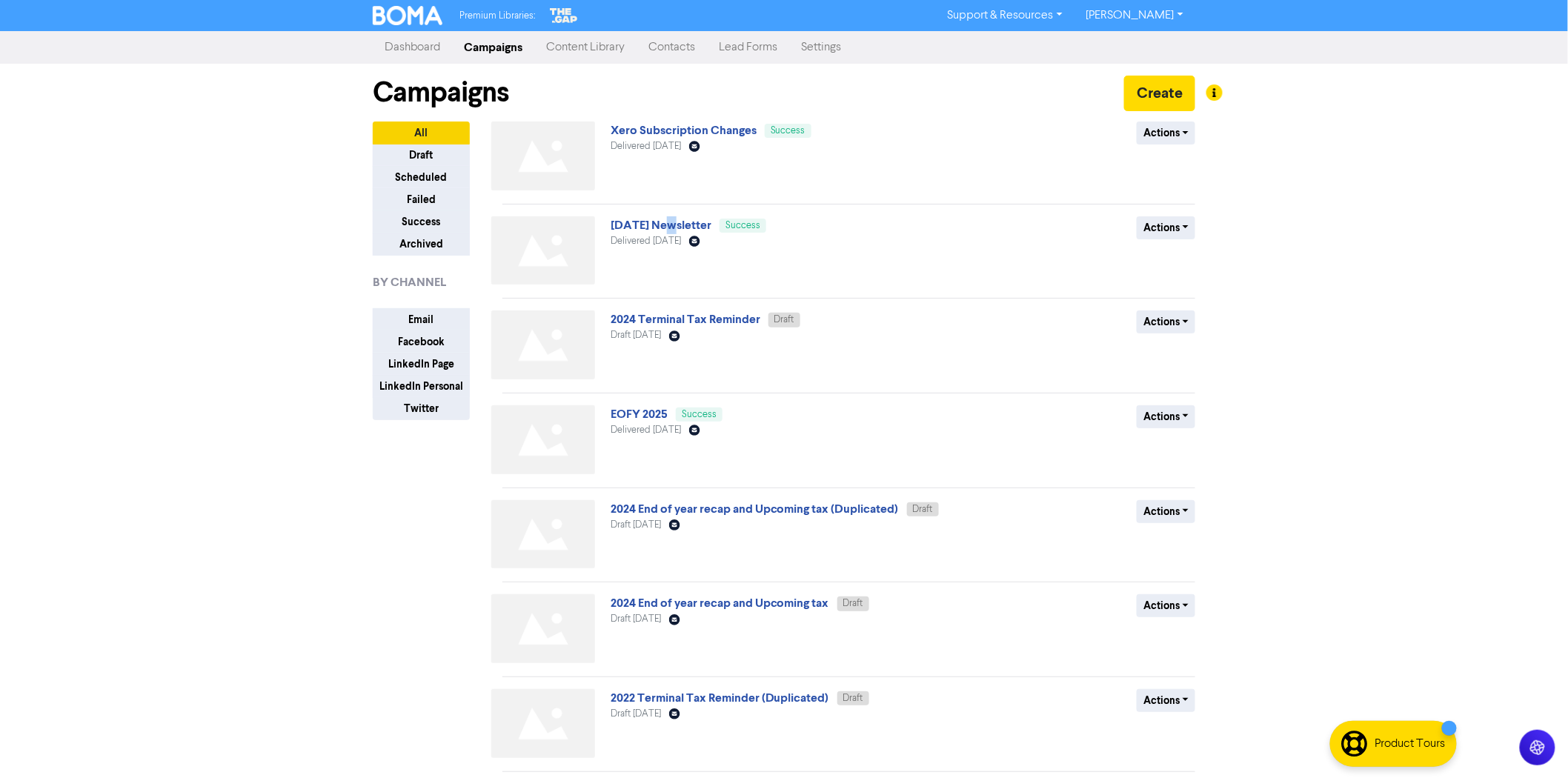
click at [666, 216] on div "August 2025 Newsletter Success Delivered August 18th 2025 Email Created with Sk…" at bounding box center [789, 254] width 358 height 74
click at [665, 223] on link "[DATE] Newsletter" at bounding box center [660, 225] width 101 height 15
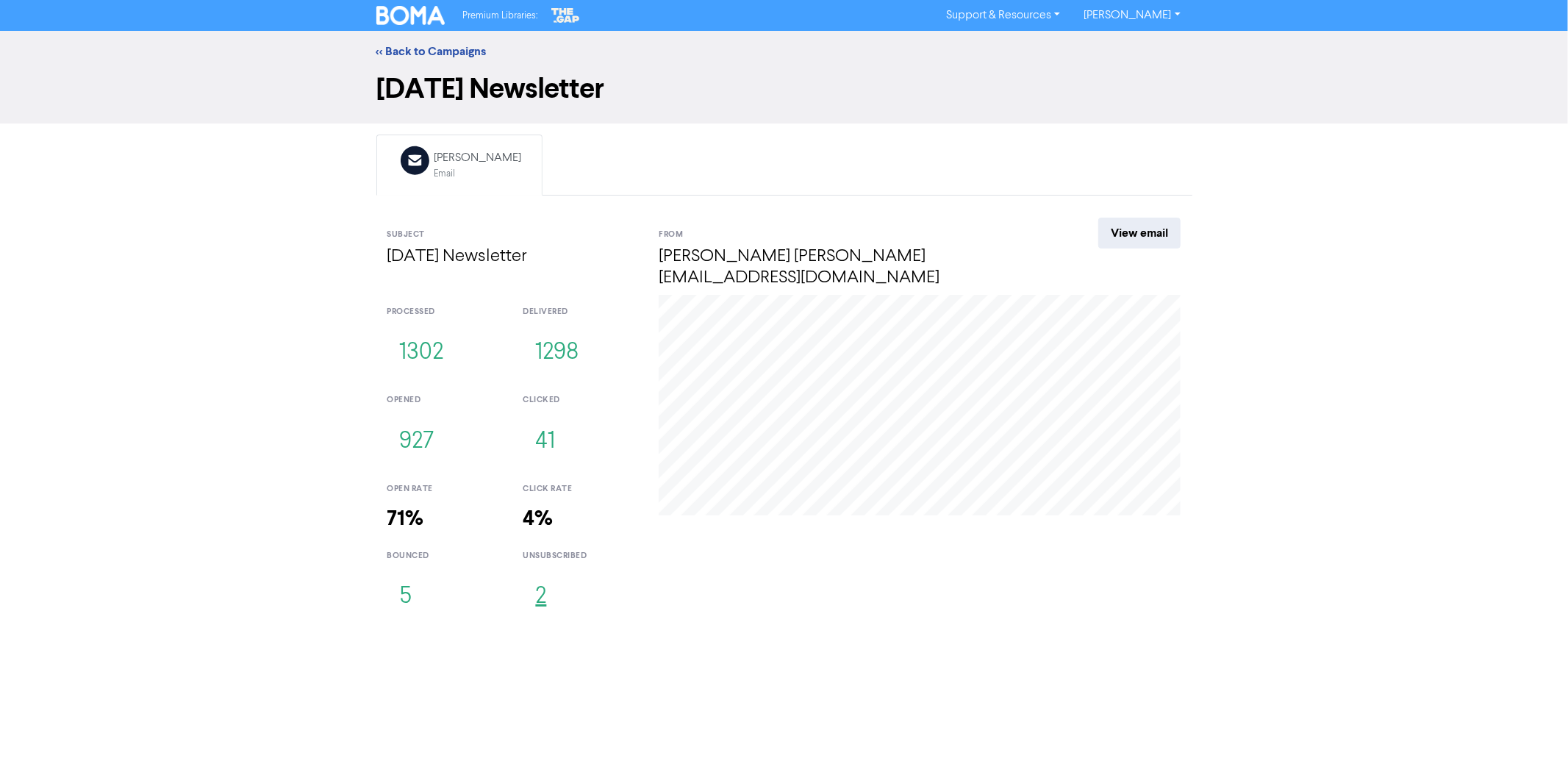
drag, startPoint x: 539, startPoint y: 579, endPoint x: 547, endPoint y: 576, distance: 8.5
click at [539, 579] on button "2" at bounding box center [541, 597] width 36 height 49
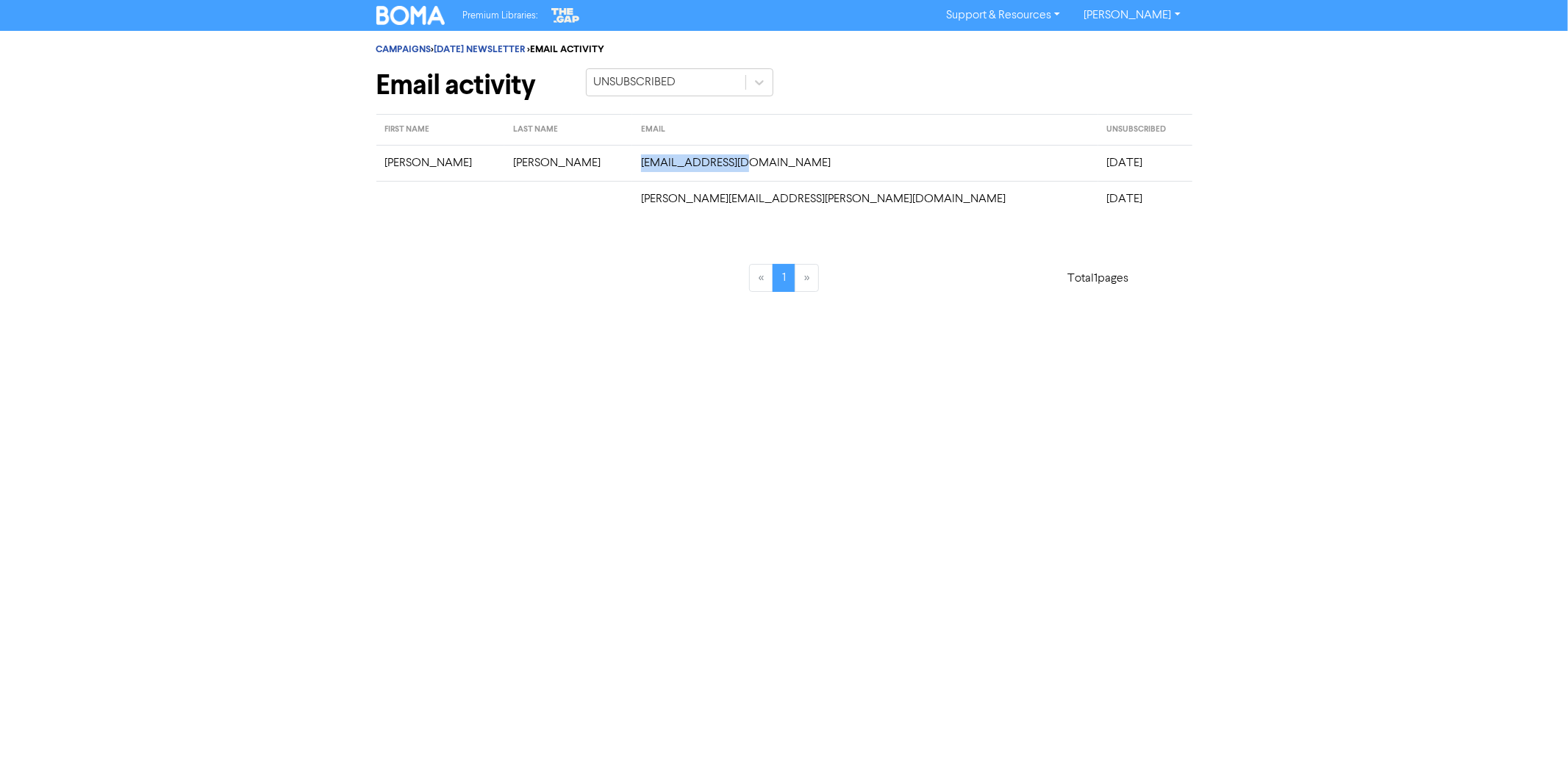
drag, startPoint x: 753, startPoint y: 164, endPoint x: 642, endPoint y: 166, distance: 111.0
click at [642, 166] on td "bryhoyt@gmail.com" at bounding box center [865, 163] width 466 height 36
copy td "bryhoyt@gmail.com"
drag, startPoint x: 774, startPoint y: 206, endPoint x: 815, endPoint y: 222, distance: 44.0
click at [639, 203] on td "nick.hitchins@me.com" at bounding box center [865, 199] width 466 height 36
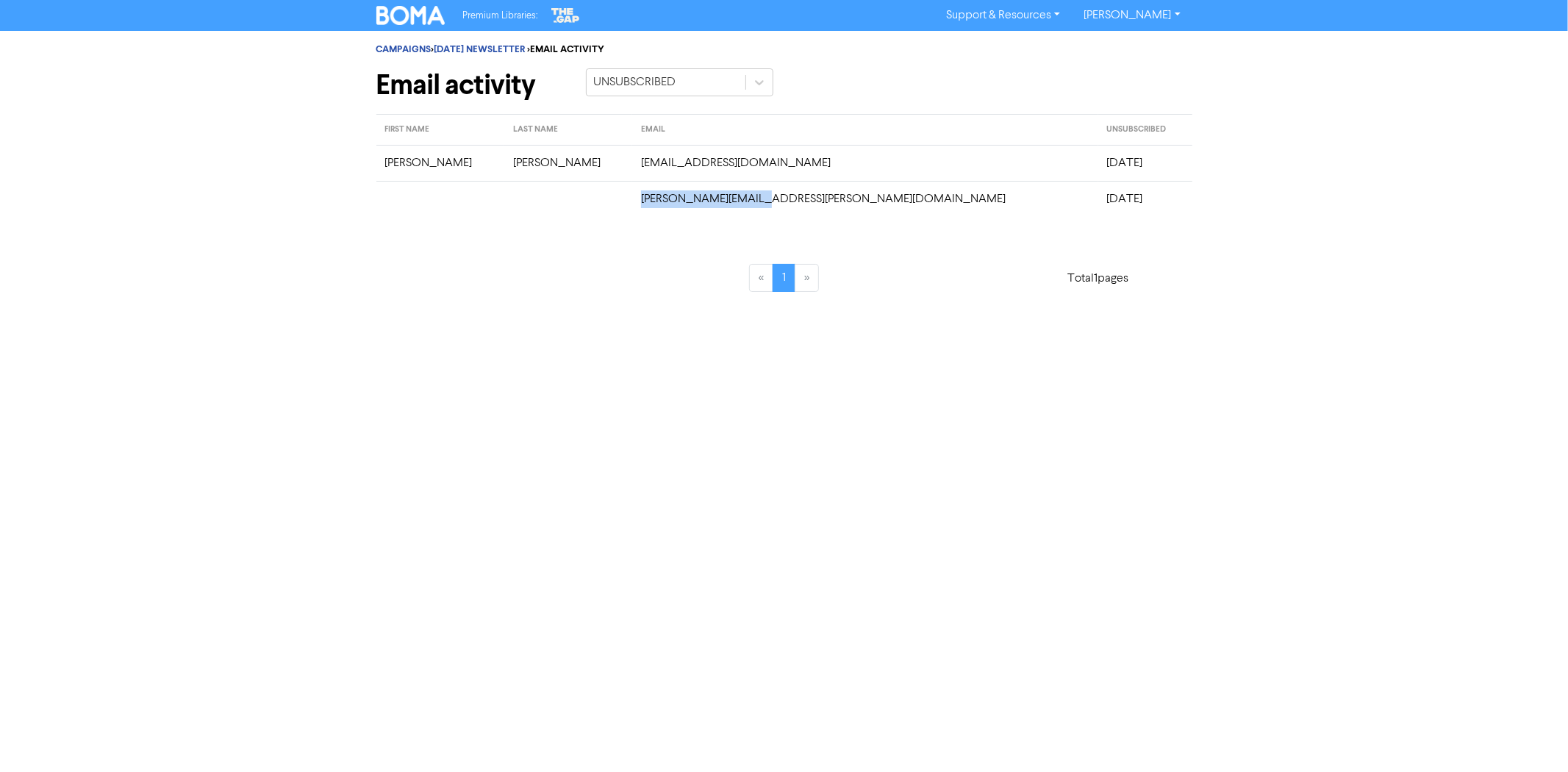
copy td "nick.hitchins@me.com"
click at [478, 51] on link "AUGUST 2025 NEWSLETTER" at bounding box center [480, 49] width 91 height 12
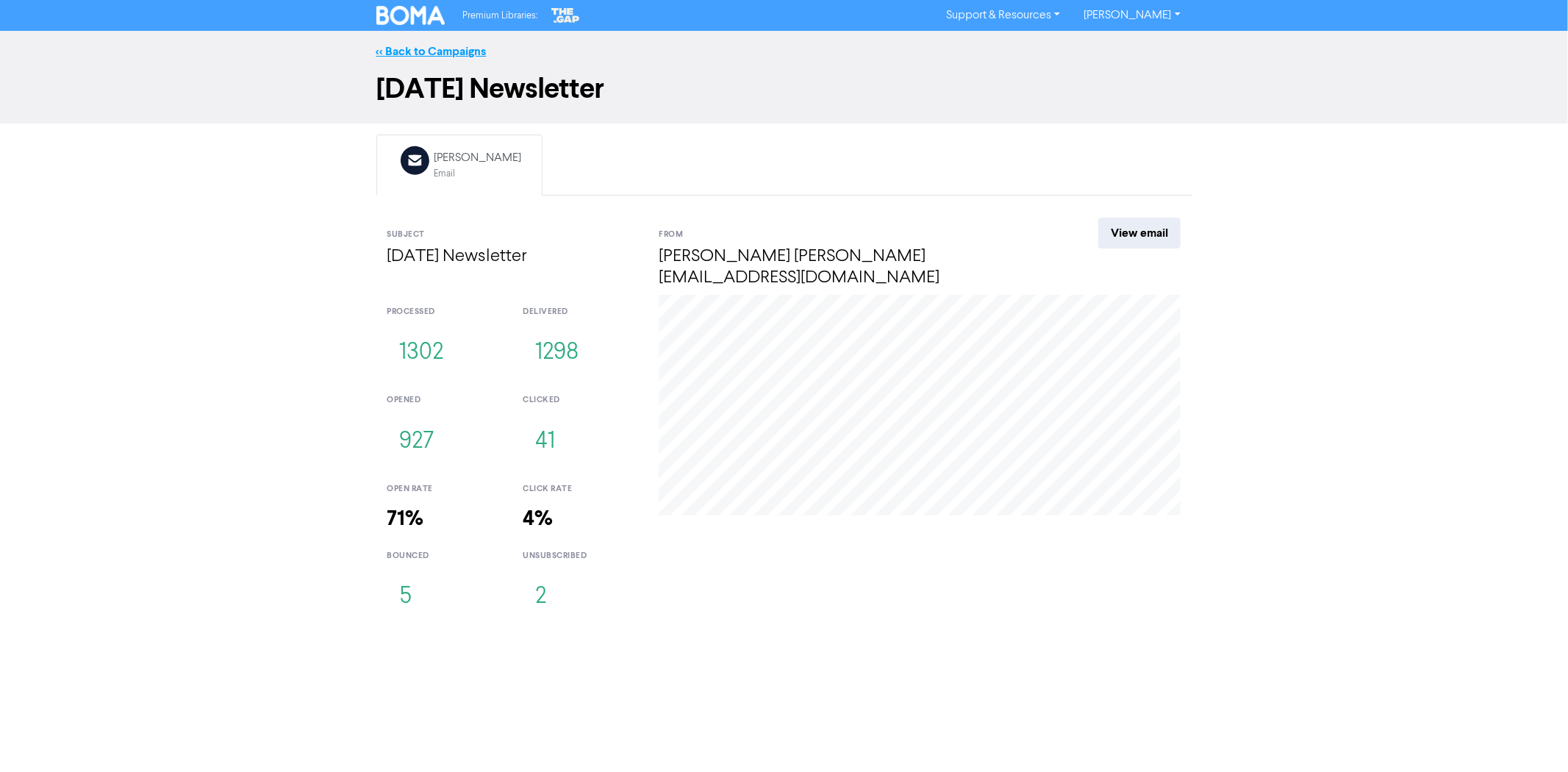
click at [460, 53] on link "<< Back to Campaigns" at bounding box center [432, 51] width 110 height 15
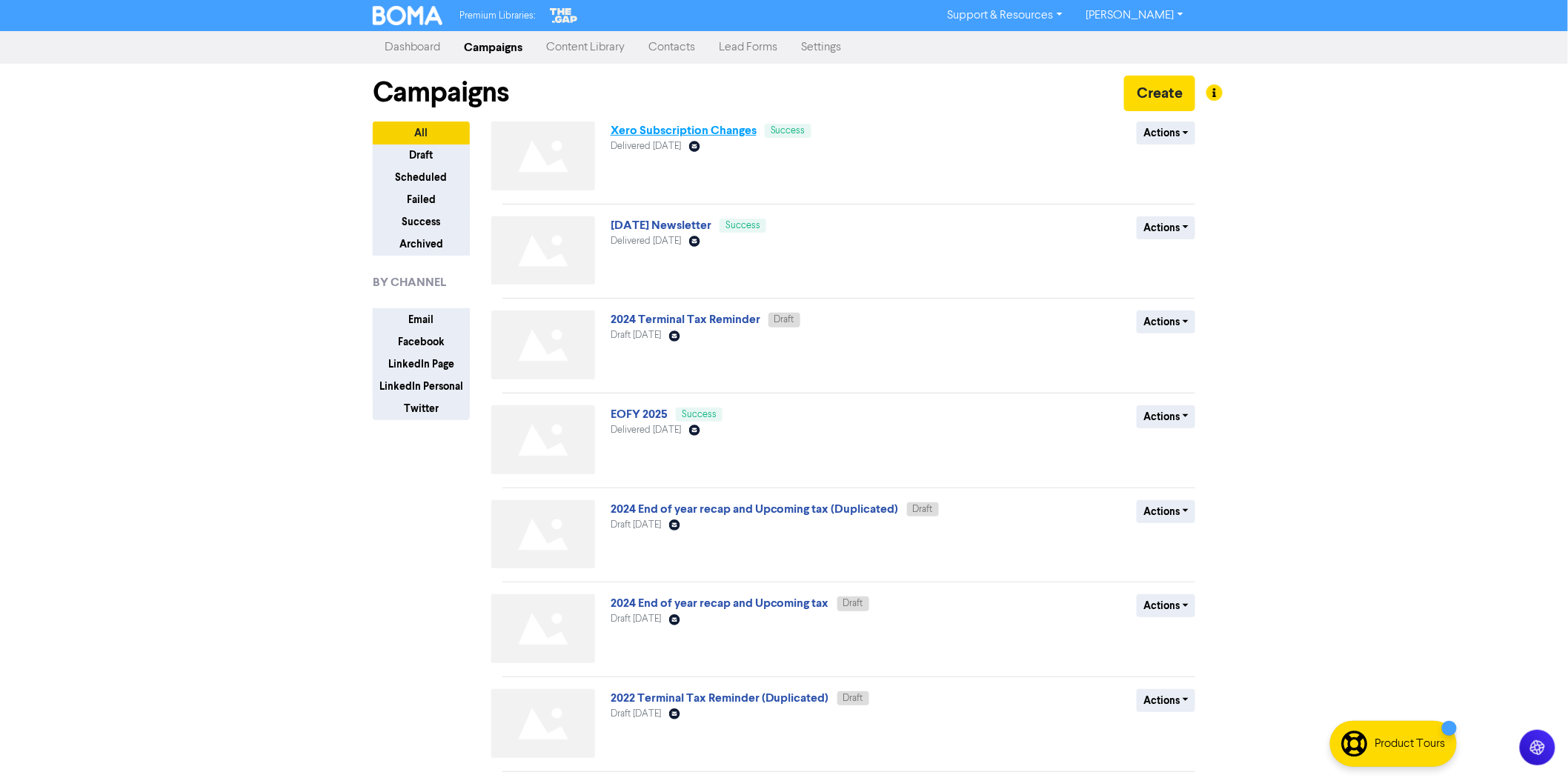
click at [694, 133] on link "Xero Subscription Changes" at bounding box center [683, 130] width 146 height 15
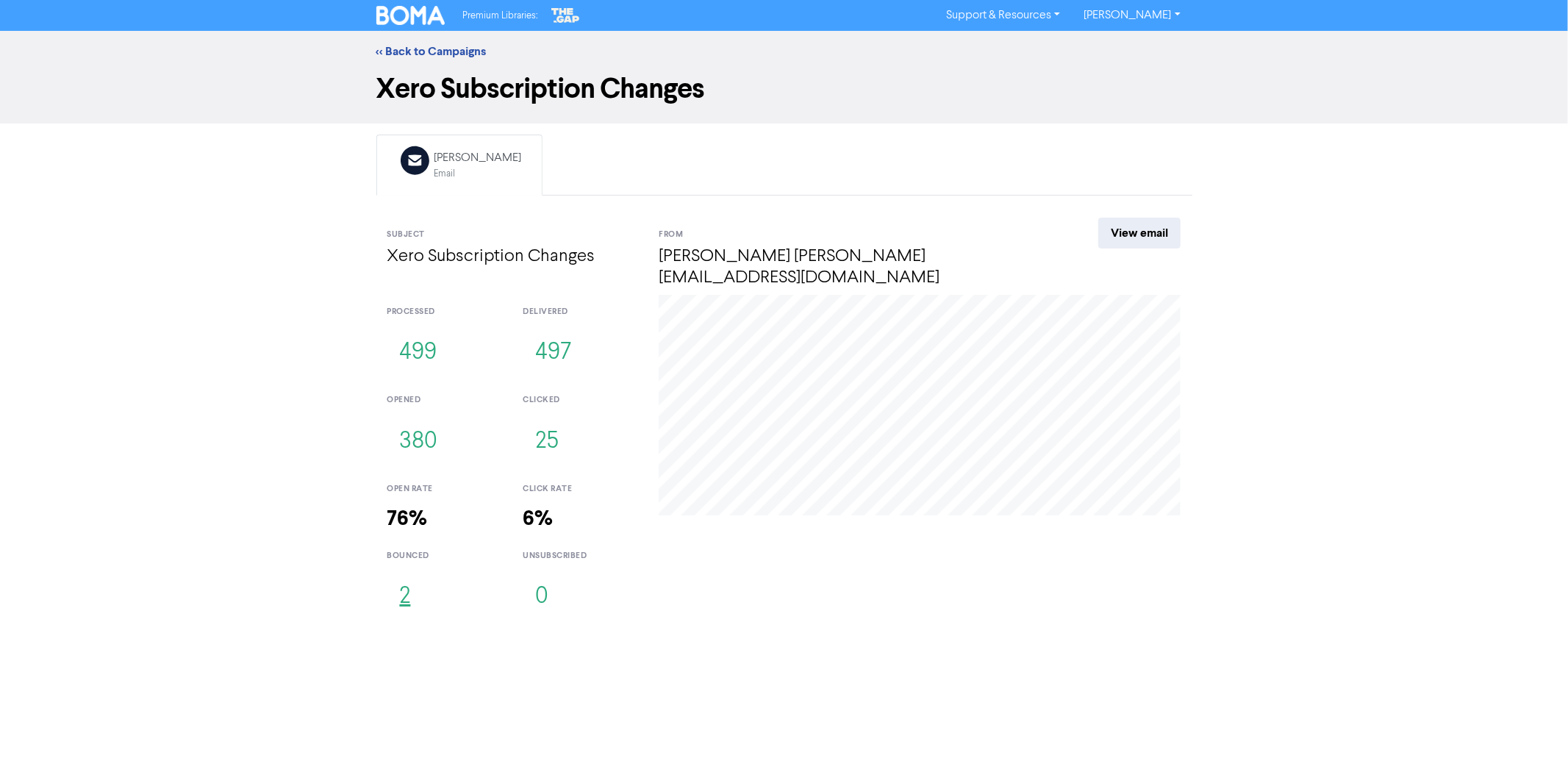
click at [407, 576] on button "2" at bounding box center [406, 597] width 36 height 49
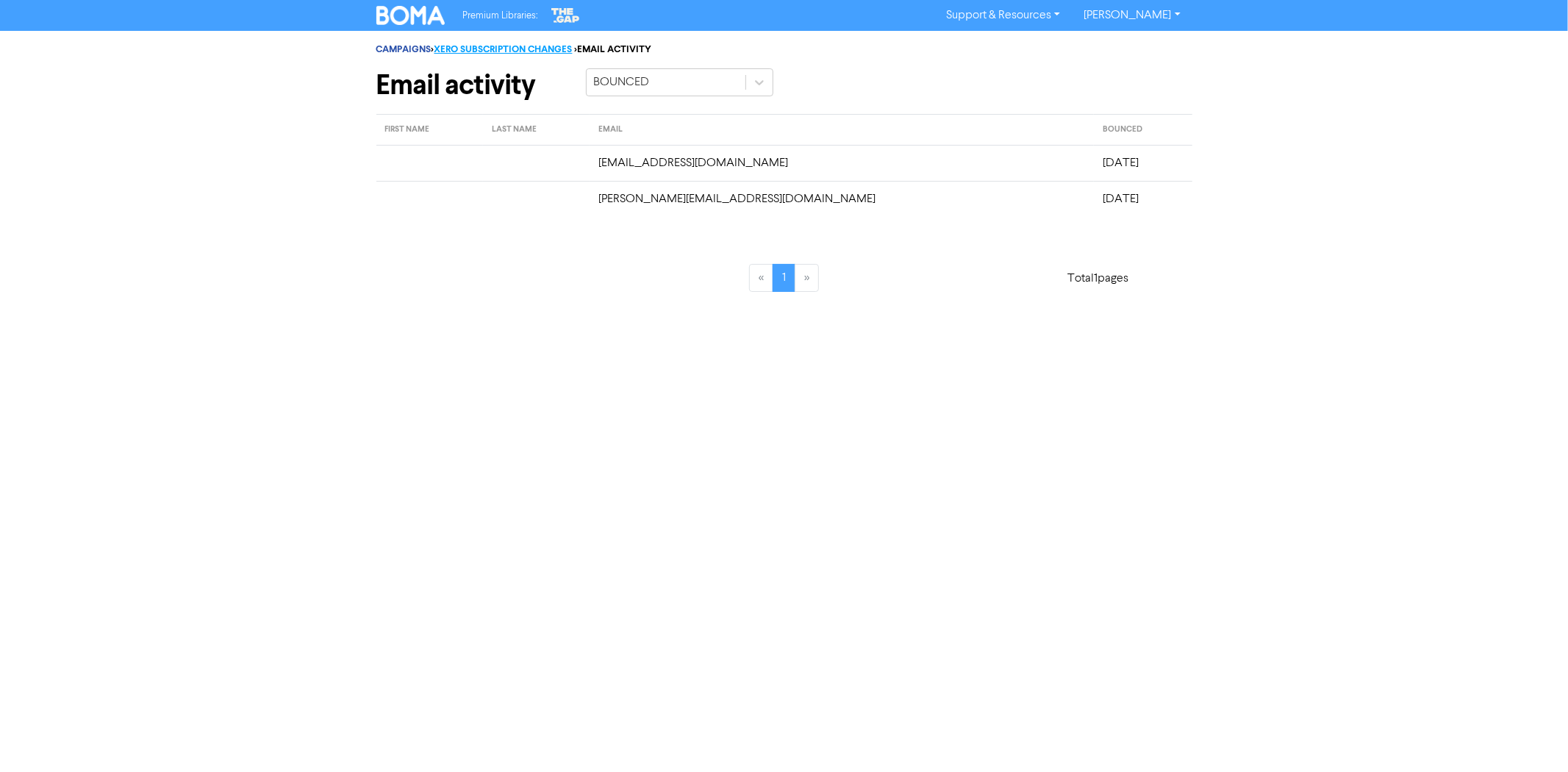
drag, startPoint x: 429, startPoint y: 45, endPoint x: 438, endPoint y: 52, distance: 11.4
click at [429, 45] on link "CAMPAIGNS" at bounding box center [404, 49] width 55 height 12
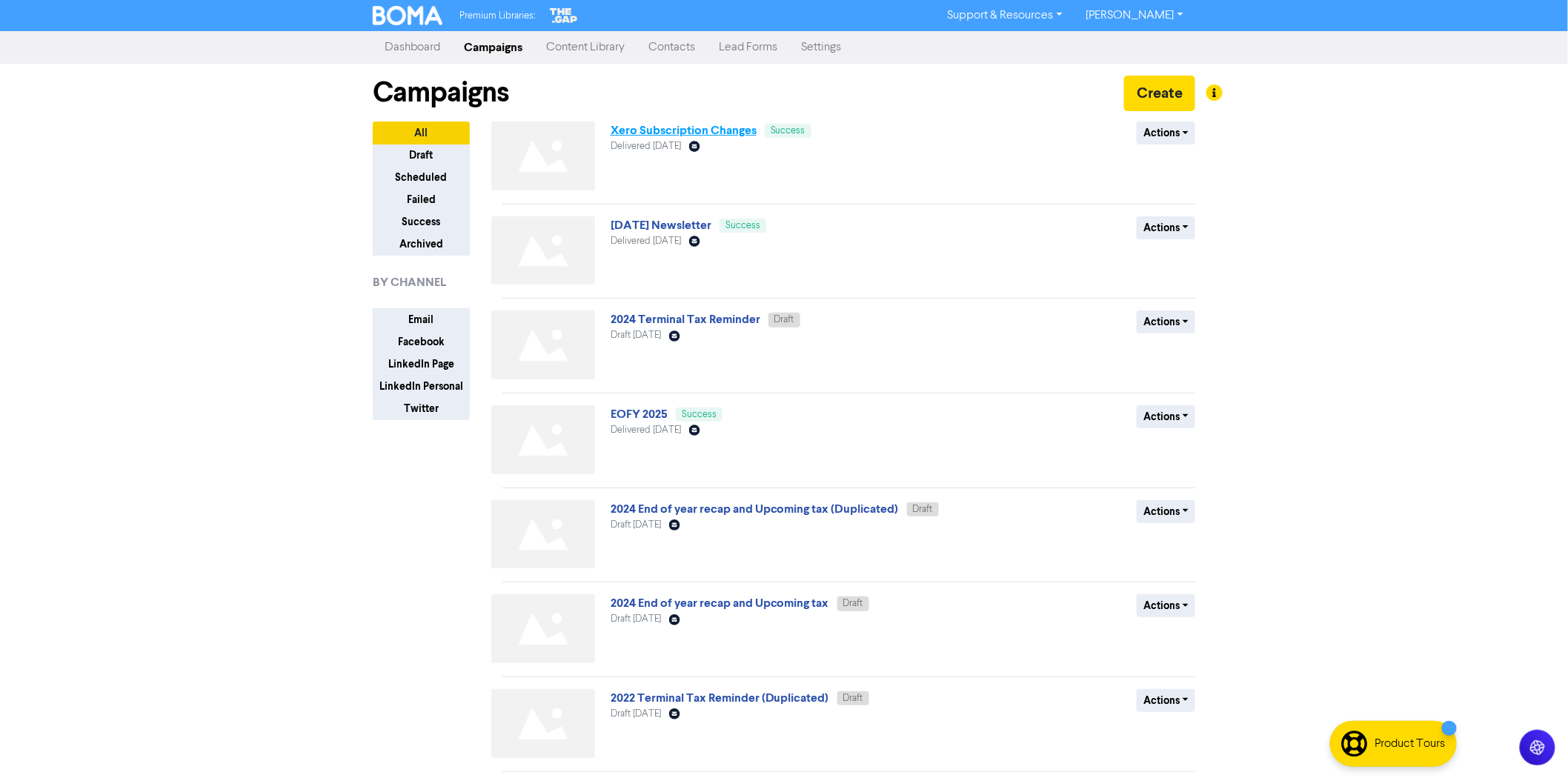
click at [663, 134] on link "Xero Subscription Changes" at bounding box center [683, 130] width 146 height 15
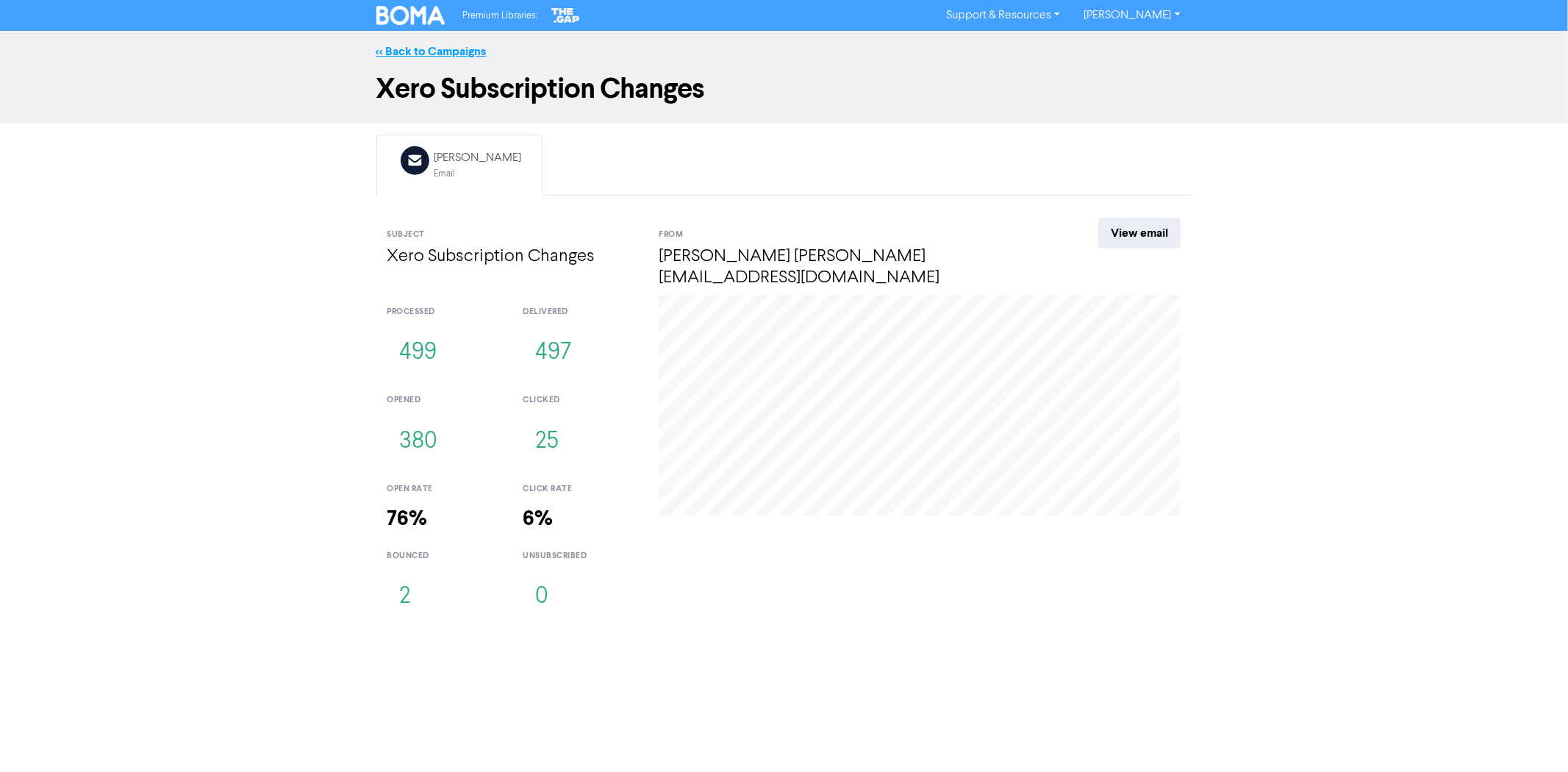
click at [421, 47] on link "<< Back to Campaigns" at bounding box center [432, 51] width 110 height 15
